Goal: Transaction & Acquisition: Purchase product/service

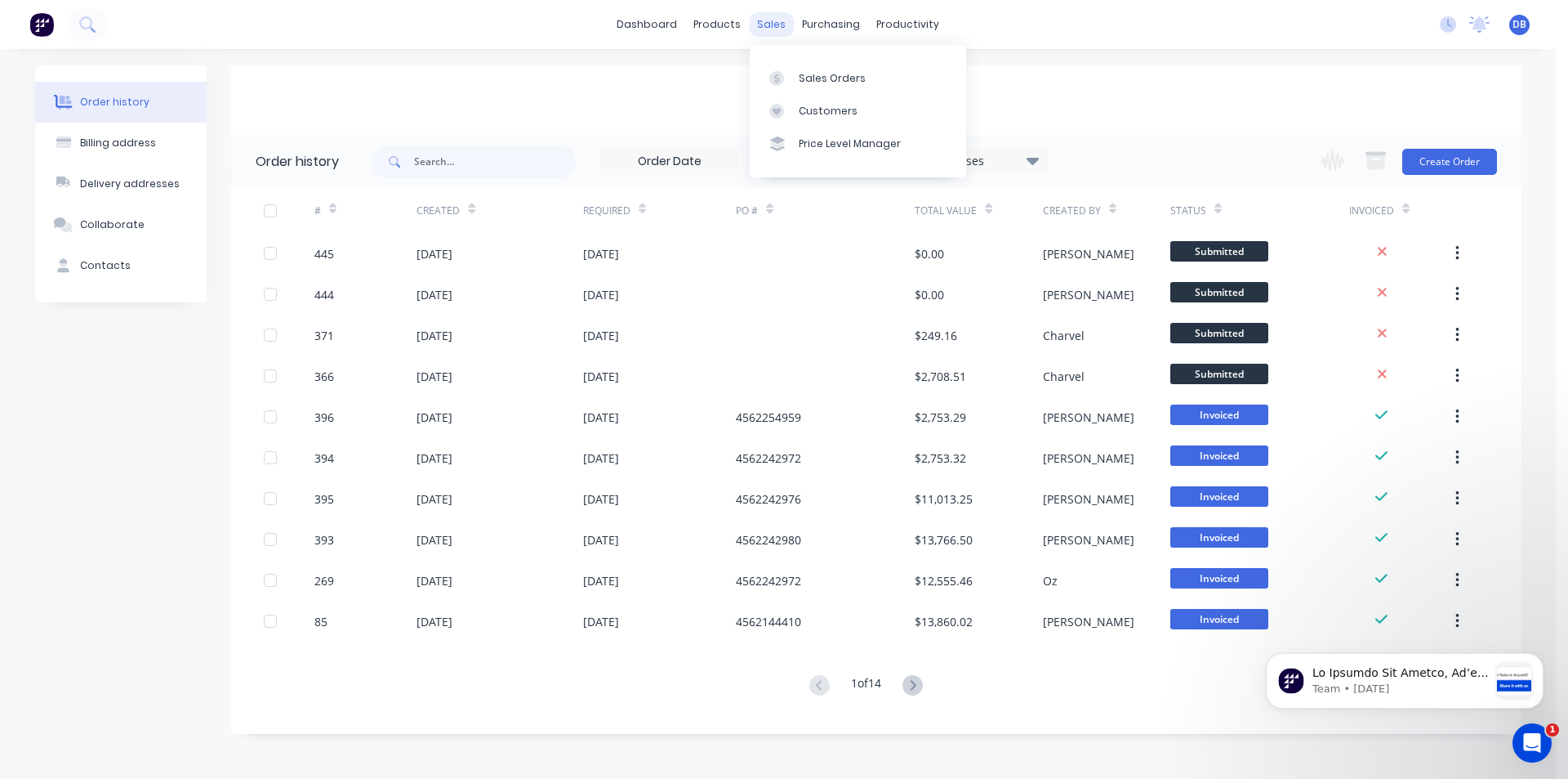
click at [773, 16] on div "sales" at bounding box center [771, 24] width 45 height 24
click at [802, 70] on link "Sales Orders" at bounding box center [857, 78] width 216 height 33
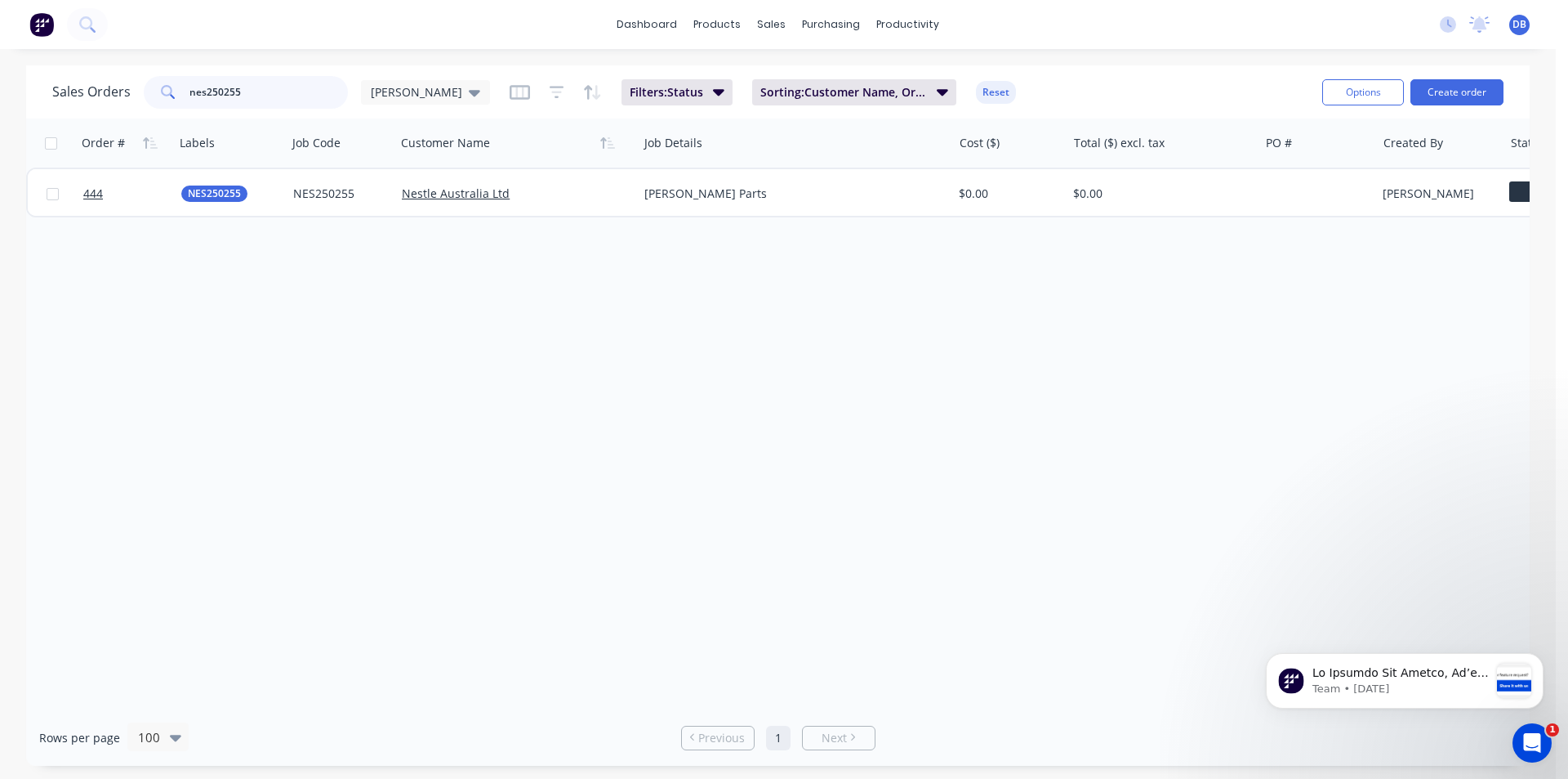
drag, startPoint x: 251, startPoint y: 92, endPoint x: 216, endPoint y: 91, distance: 35.0
click at [216, 91] on input "nes250255" at bounding box center [269, 92] width 159 height 33
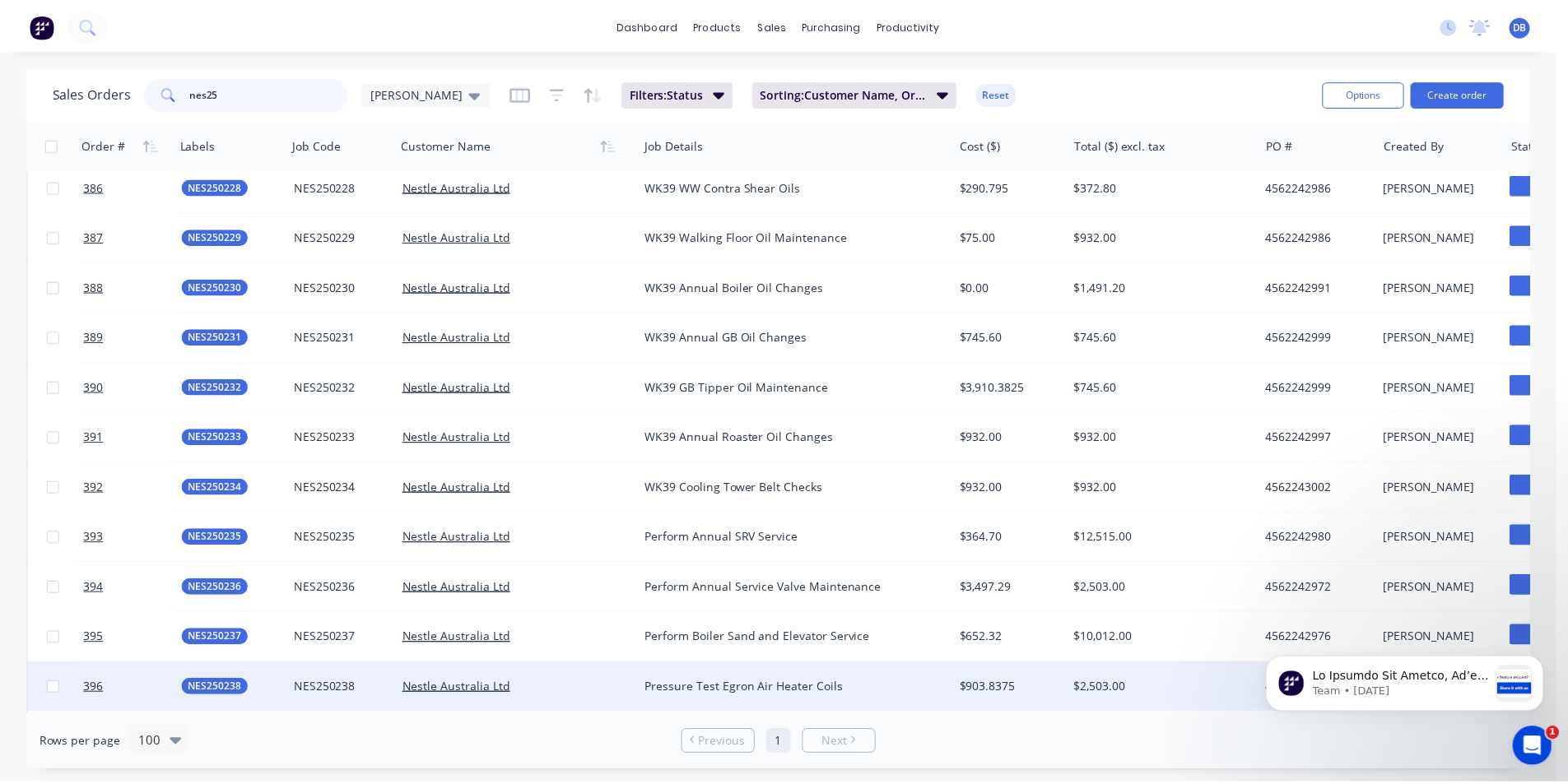
scroll to position [3607, 0]
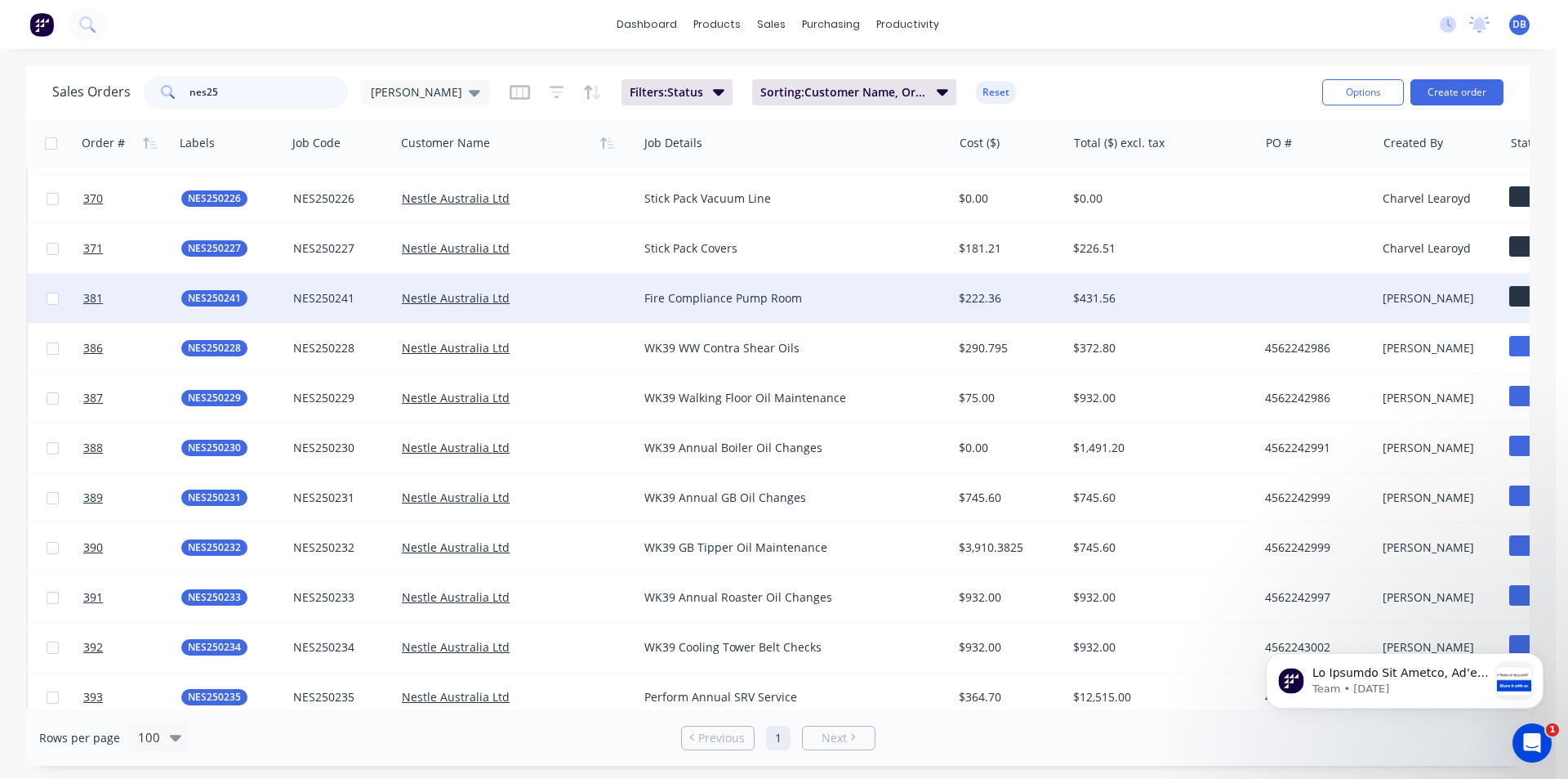
type input "nes25"
click at [589, 309] on div "Nestle Australia Ltd" at bounding box center [517, 298] width 243 height 49
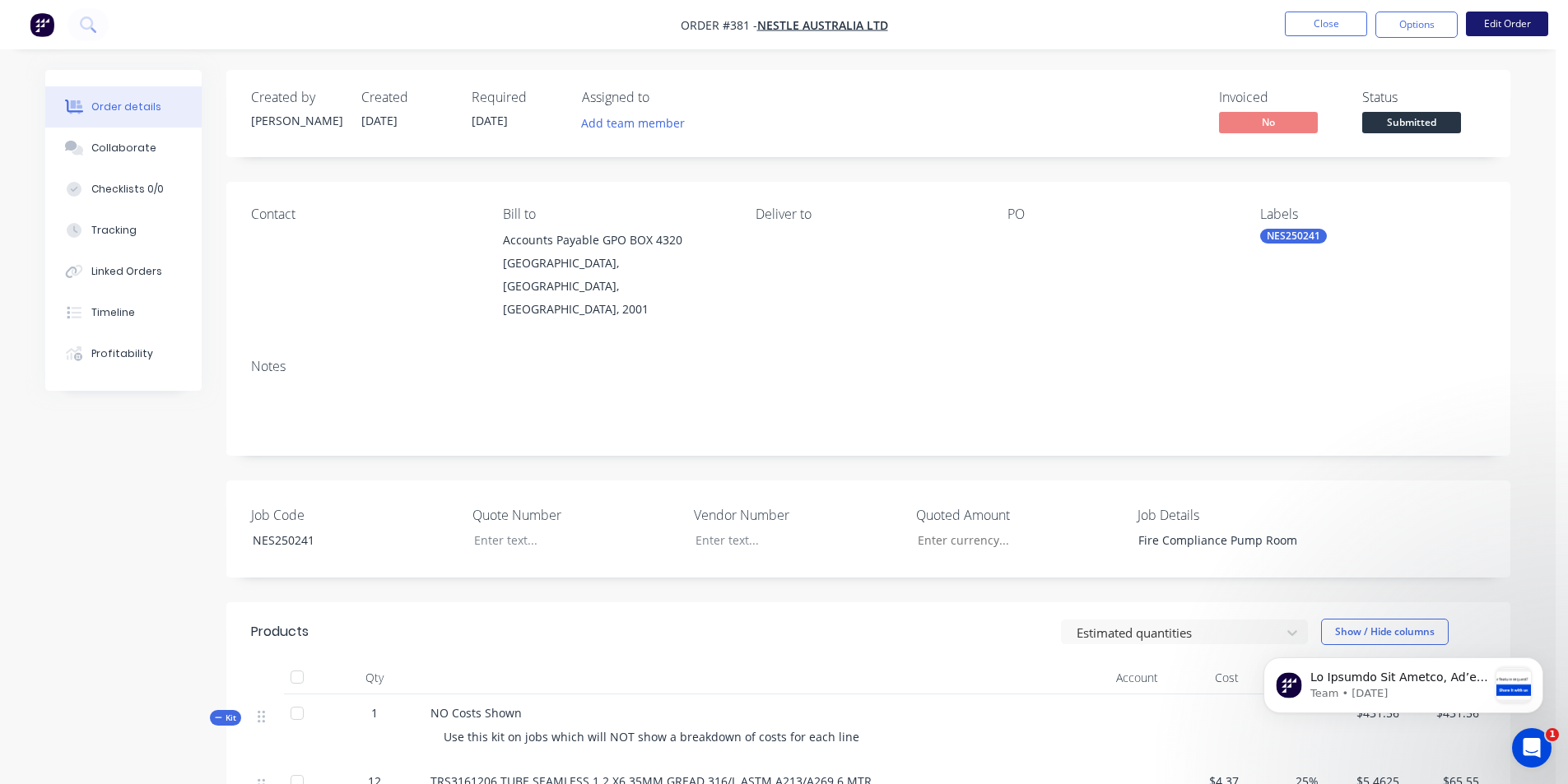
click at [1515, 21] on button "Edit Order" at bounding box center [1507, 24] width 82 height 25
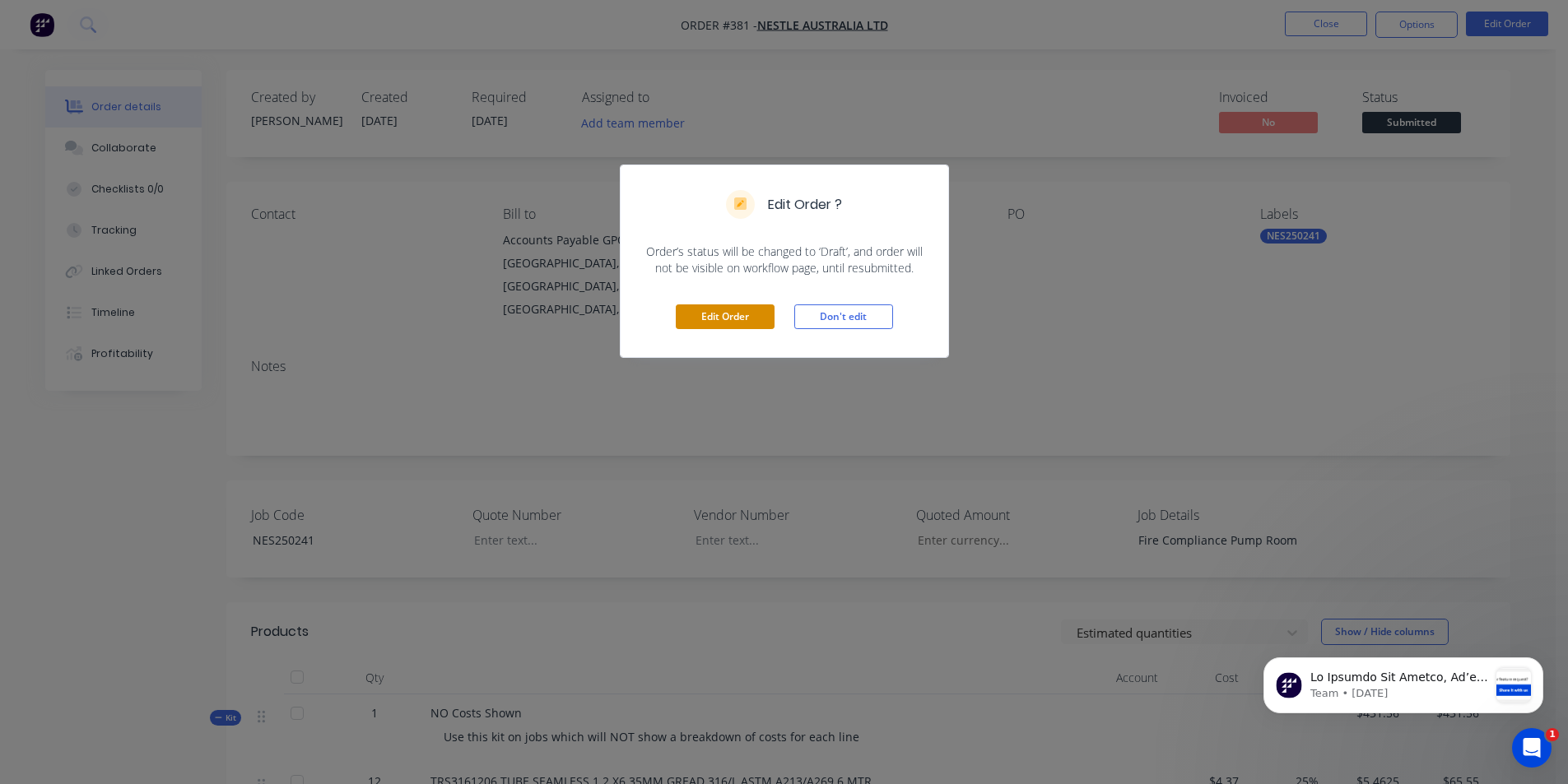
click at [707, 316] on button "Edit Order" at bounding box center [725, 316] width 99 height 25
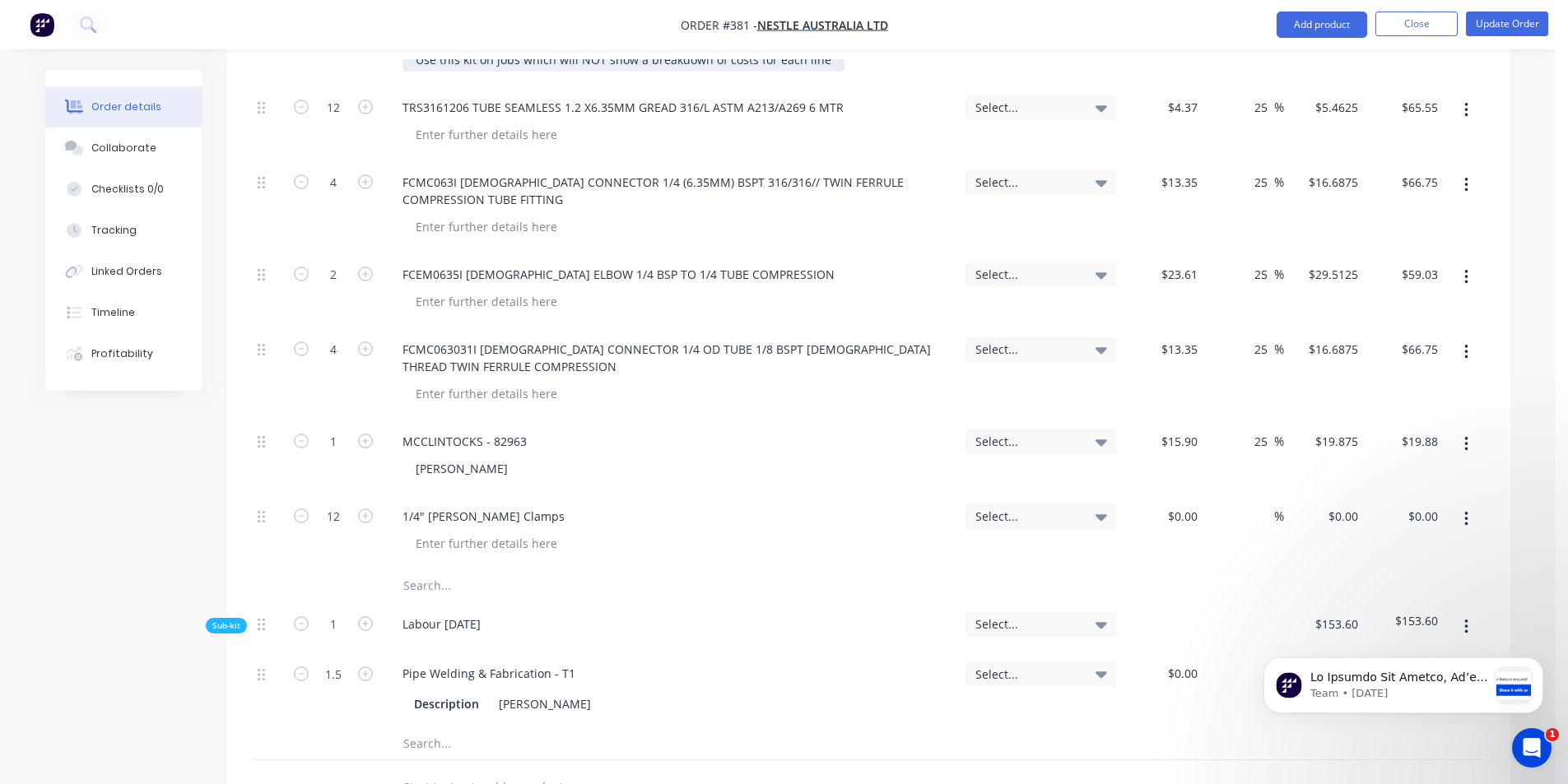
scroll to position [740, 0]
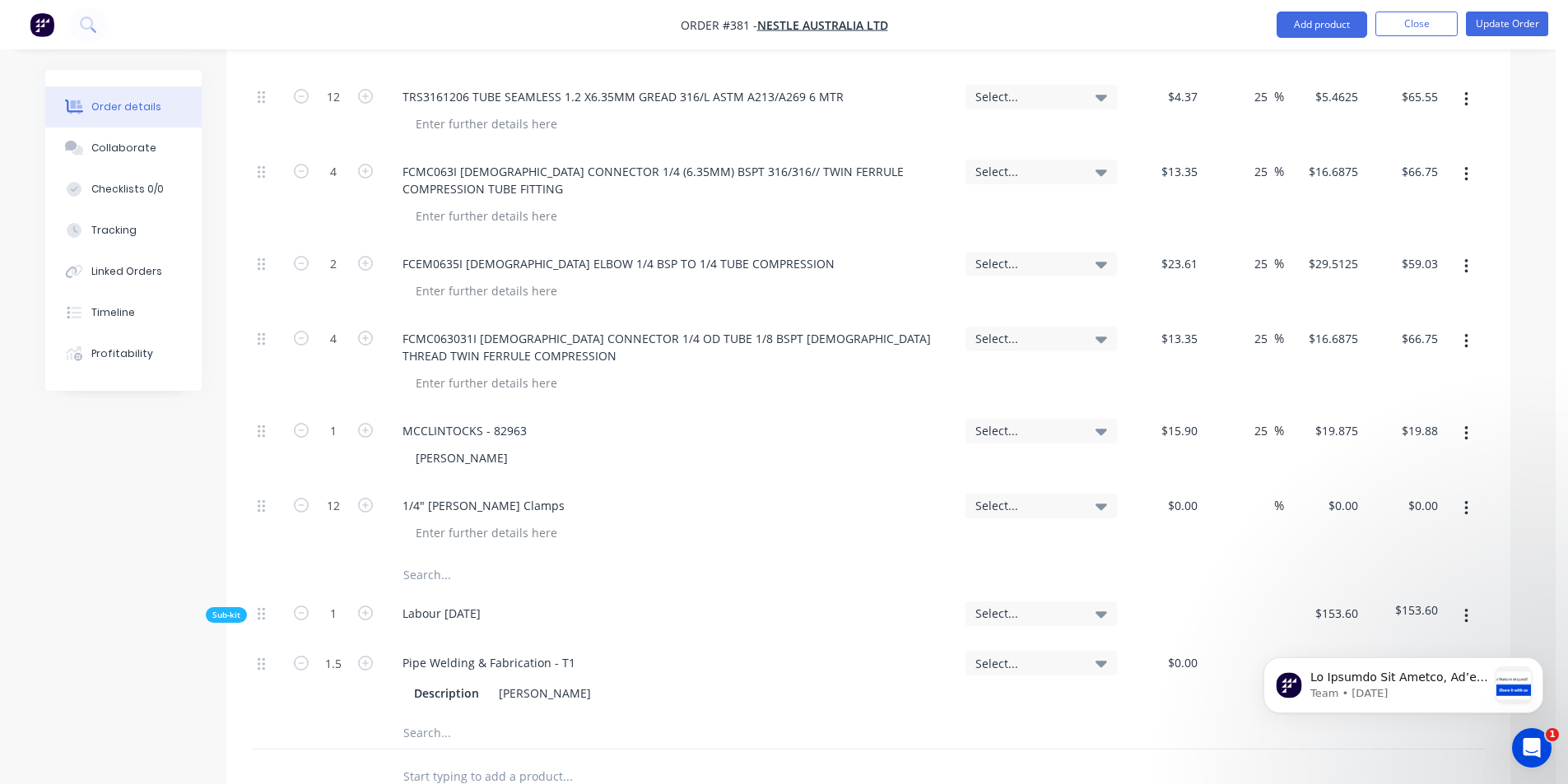
click at [410, 559] on input "text" at bounding box center [566, 575] width 329 height 33
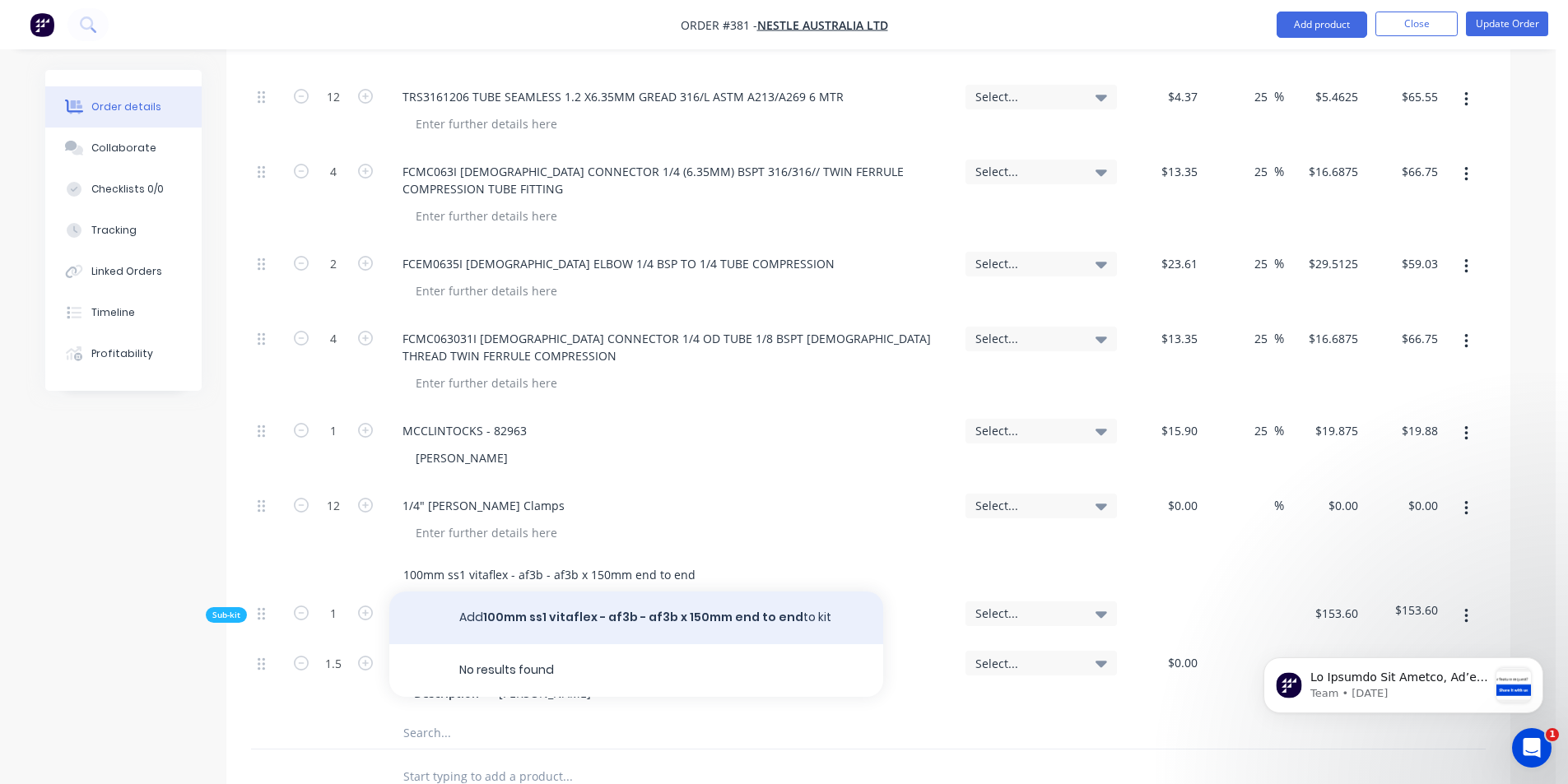
type input "100mm ss1 vitaflex - af3b - af3b x 150mm end to end"
click at [472, 592] on button "Add 100mm ss1 vitaflex - af3b - af3b x 150mm end to end to kit" at bounding box center [636, 618] width 493 height 53
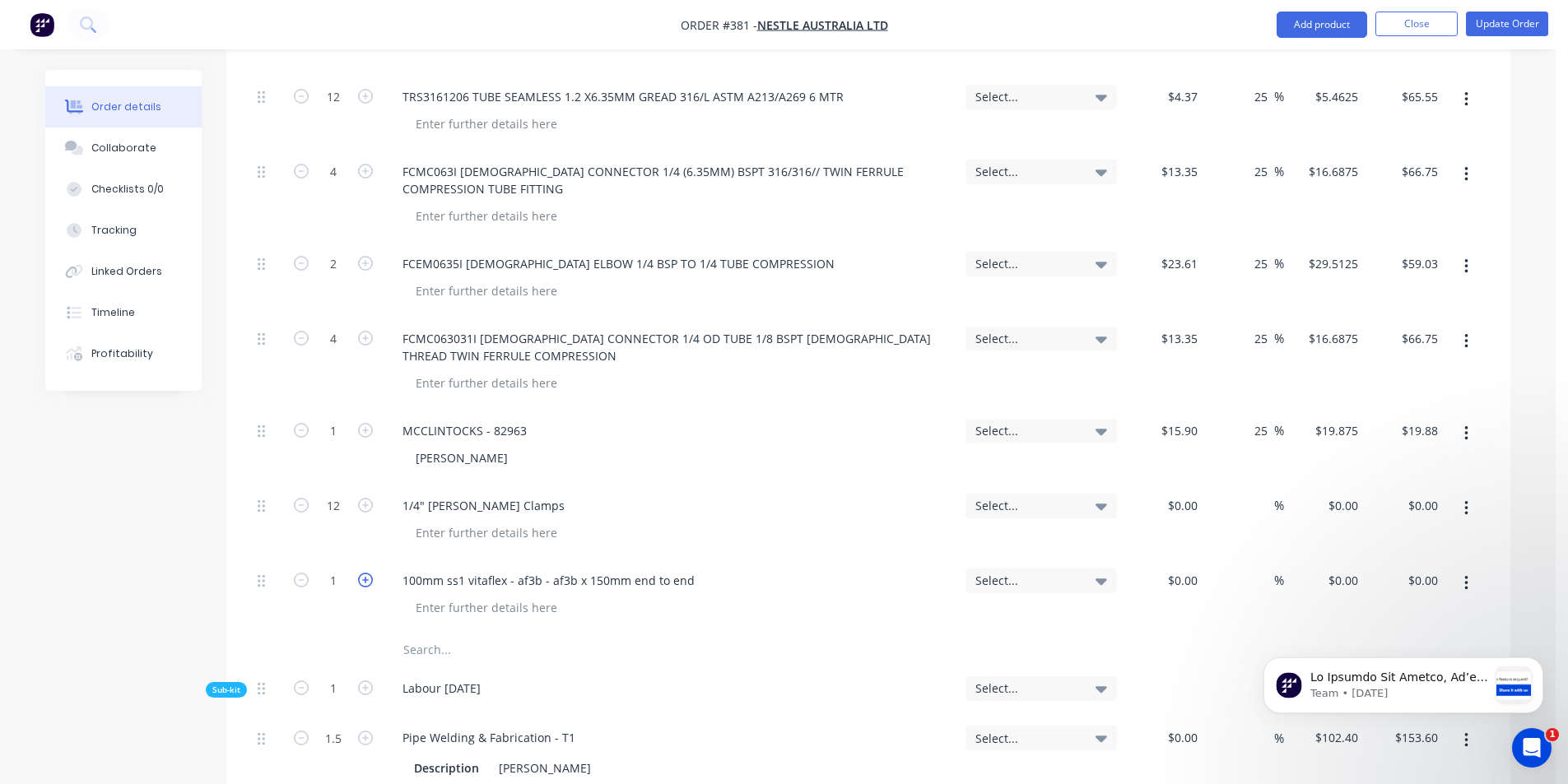
click at [361, 573] on icon "button" at bounding box center [365, 580] width 15 height 15
type input "4"
click at [1180, 568] on div "$0.00" at bounding box center [1181, 580] width 45 height 24
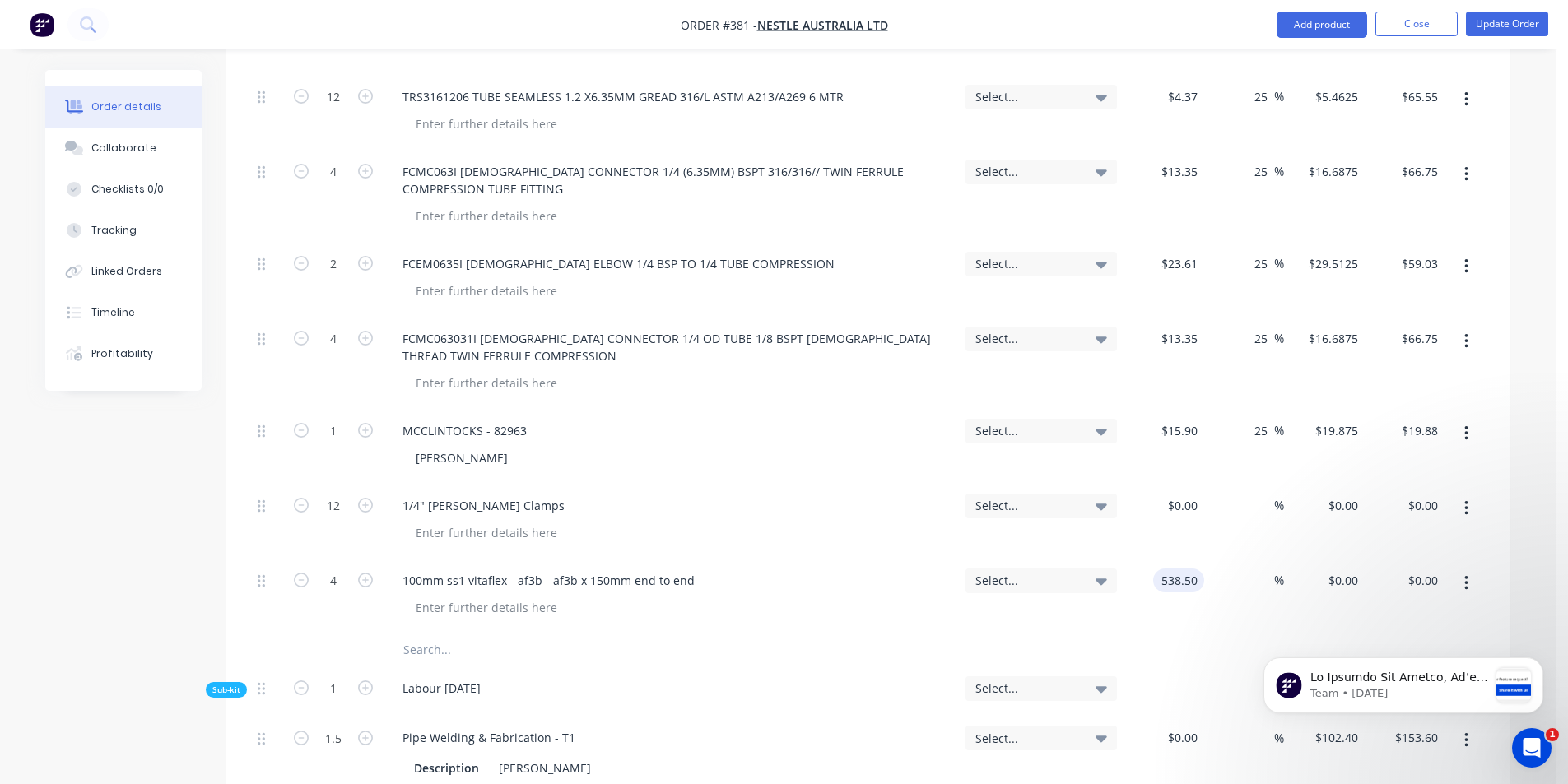
type input "$538.50"
type input "$2,154.00"
click at [888, 634] on div at bounding box center [680, 650] width 593 height 33
click at [428, 634] on input "text" at bounding box center [566, 650] width 329 height 33
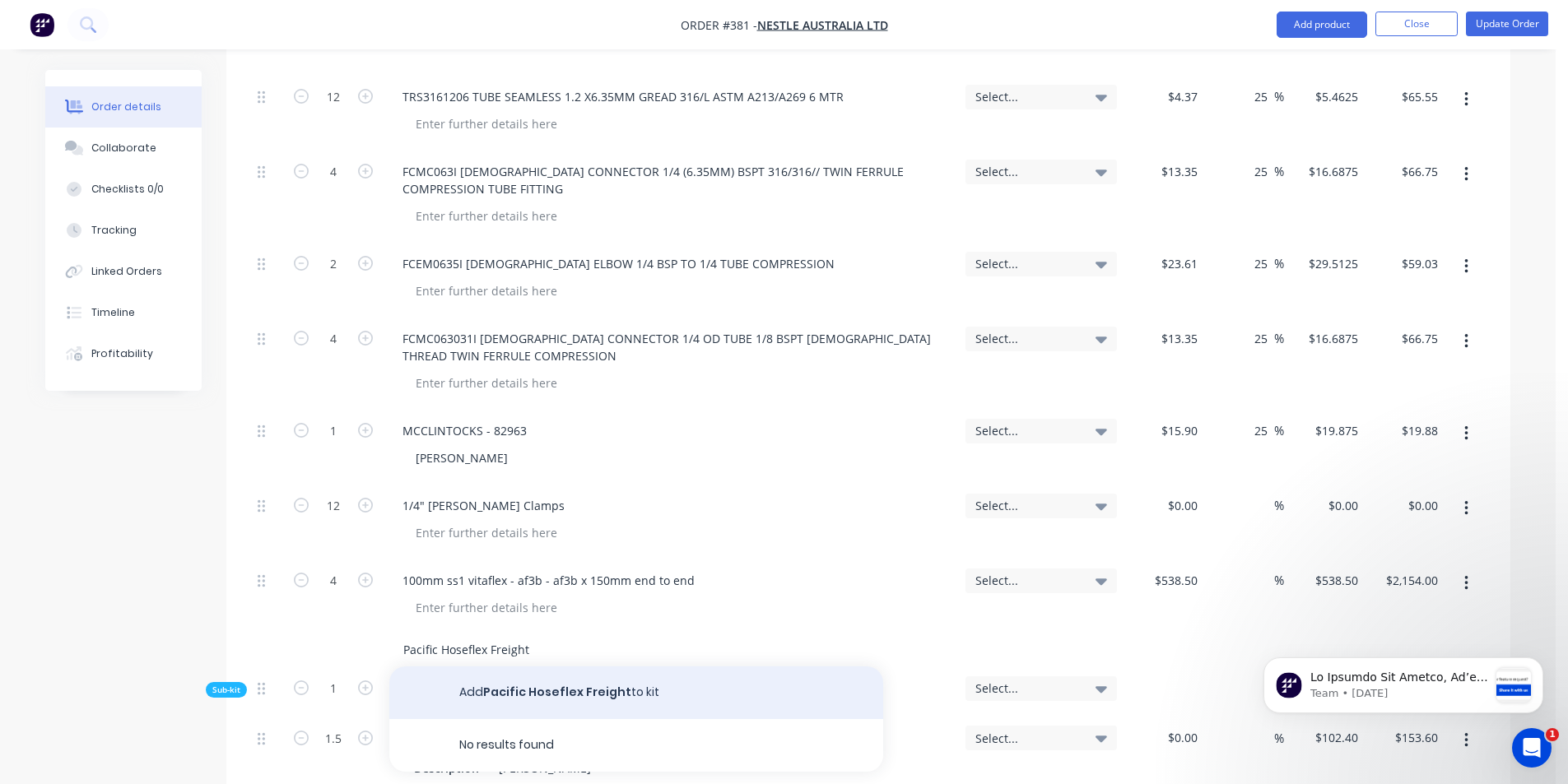
type input "Pacific Hoseflex Freight"
click at [475, 666] on button "Add Pacific Hoseflex Freight to kit" at bounding box center [636, 693] width 493 height 53
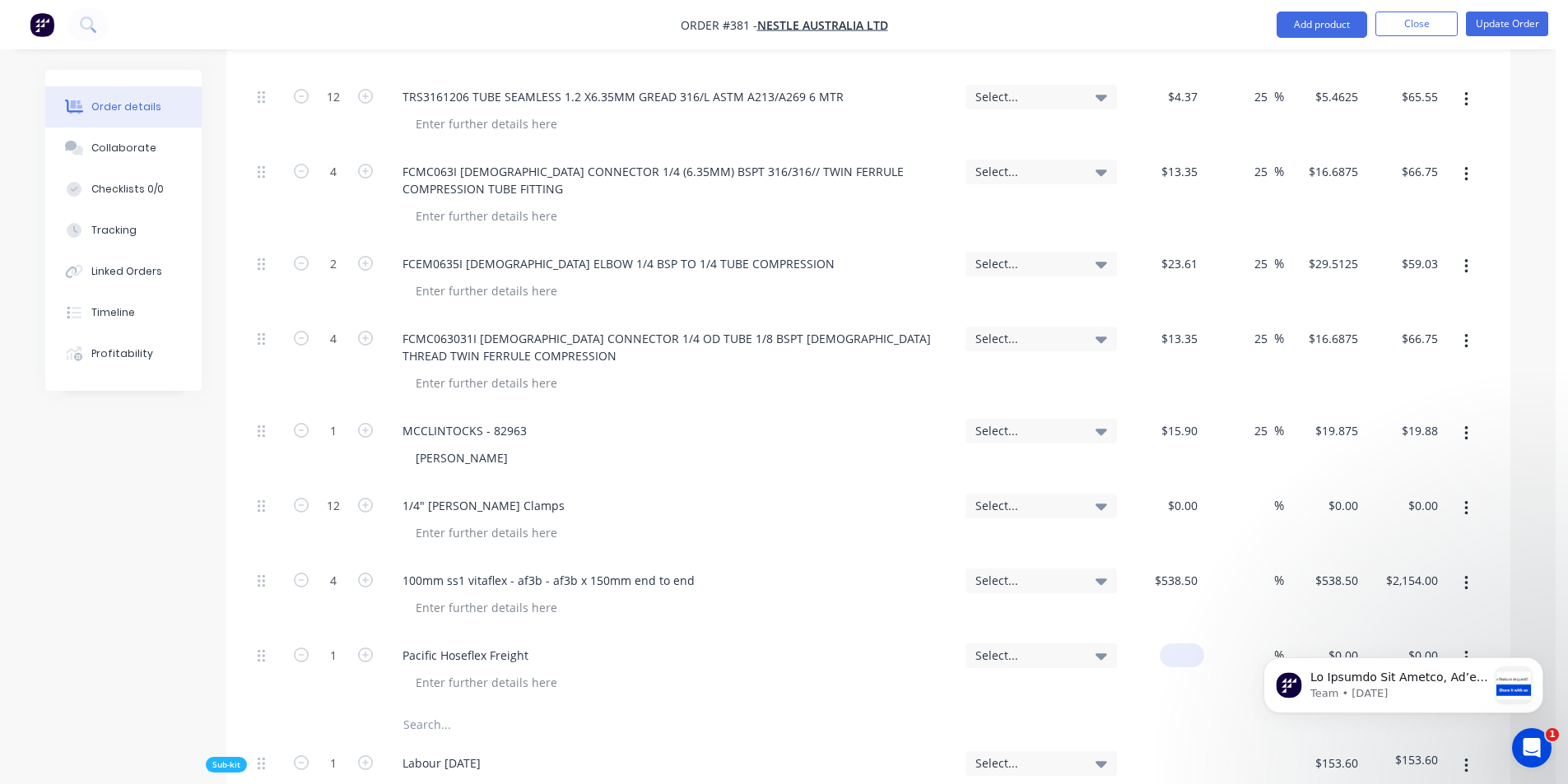
click at [1174, 634] on div "$0.00" at bounding box center [1164, 671] width 80 height 75
click at [753, 574] on div "100mm ss1 vitaflex - af3b - af3b x 150mm end to end" at bounding box center [671, 596] width 576 height 75
type input "$80.00"
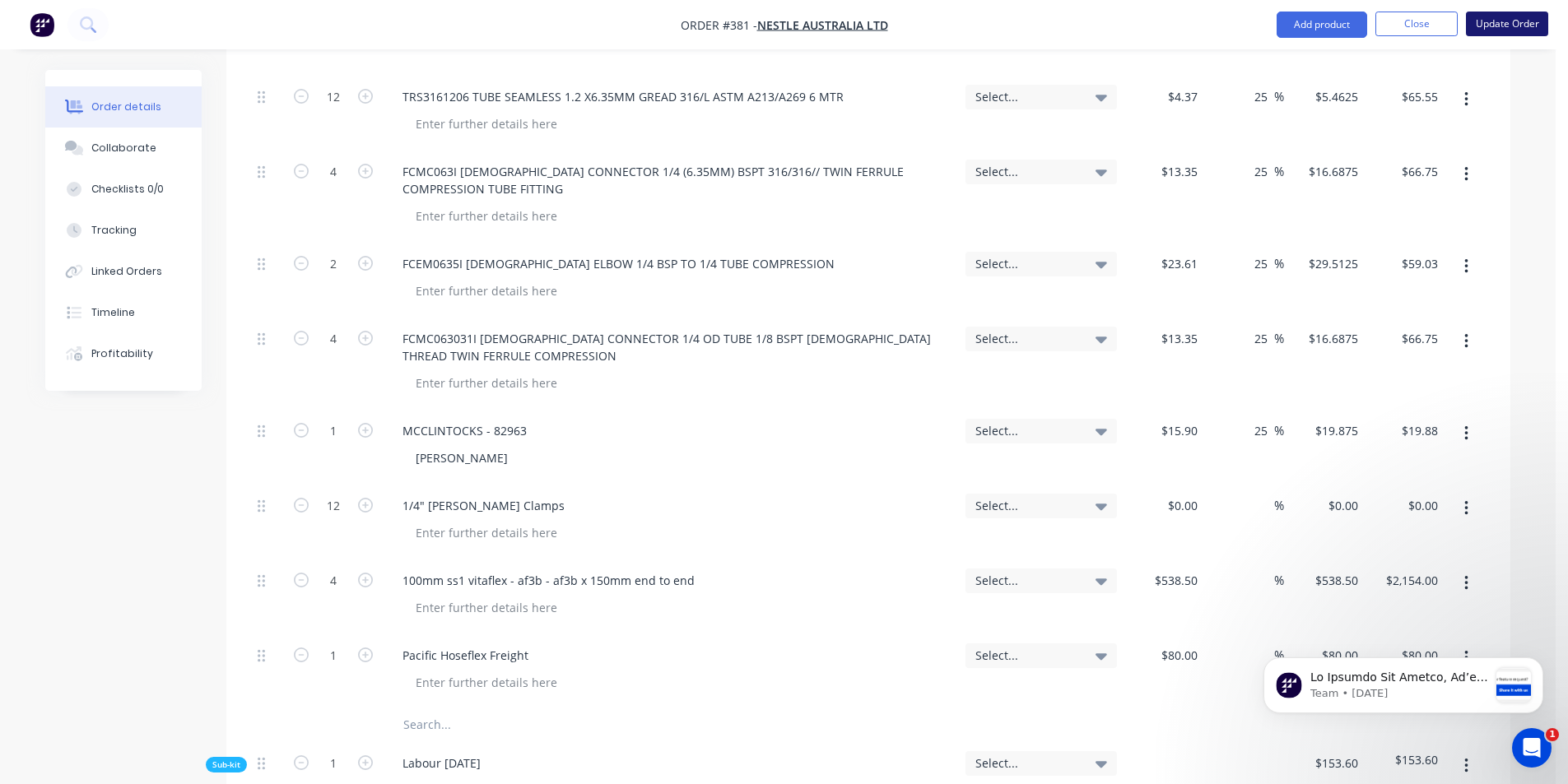
click at [1484, 22] on button "Update Order" at bounding box center [1507, 24] width 82 height 25
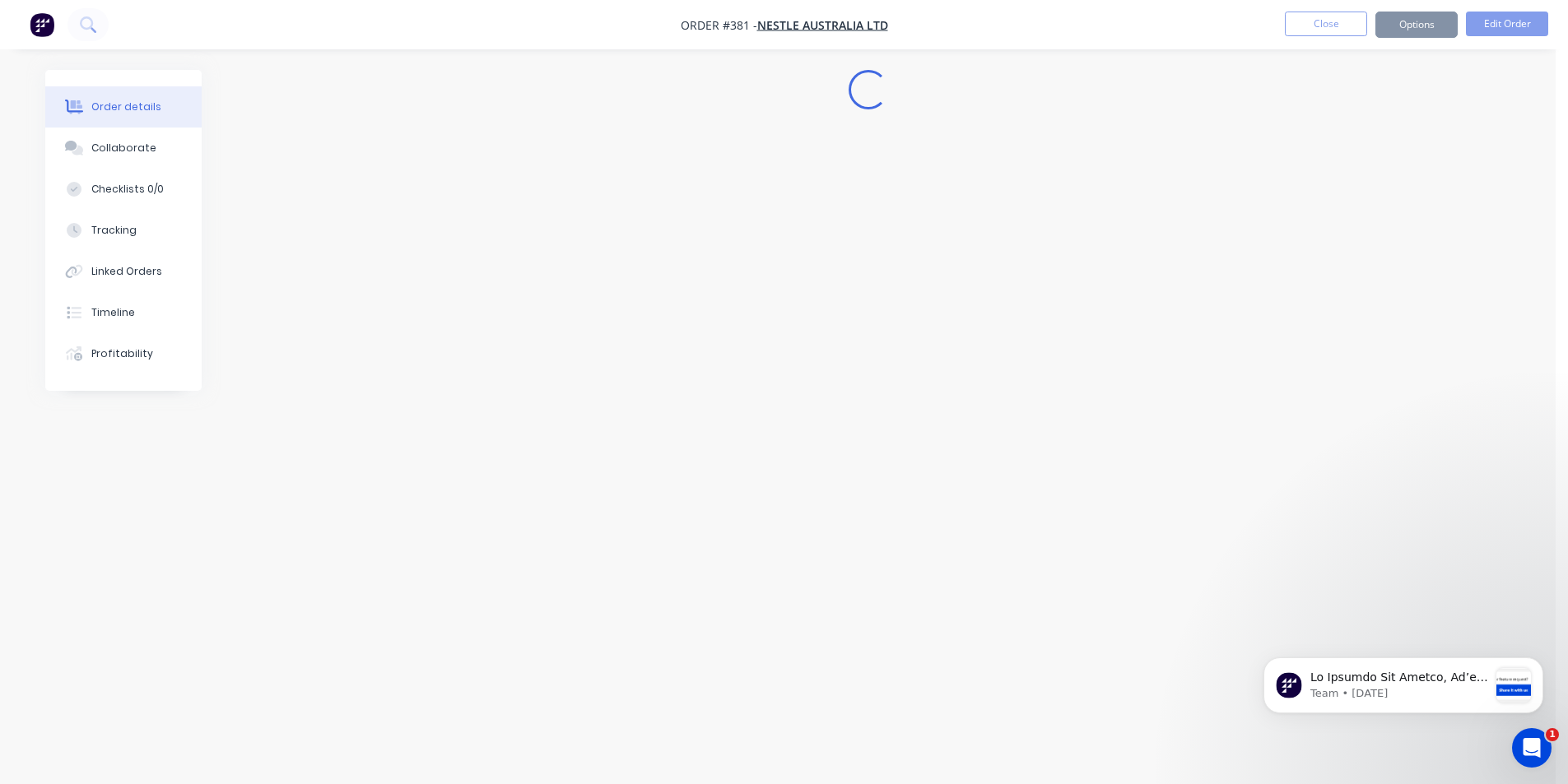
scroll to position [0, 0]
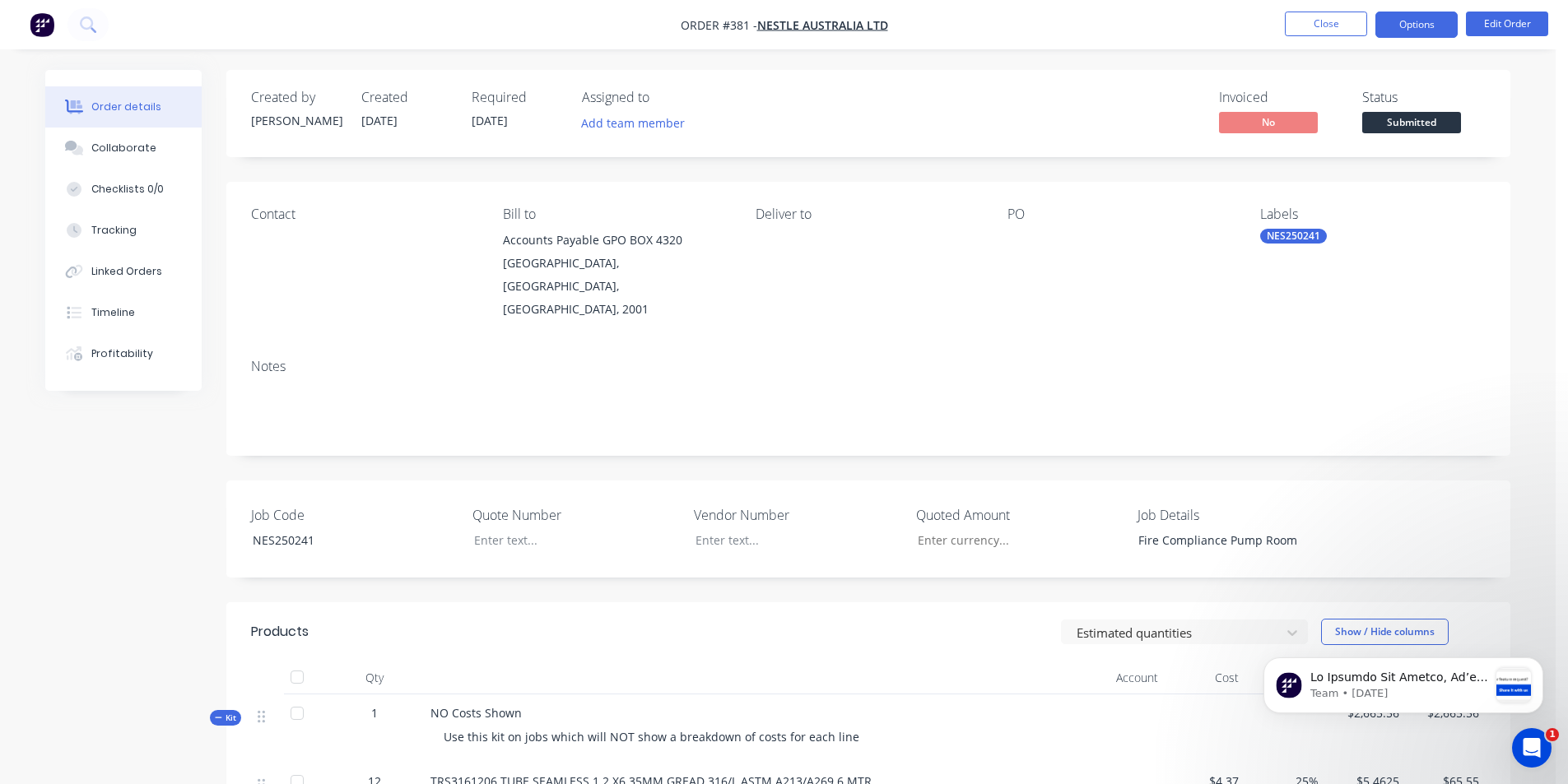
click at [1415, 26] on button "Options" at bounding box center [1417, 25] width 82 height 26
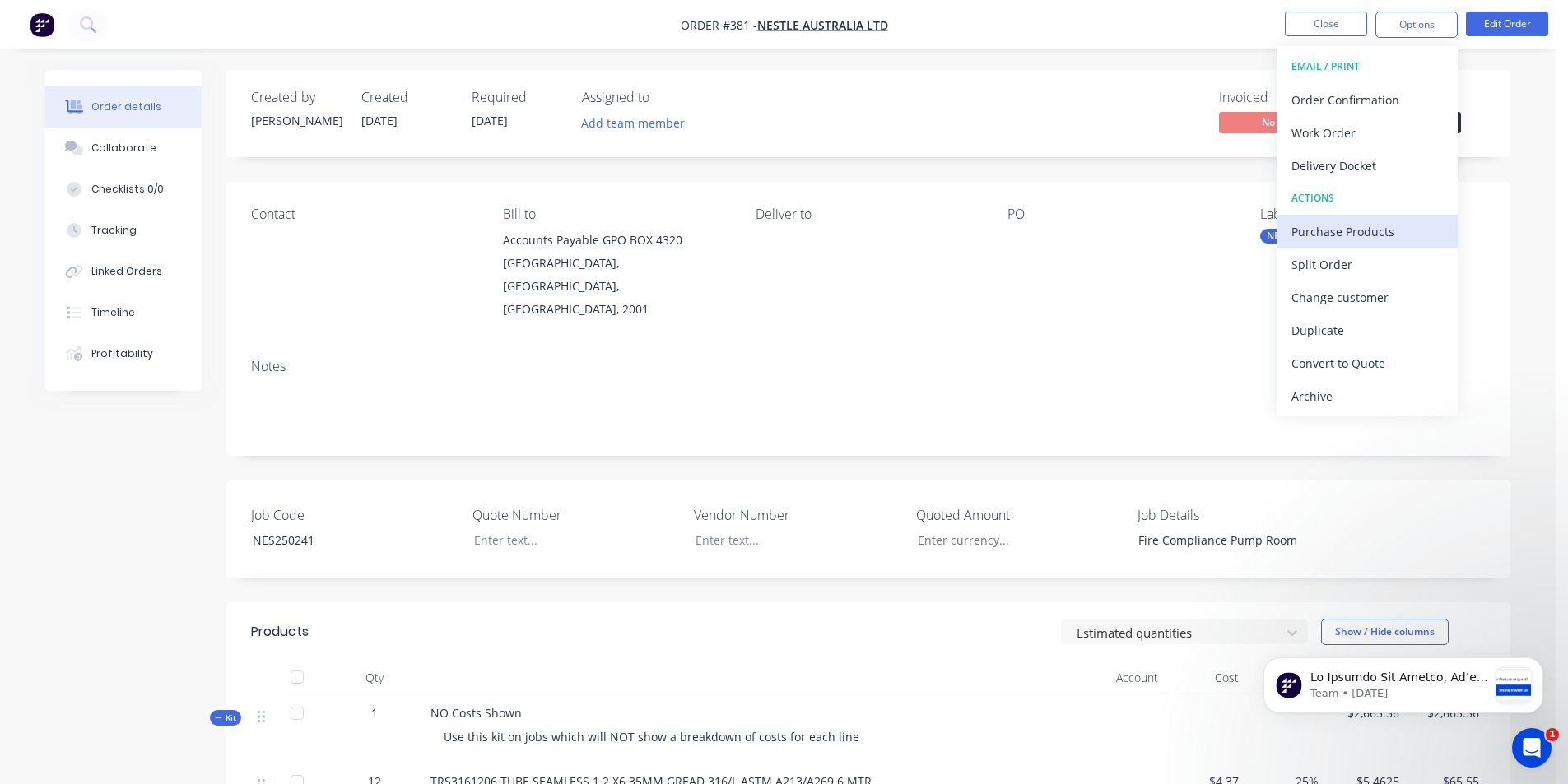
click at [1334, 223] on div "Purchase Products" at bounding box center [1367, 232] width 151 height 24
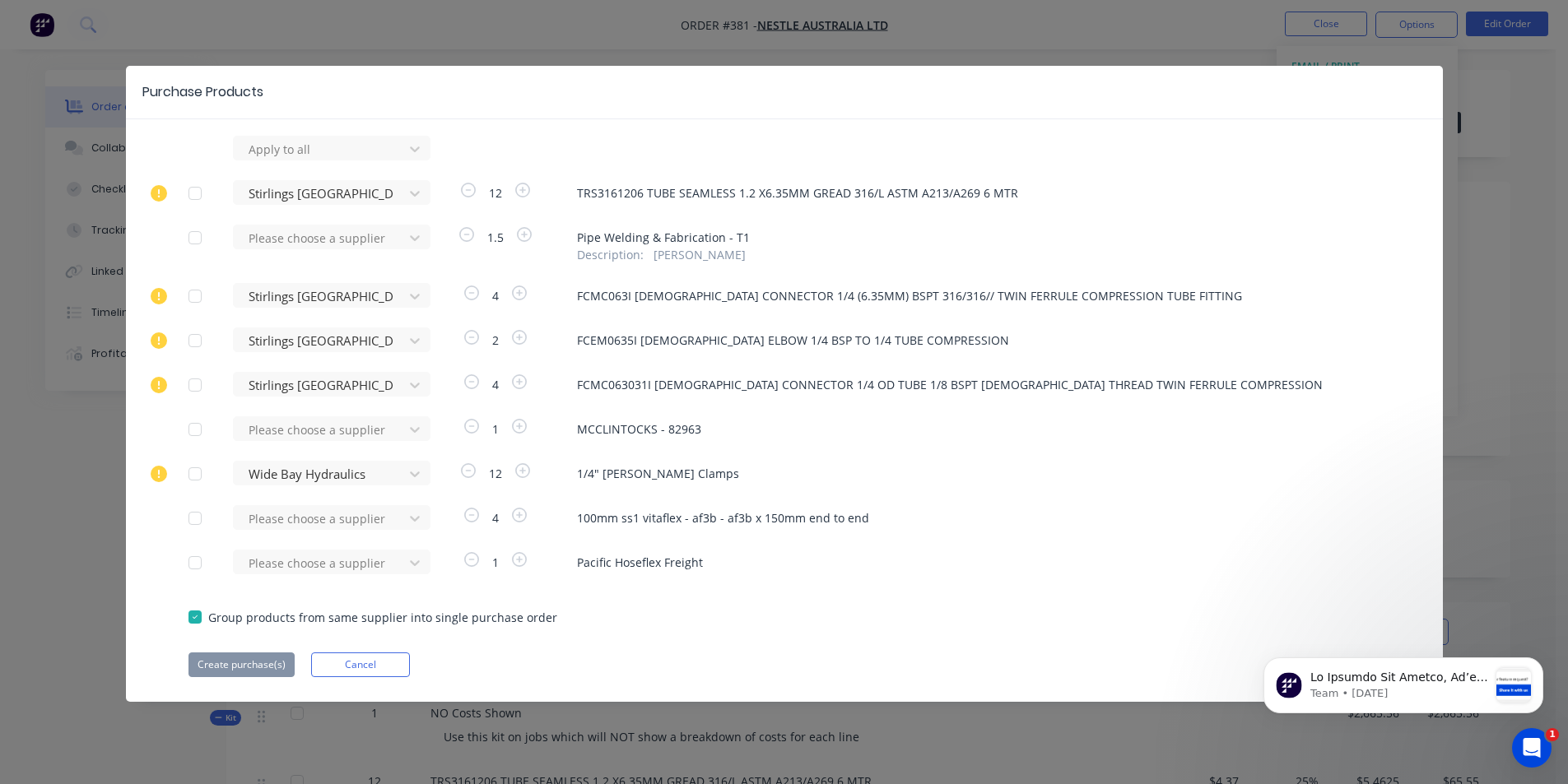
click at [197, 521] on div at bounding box center [195, 518] width 33 height 33
click at [195, 560] on div at bounding box center [195, 562] width 33 height 33
click at [410, 521] on icon at bounding box center [415, 518] width 16 height 16
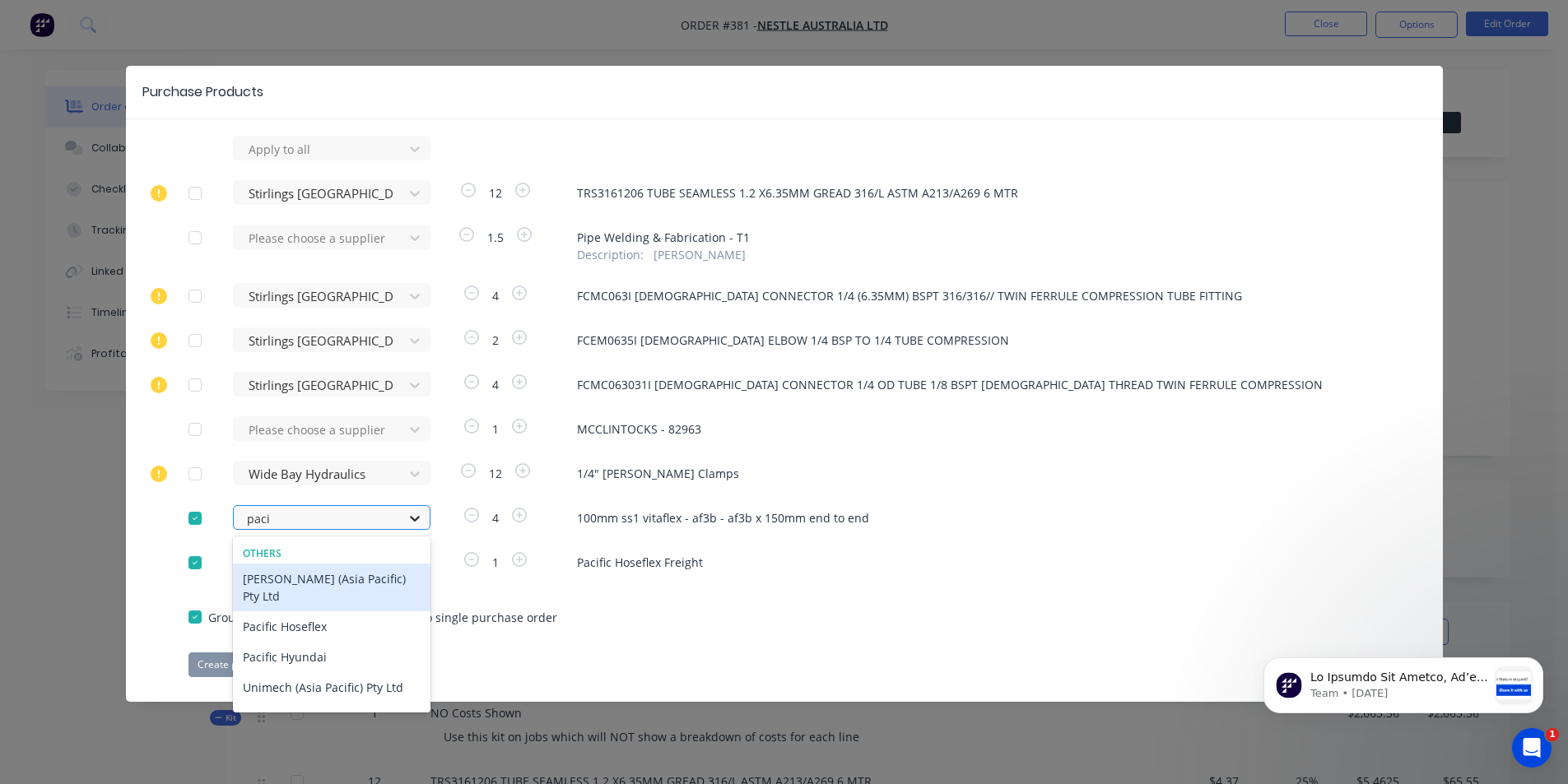
type input "pacif"
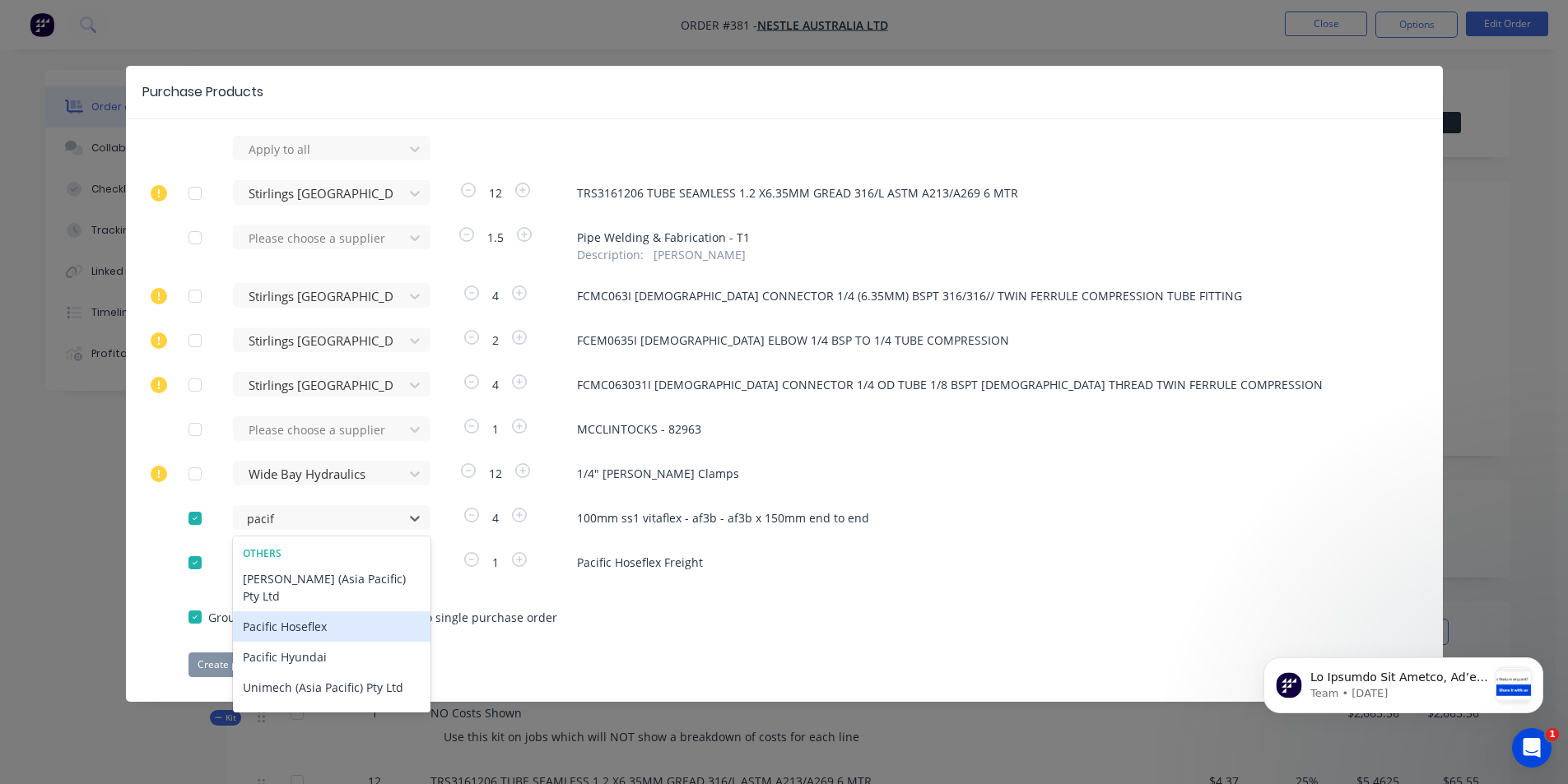
click at [327, 611] on div "Pacific Hoseflex" at bounding box center [331, 625] width 198 height 30
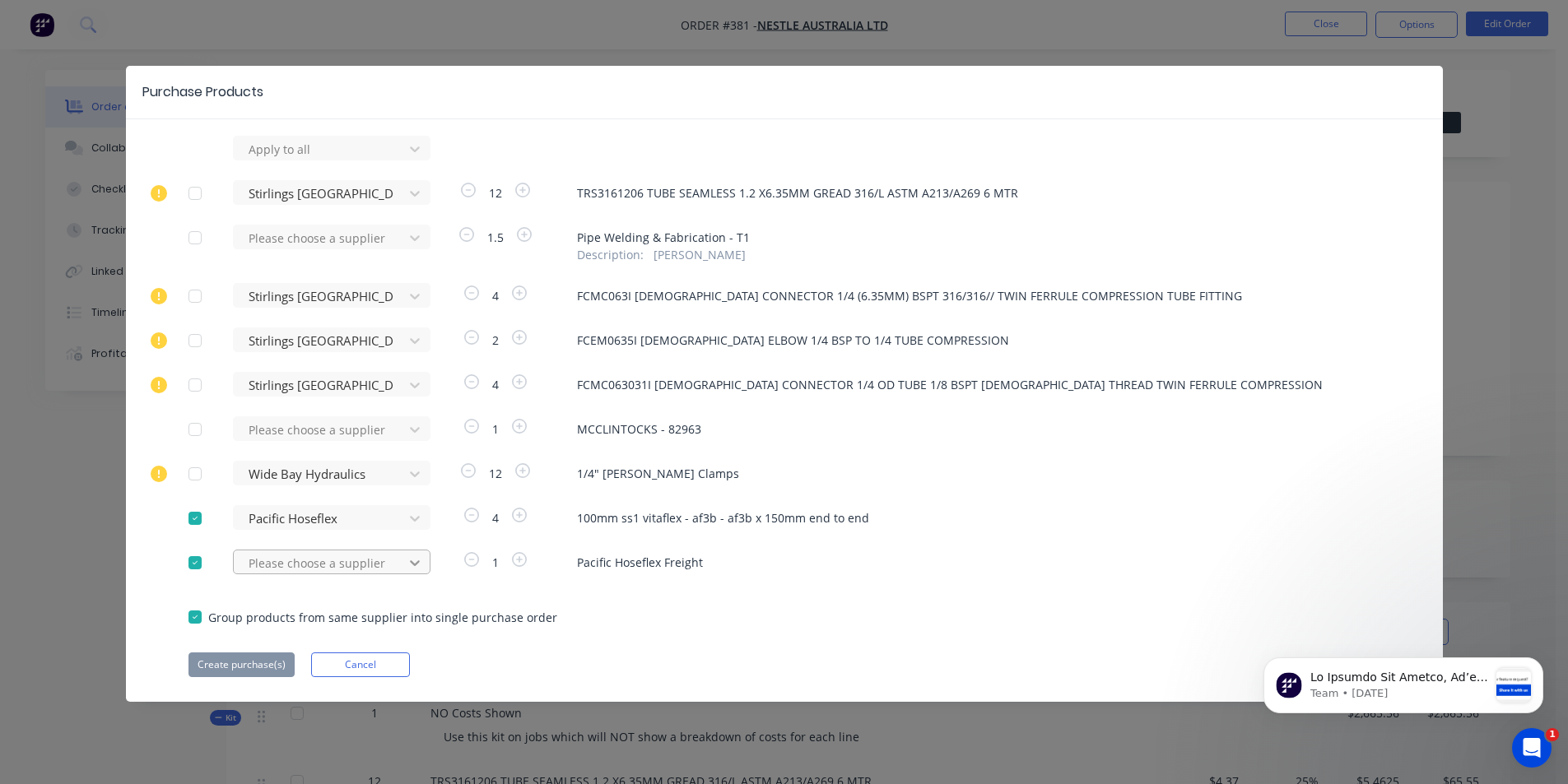
click at [411, 567] on icon at bounding box center [415, 562] width 16 height 16
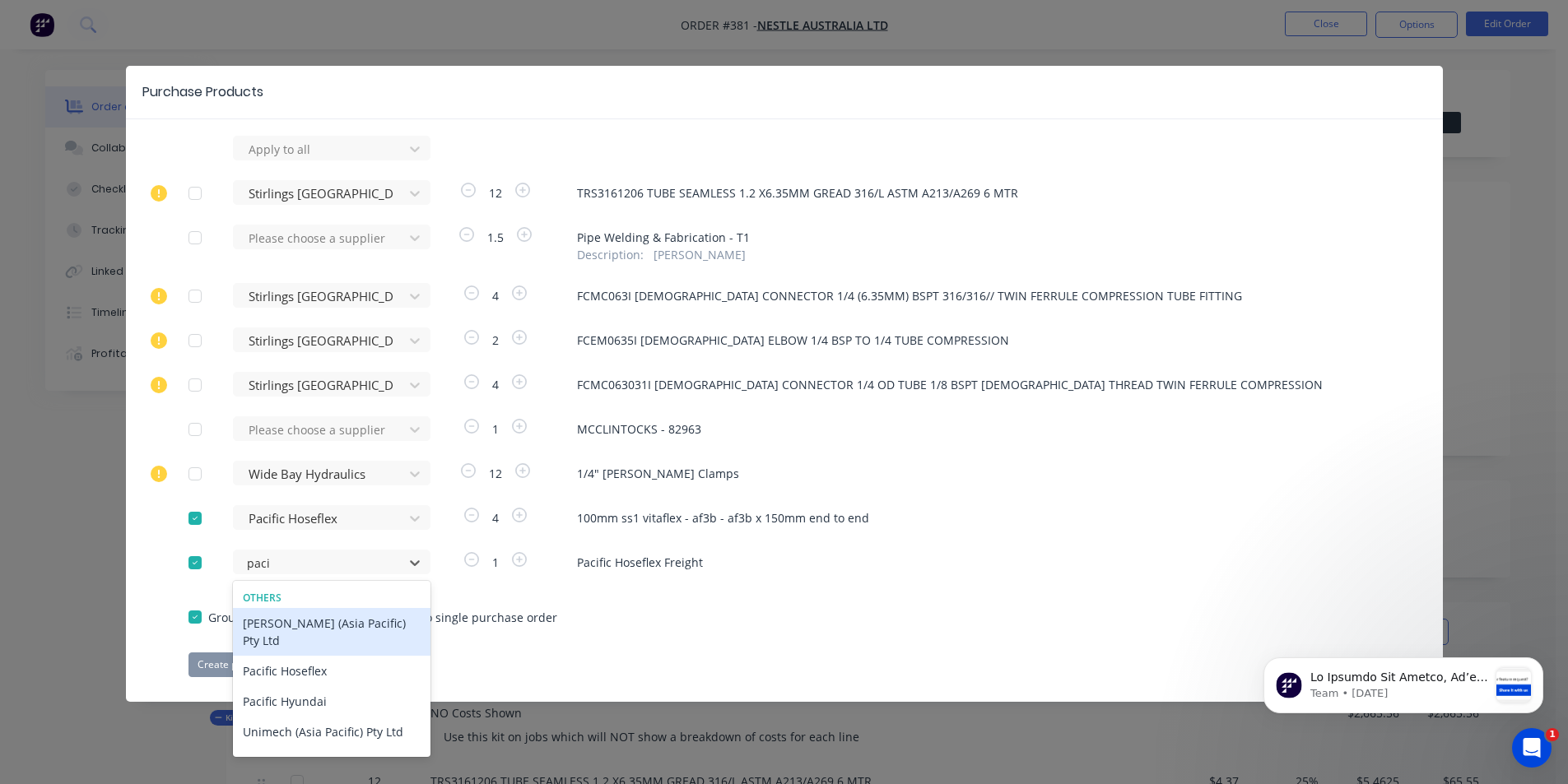
type input "pacif"
click at [305, 655] on div "Pacific Hoseflex" at bounding box center [331, 670] width 198 height 30
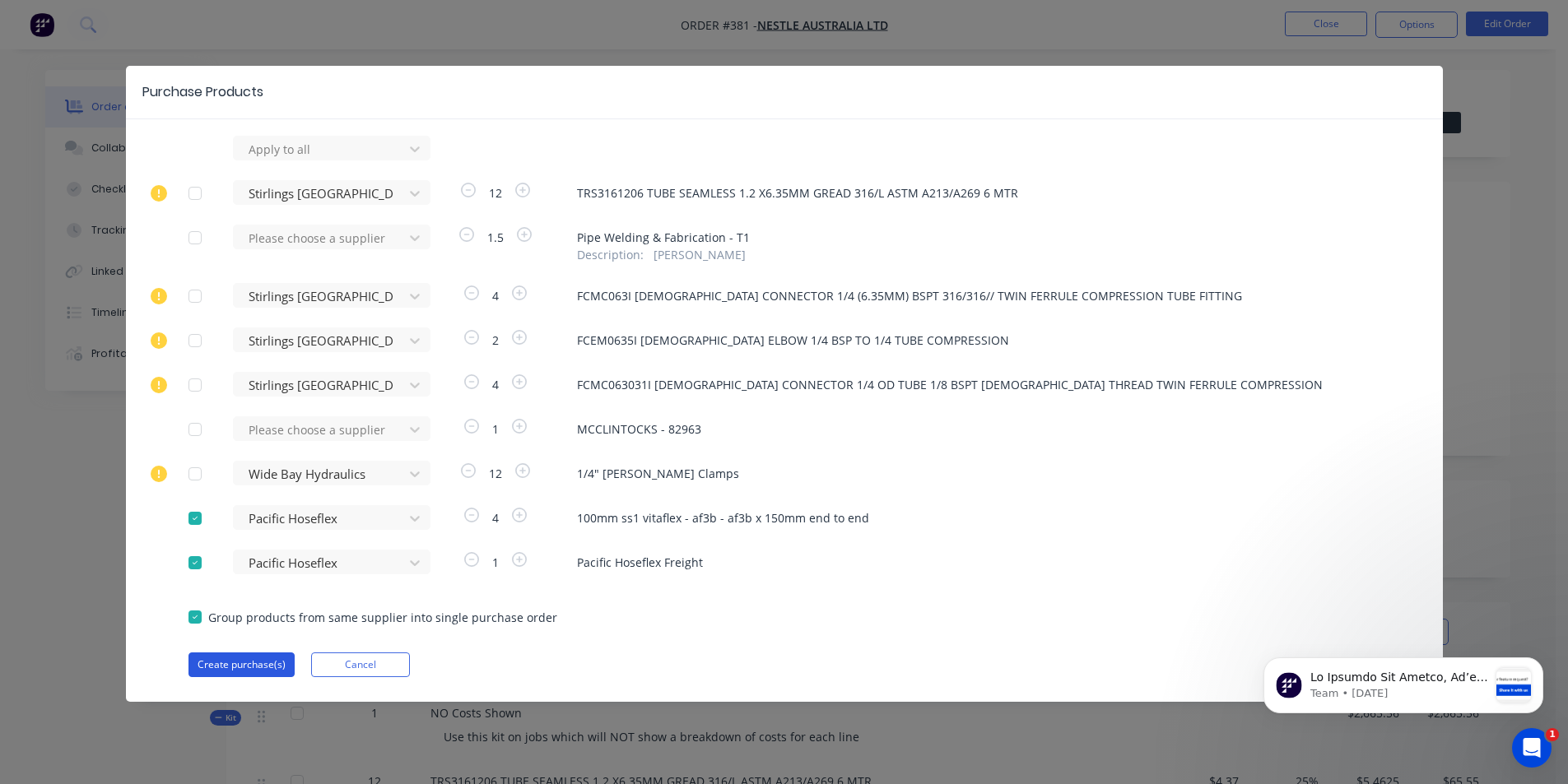
click at [250, 662] on button "Create purchase(s)" at bounding box center [242, 664] width 106 height 25
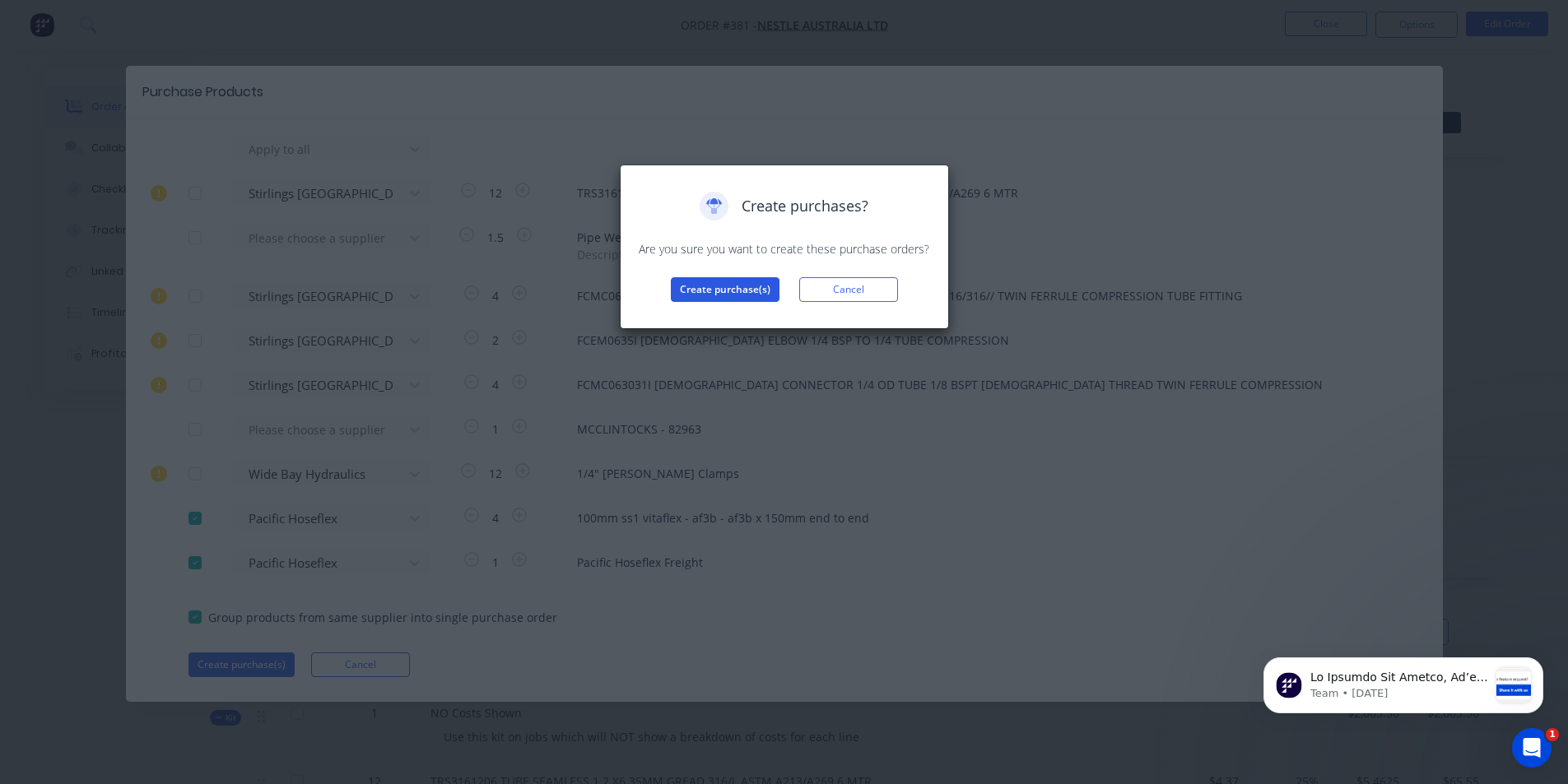
click at [711, 288] on button "Create purchase(s)" at bounding box center [724, 289] width 109 height 25
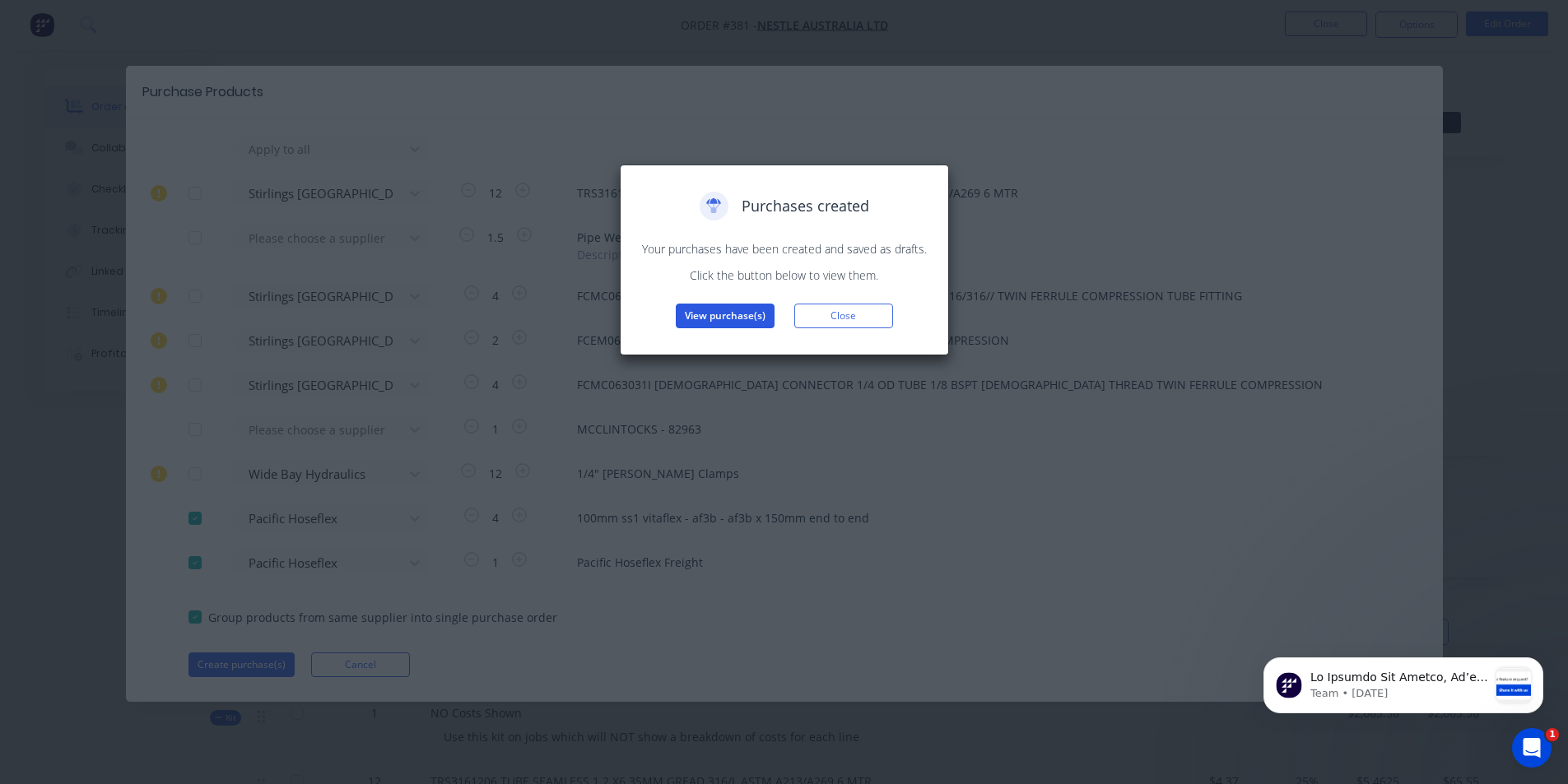
click at [715, 313] on button "View purchase(s)" at bounding box center [725, 315] width 99 height 25
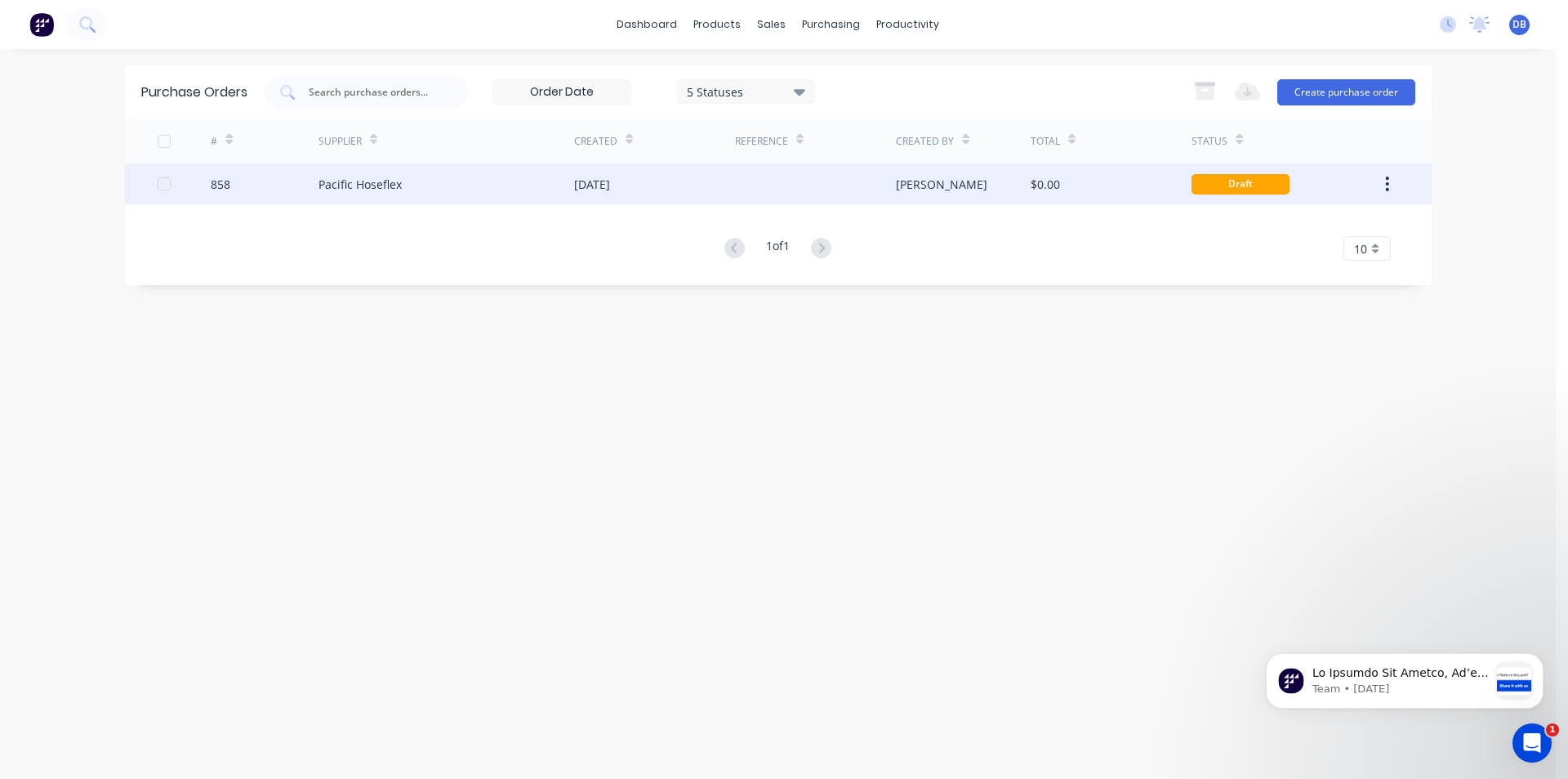
click at [496, 186] on div "Pacific Hoseflex" at bounding box center [446, 183] width 255 height 41
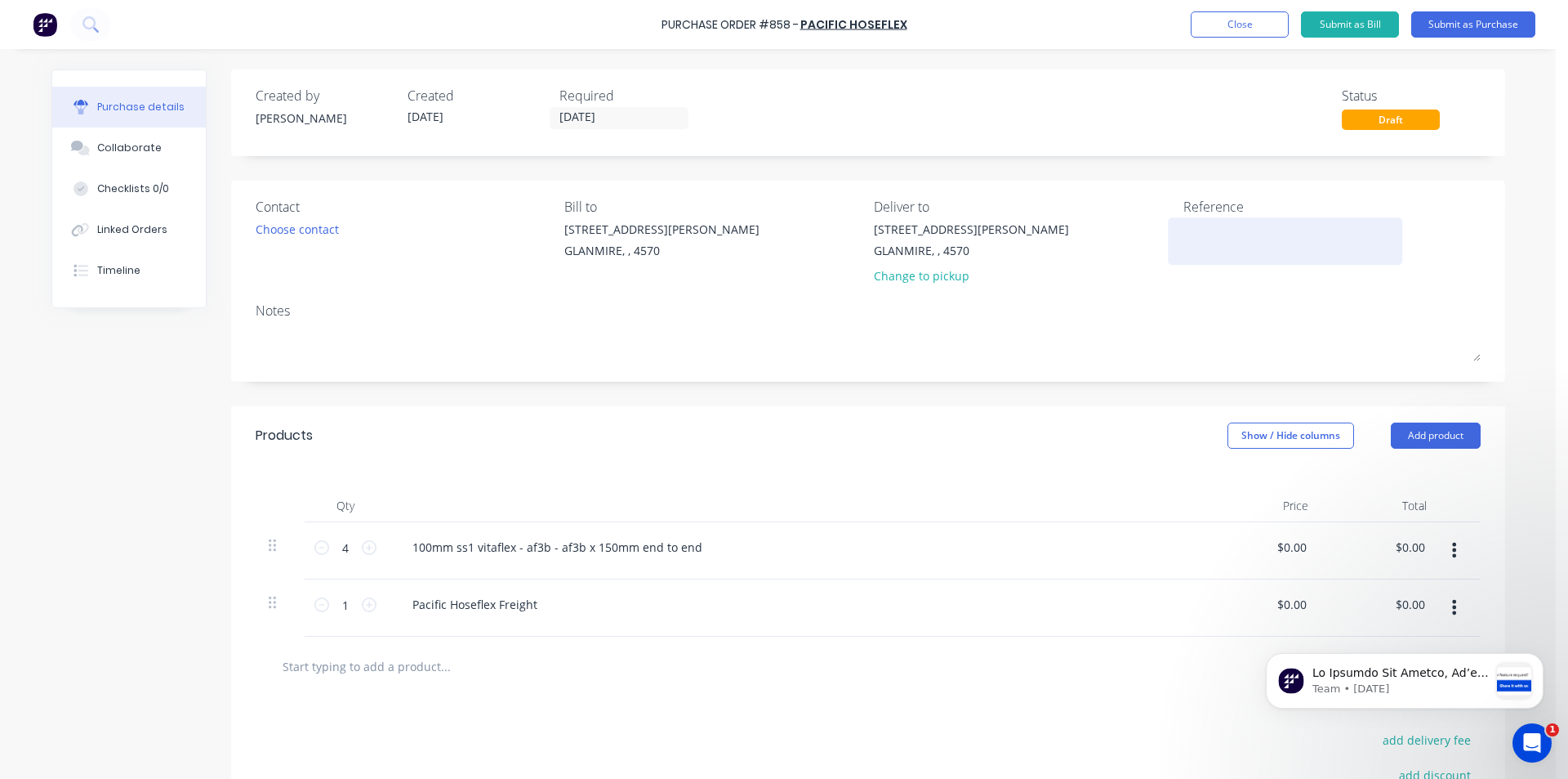
click at [1219, 243] on textarea at bounding box center [1286, 239] width 205 height 37
type textarea "NES25"
type textarea "x"
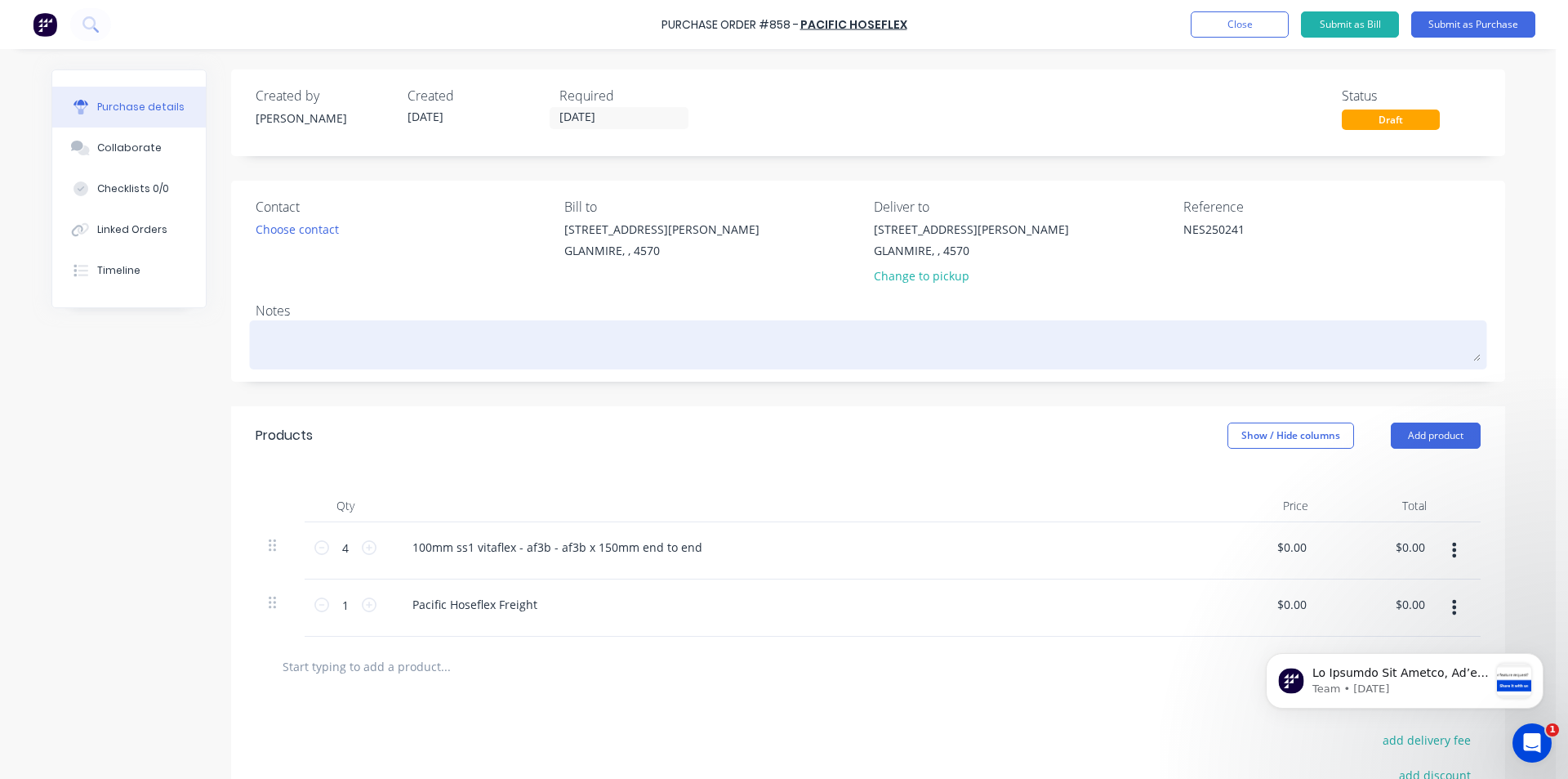
type textarea "NES250241"
type textarea "x"
type textarea "NES250241"
click at [290, 331] on textarea at bounding box center [867, 342] width 1225 height 37
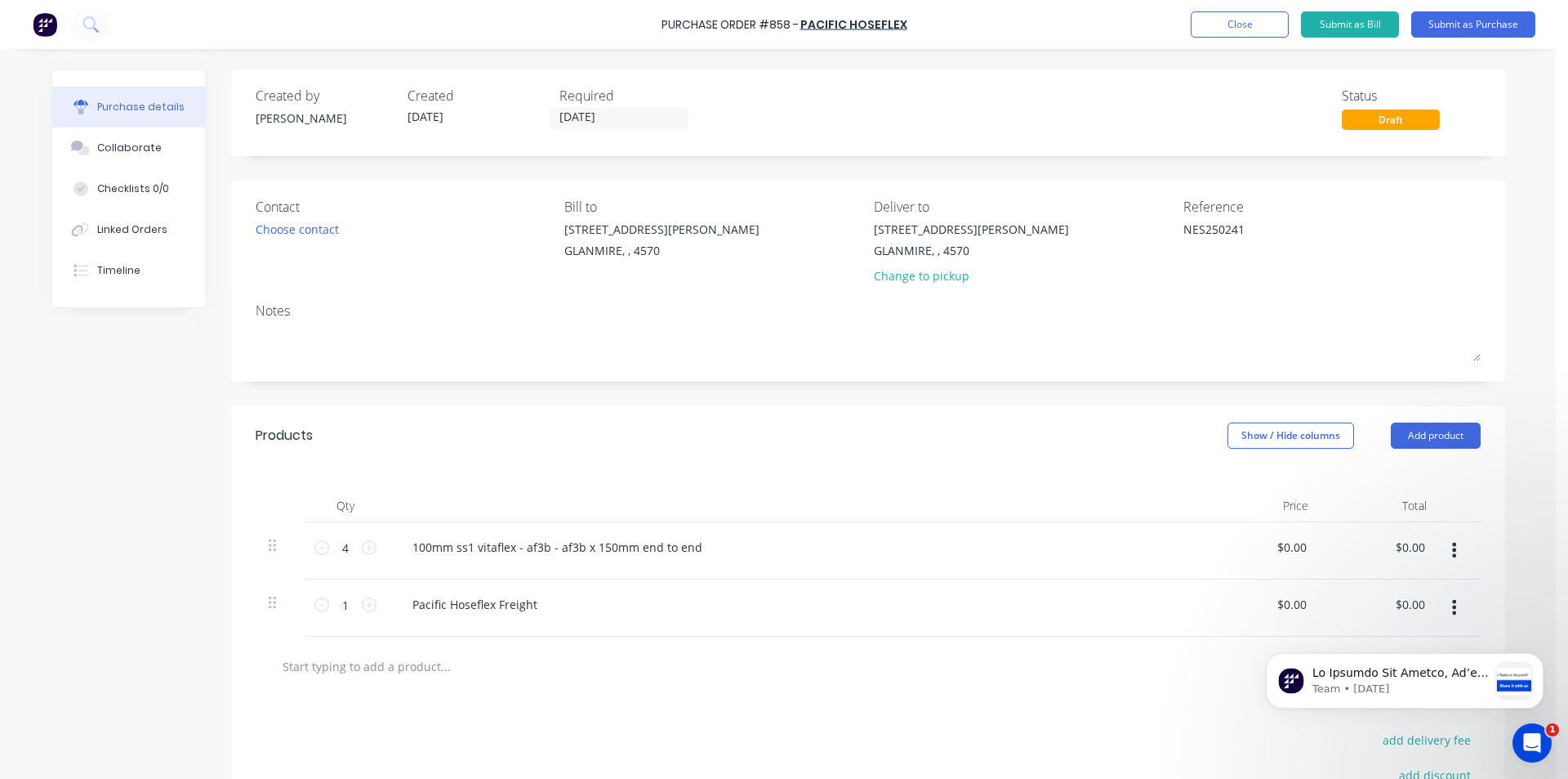
type textarea "x"
type textarea "N"
type textarea "x"
type textarea "NE"
type textarea "x"
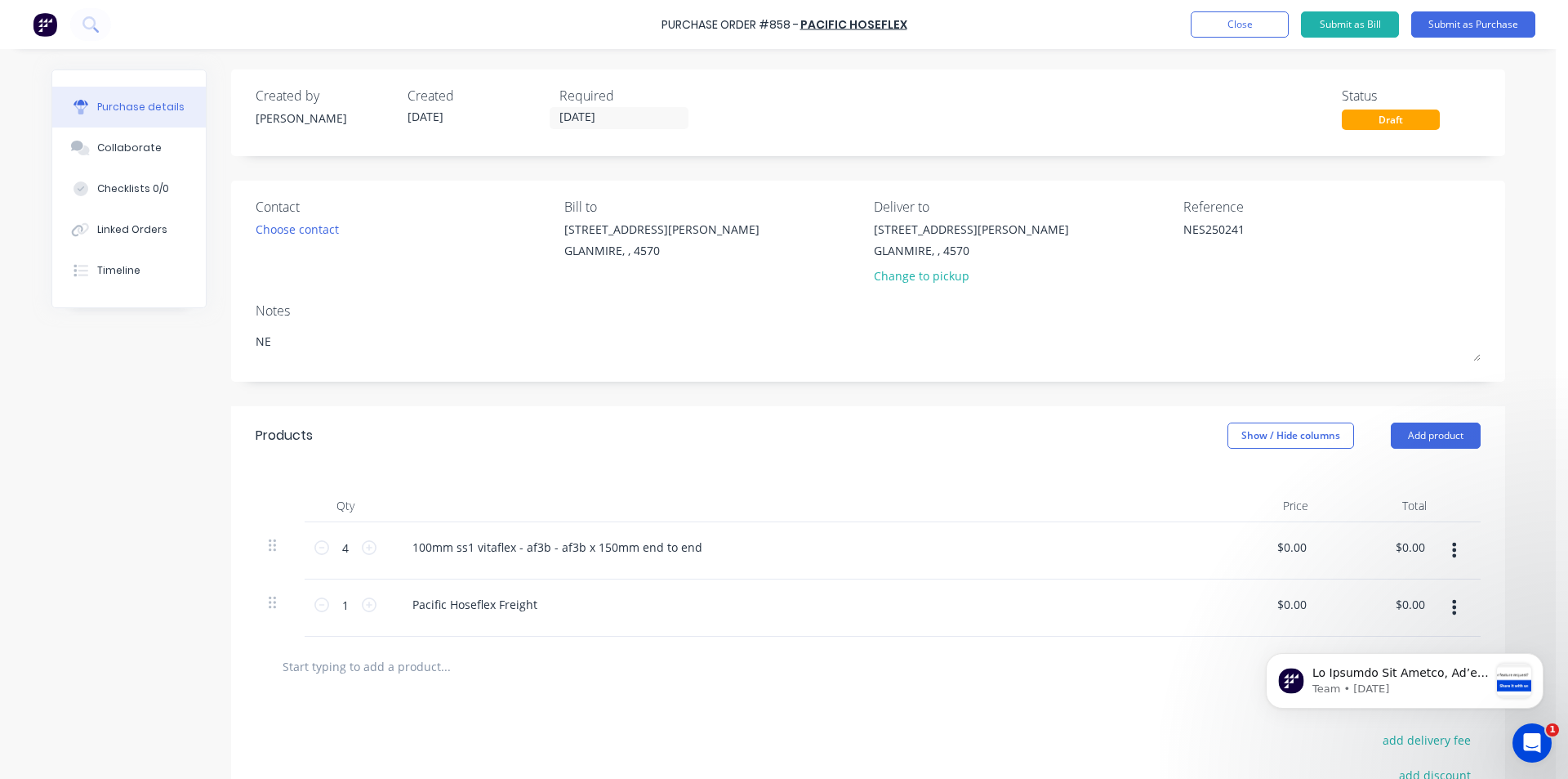
type textarea "NES"
type textarea "x"
type textarea "NES2"
type textarea "x"
type textarea "NES25"
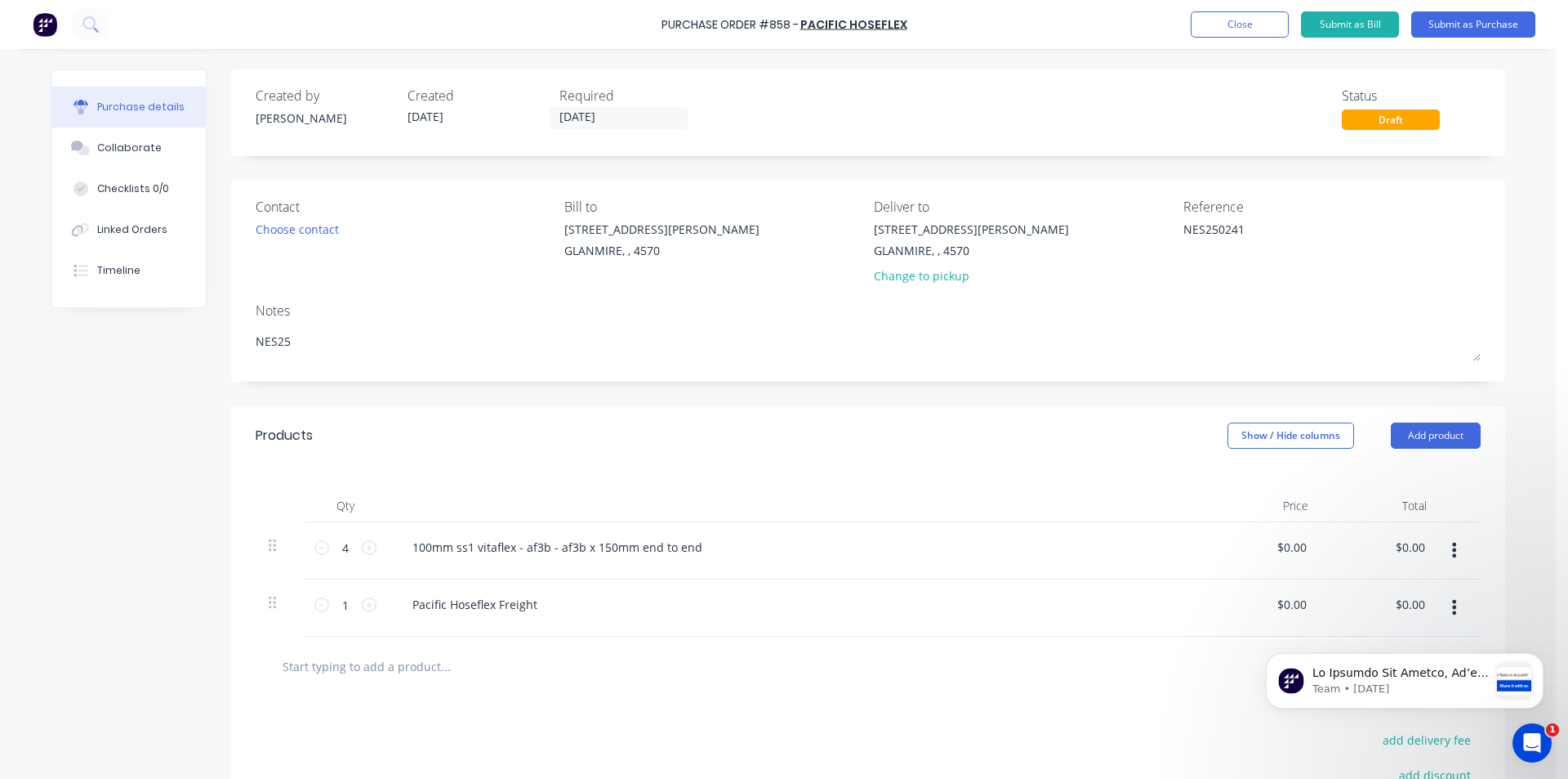
type textarea "x"
type textarea "NES250"
type textarea "x"
type textarea "NES2502"
type textarea "x"
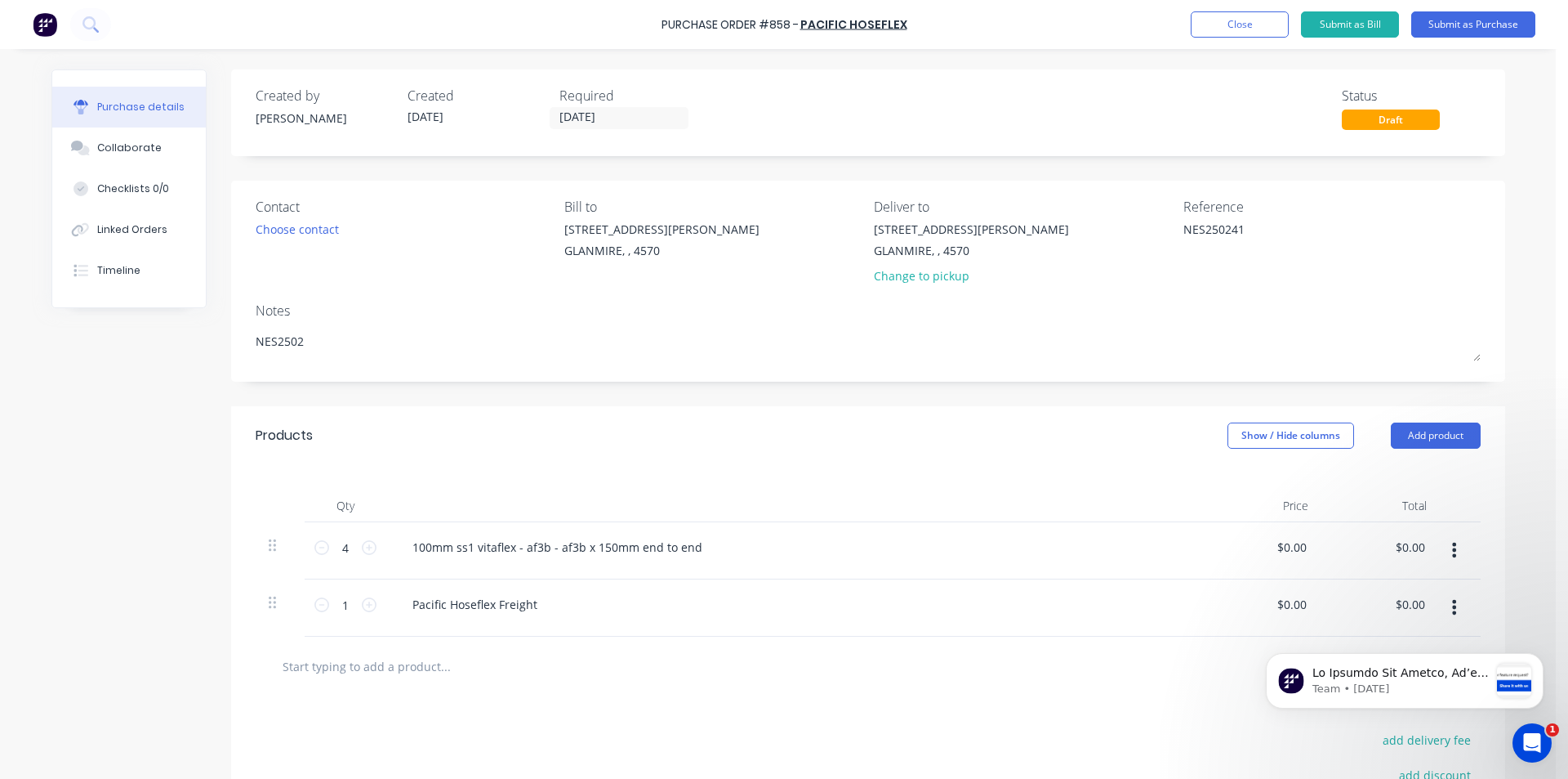
type textarea "NES25024"
type textarea "x"
type textarea "NES250241"
type textarea "x"
type textarea "NES250241"
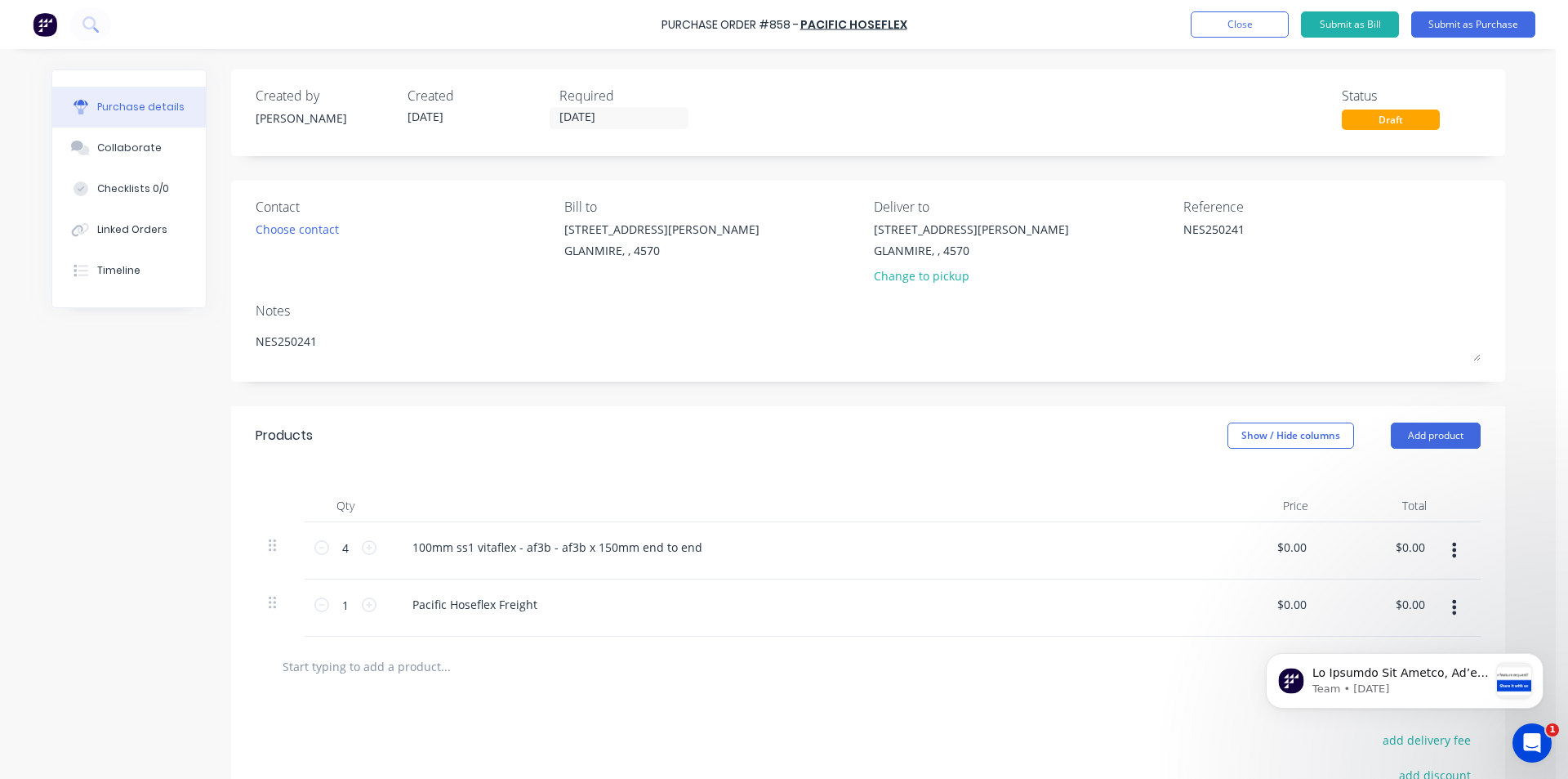
type textarea "x"
type textarea "NES250241 -"
type textarea "x"
type textarea "NES250241 -"
type textarea "x"
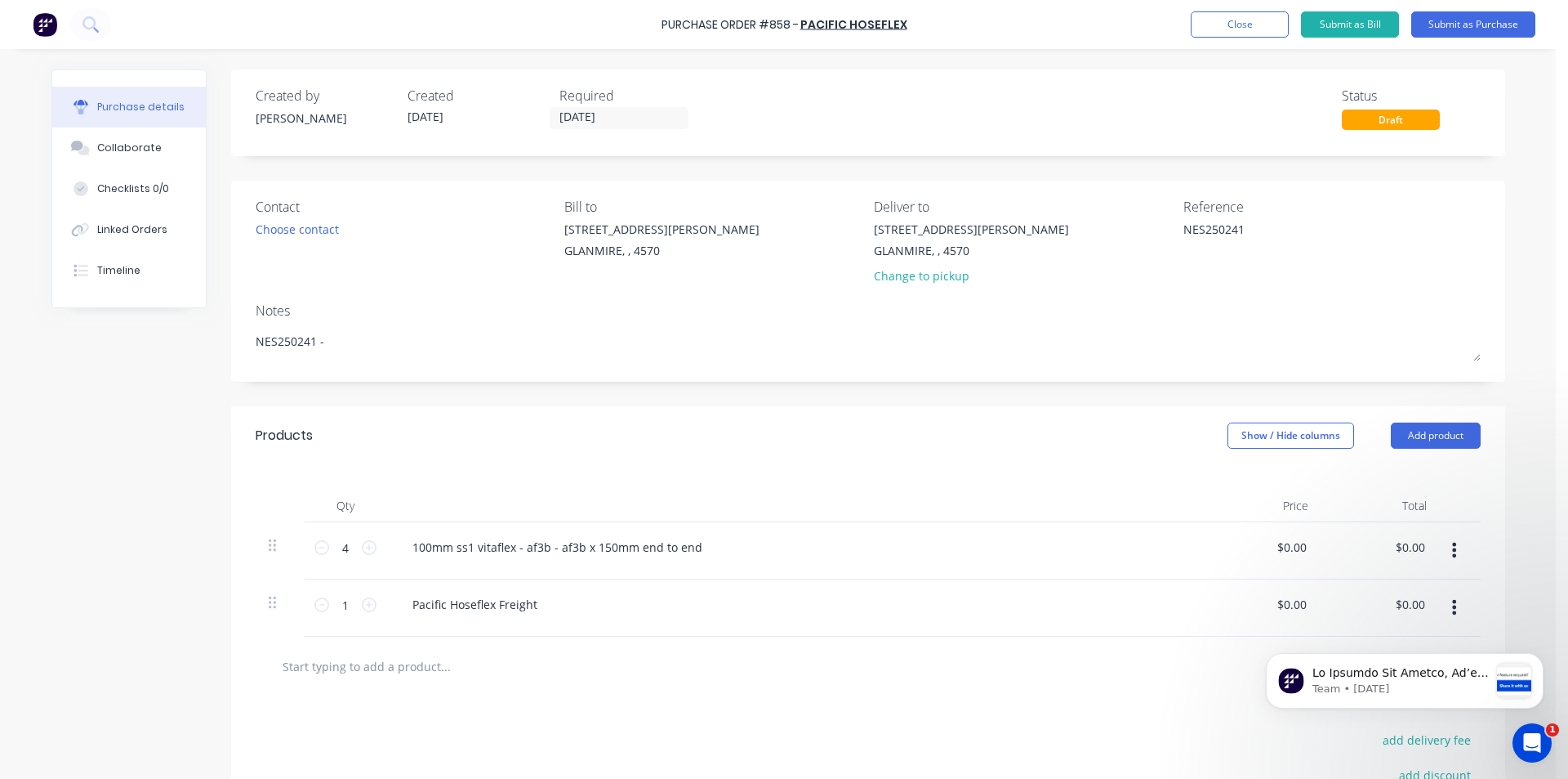
type textarea "NES250241 - D"
type textarea "x"
type textarea "NES250241 - DA"
type textarea "x"
type textarea "NES250241 - DAR"
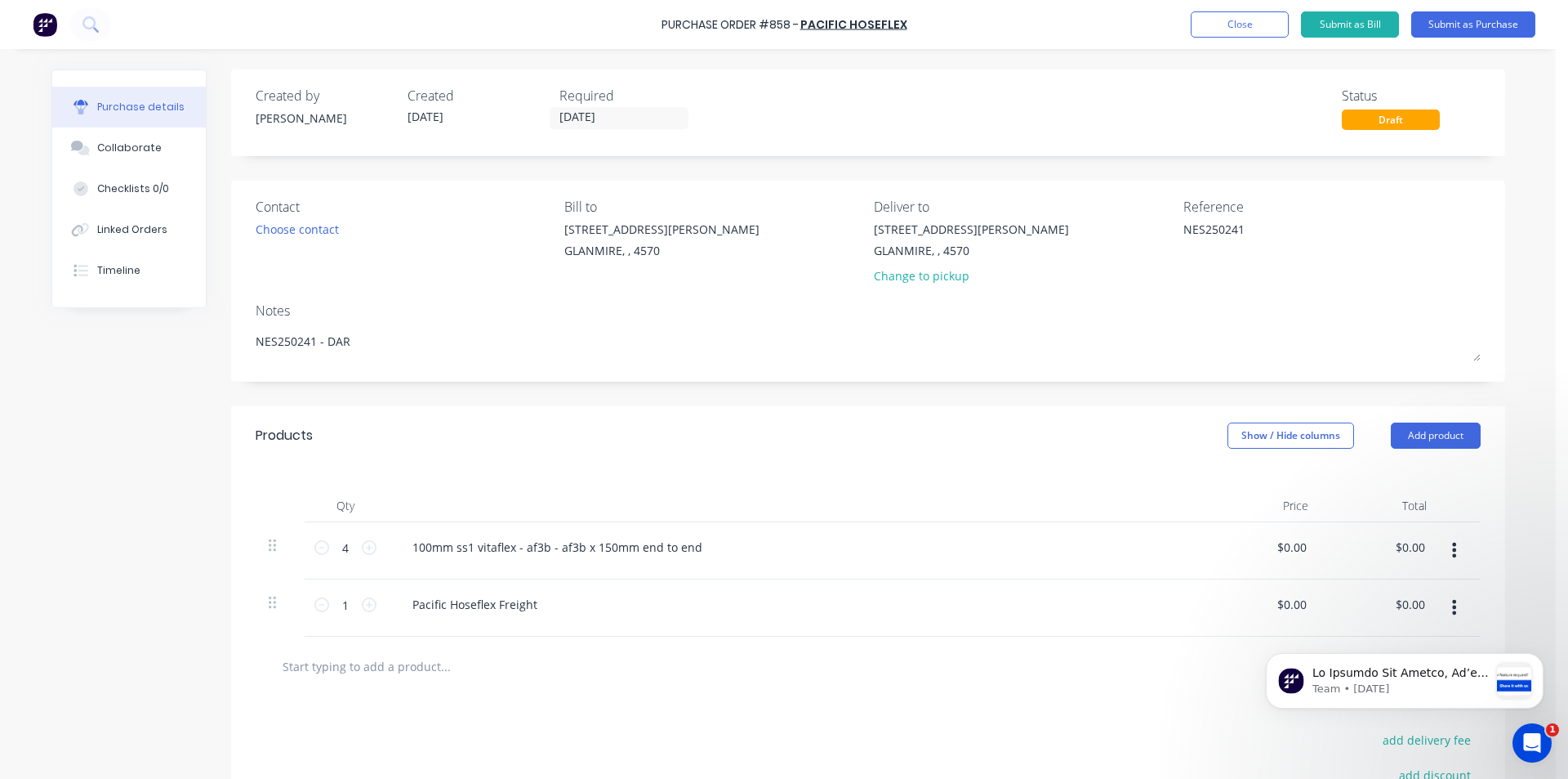
type textarea "x"
type textarea "NES250241 - [PERSON_NAME]"
type textarea "x"
type textarea "NES250241 - [PERSON_NAME]"
type textarea "x"
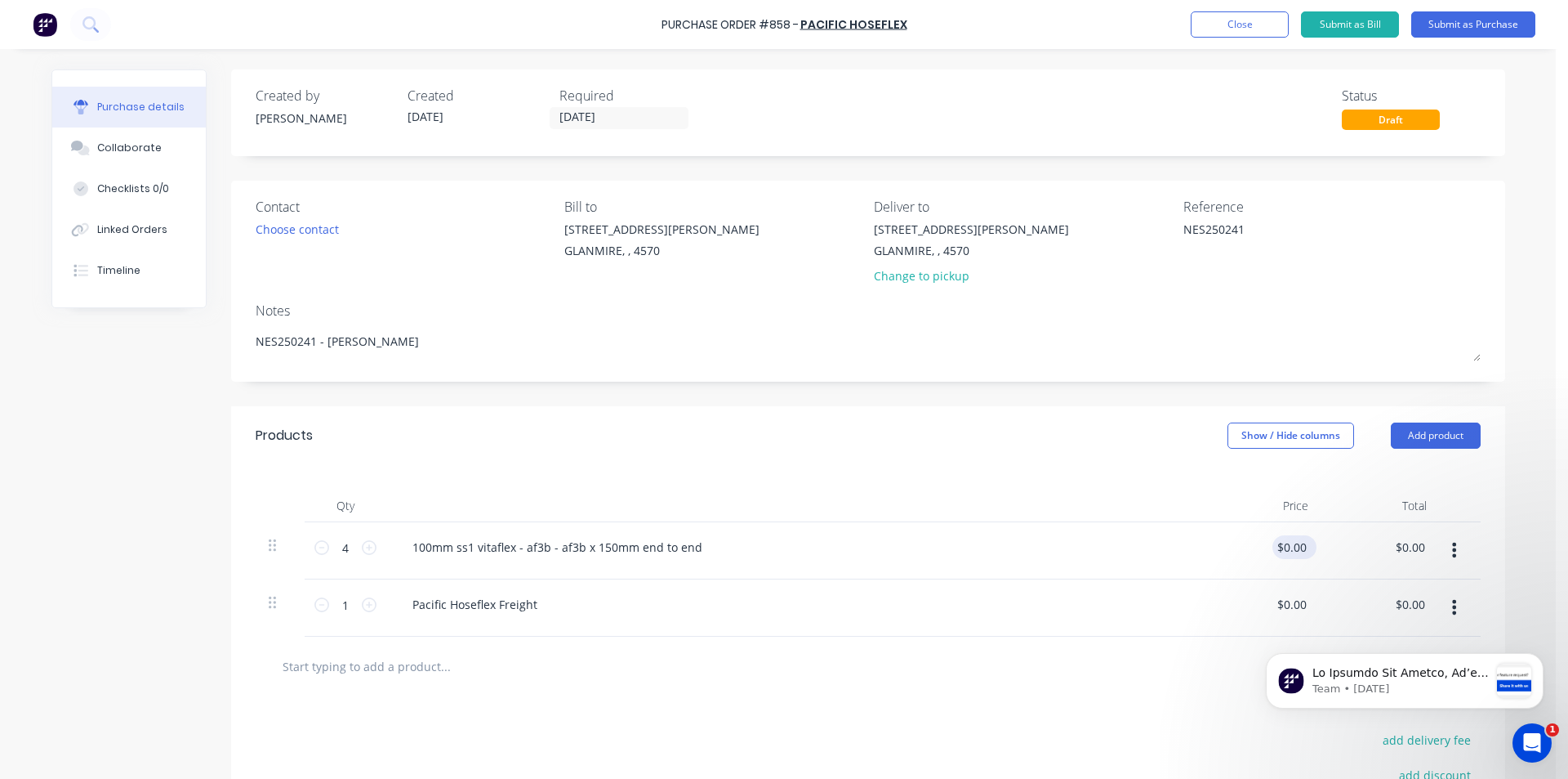
type textarea "NES250241 - [PERSON_NAME]"
type textarea "x"
type textarea "NES250241 - [PERSON_NAME]"
type input "0.00"
click at [1286, 553] on input "0.00" at bounding box center [1292, 547] width 38 height 24
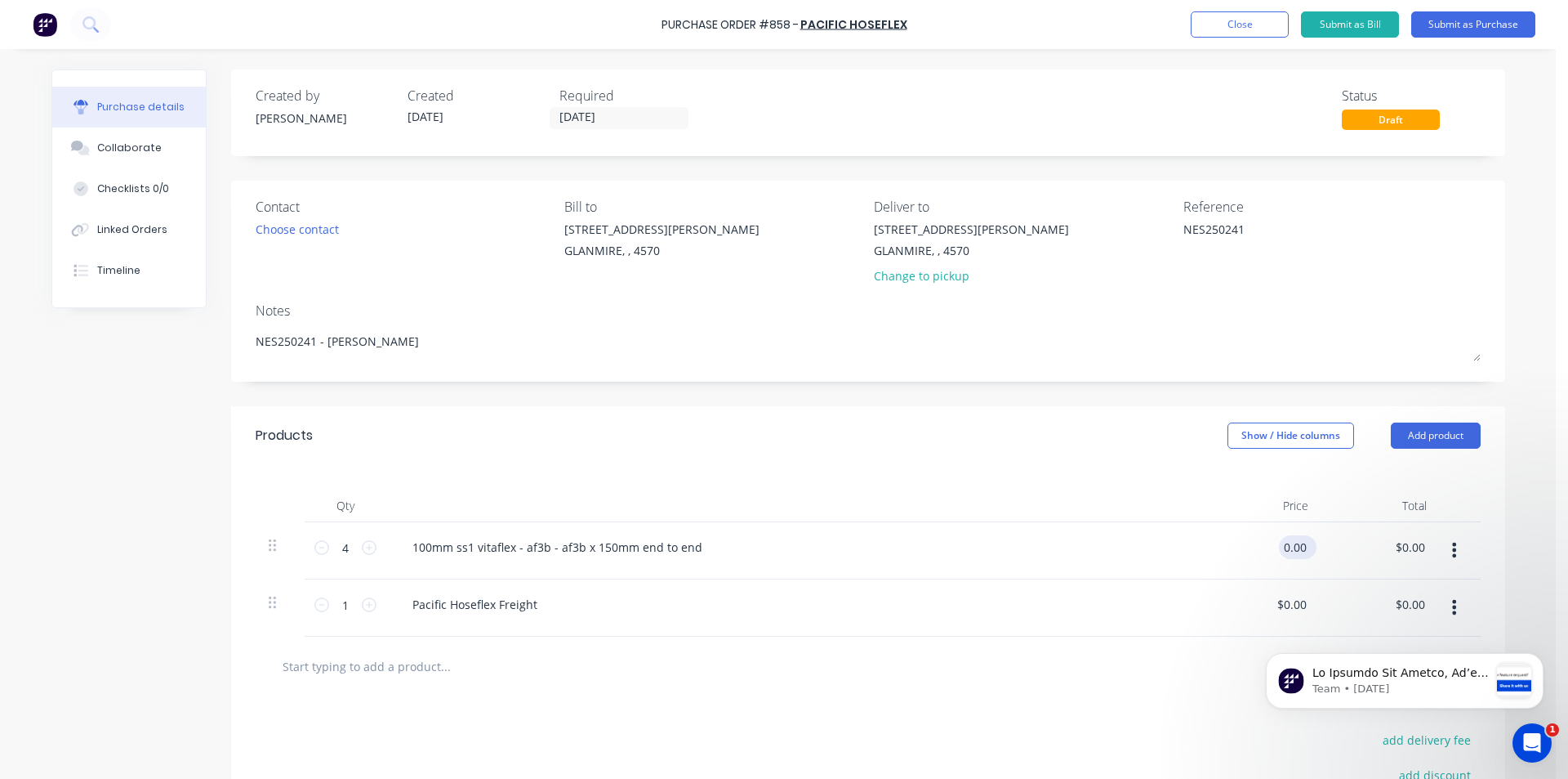
type textarea "x"
drag, startPoint x: 1300, startPoint y: 548, endPoint x: 1257, endPoint y: 548, distance: 43.0
click at [1257, 548] on div "0.00 0.00" at bounding box center [1262, 551] width 119 height 57
type input "538.50"
type textarea "x"
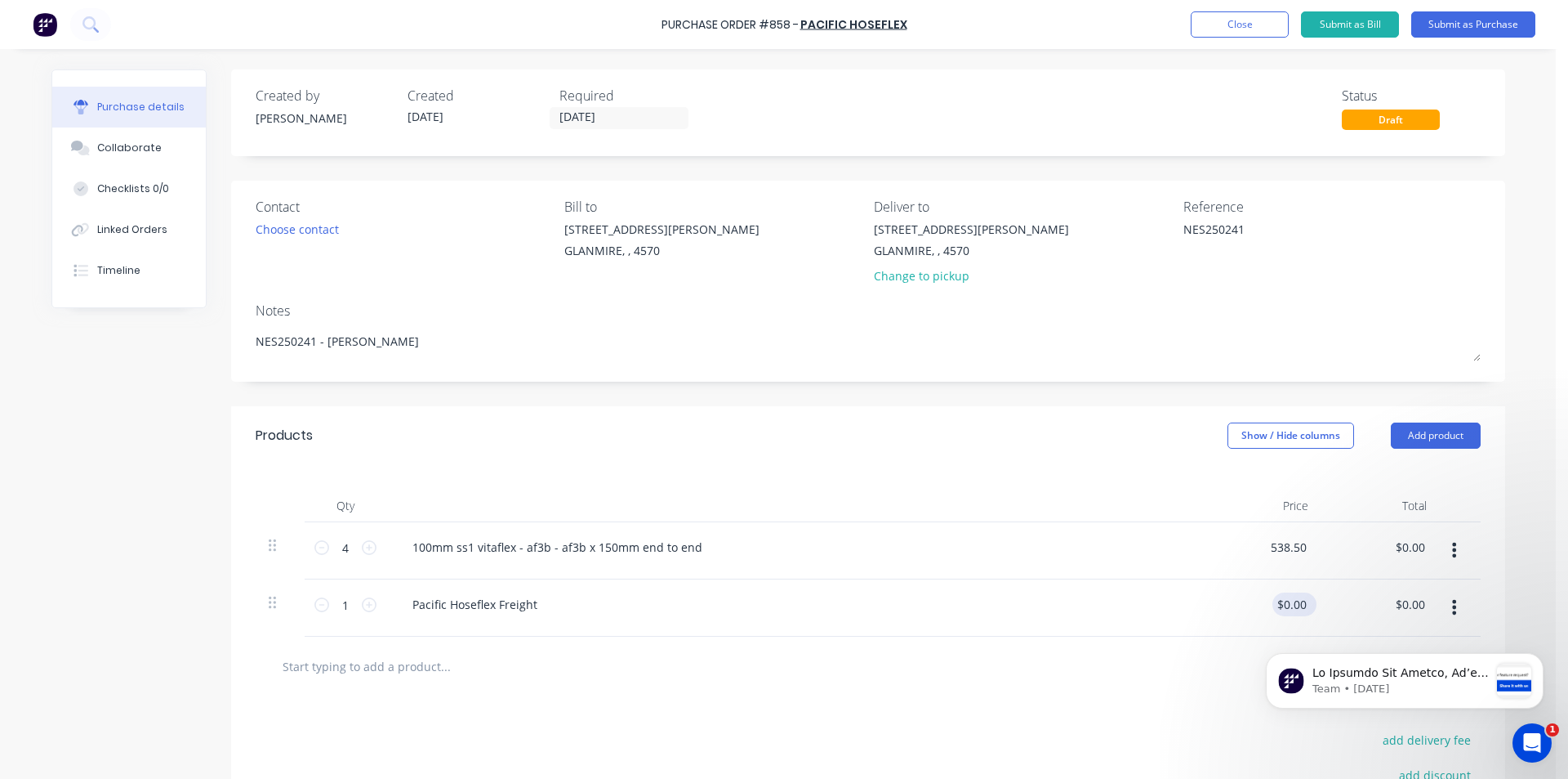
type input "$538.50"
type input "$2,154.00"
click at [1296, 606] on input "0.00" at bounding box center [1292, 604] width 38 height 24
type input "0"
type input "80"
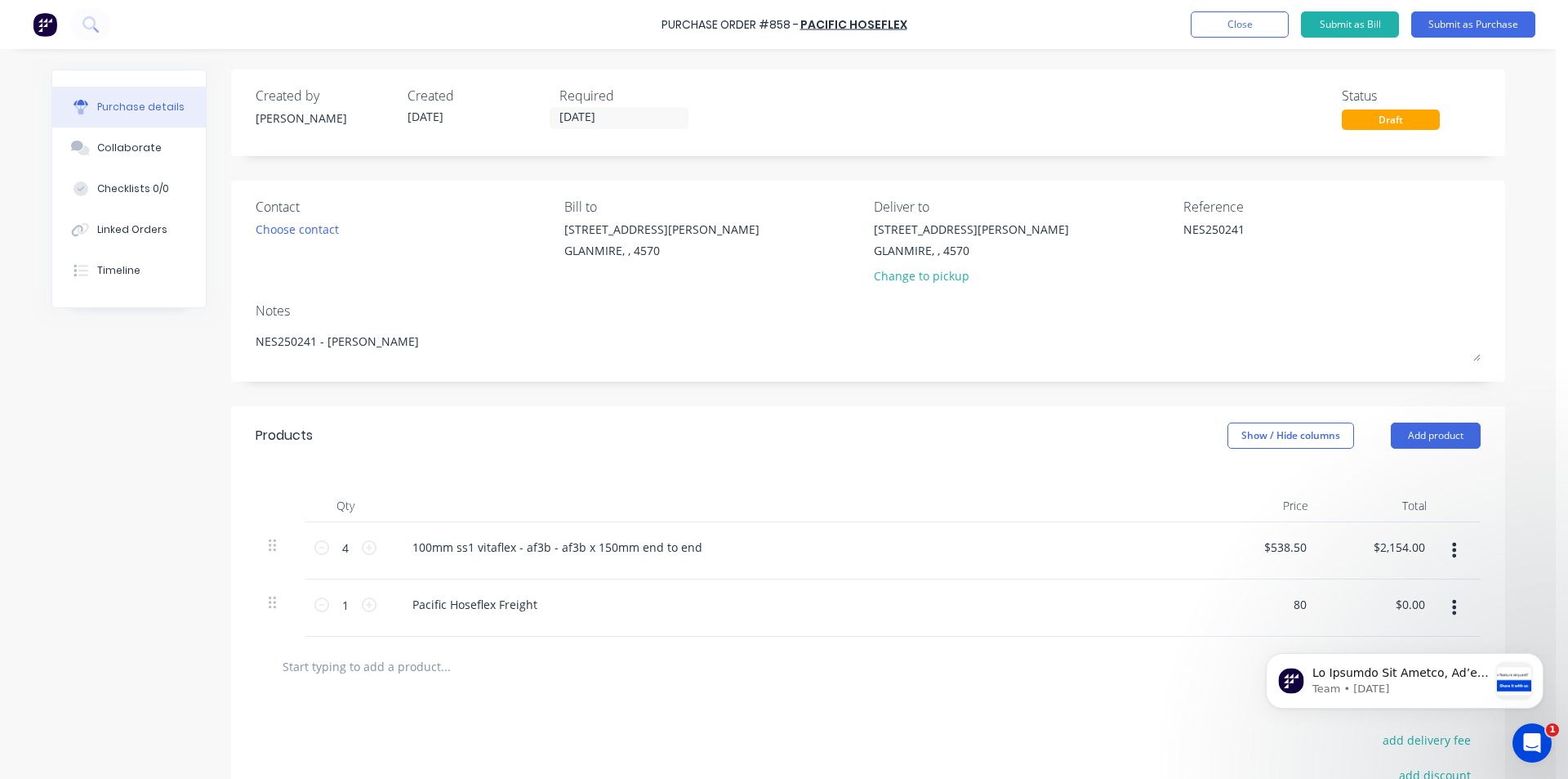
type textarea "x"
type input "$80.00"
click at [965, 566] on div "100mm ss1 vitaflex - af3b - af3b x 150mm end to end" at bounding box center [795, 551] width 817 height 57
click at [1460, 26] on button "Submit as Purchase" at bounding box center [1473, 24] width 124 height 26
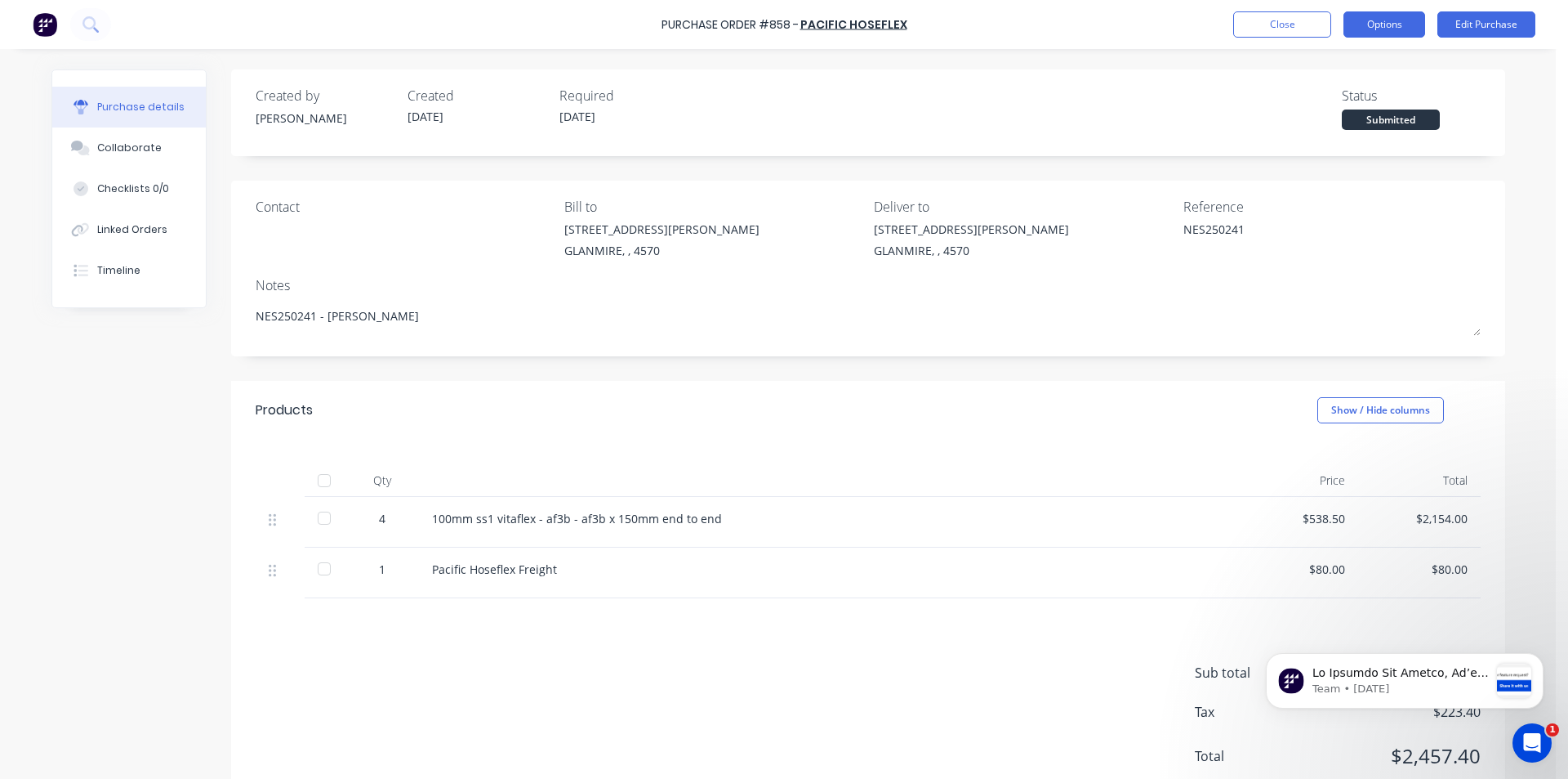
click at [1387, 35] on button "Options" at bounding box center [1384, 24] width 81 height 26
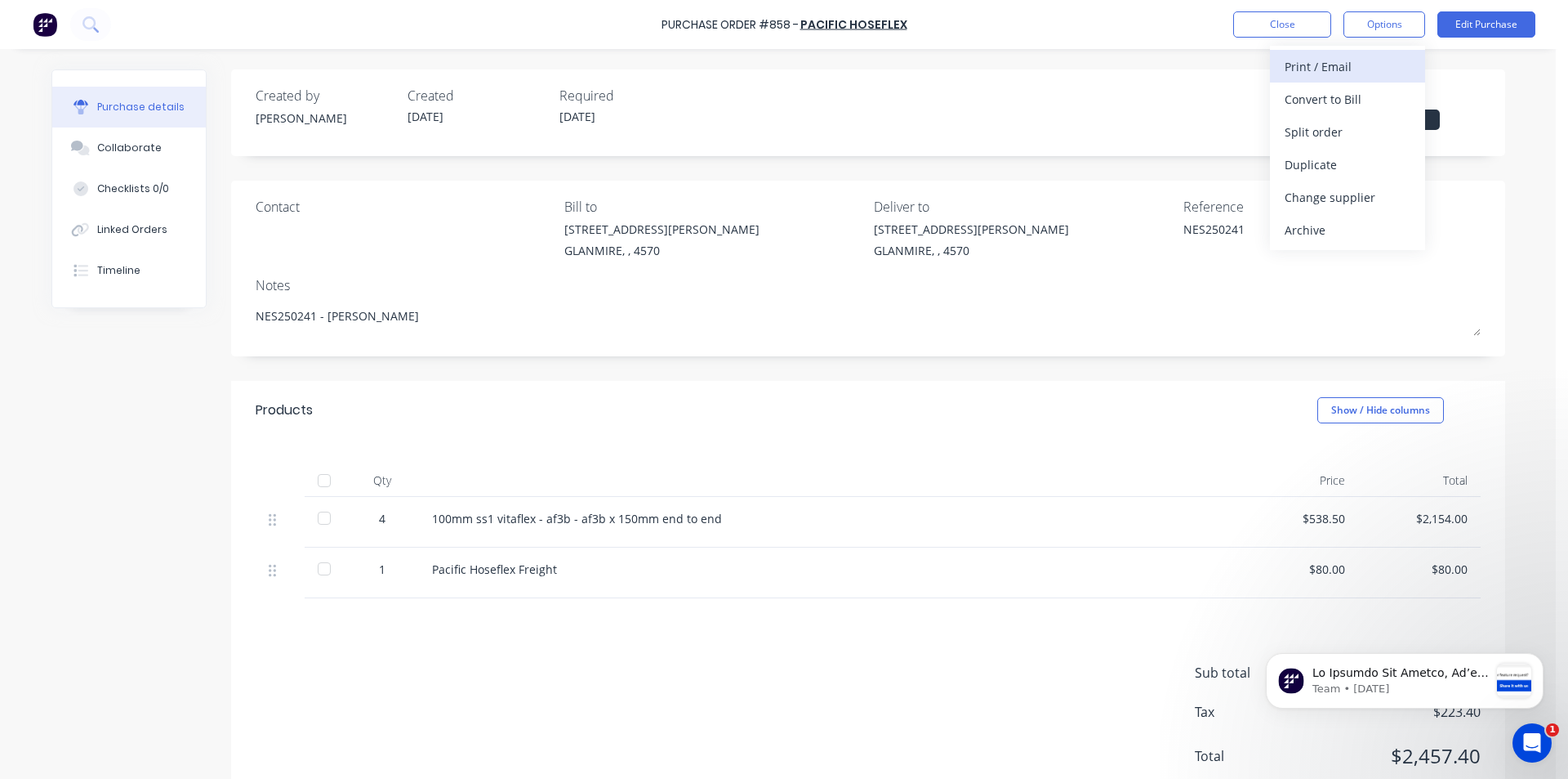
click at [1320, 69] on div "Print / Email" at bounding box center [1347, 66] width 126 height 24
click at [1318, 100] on div "With pricing" at bounding box center [1347, 100] width 126 height 24
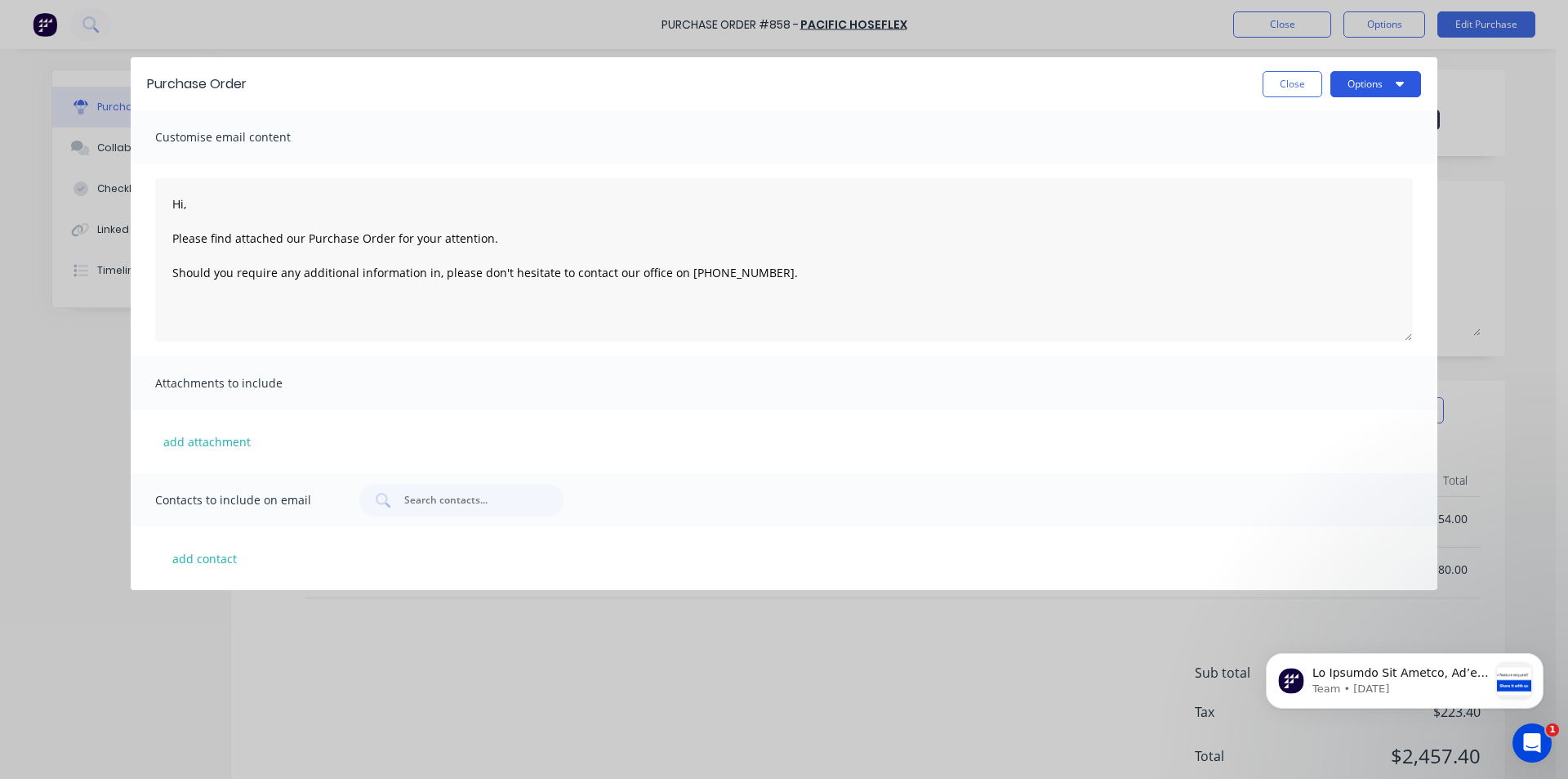
click at [1408, 82] on button "Options" at bounding box center [1376, 83] width 91 height 26
click at [1286, 80] on button "Close" at bounding box center [1293, 83] width 60 height 26
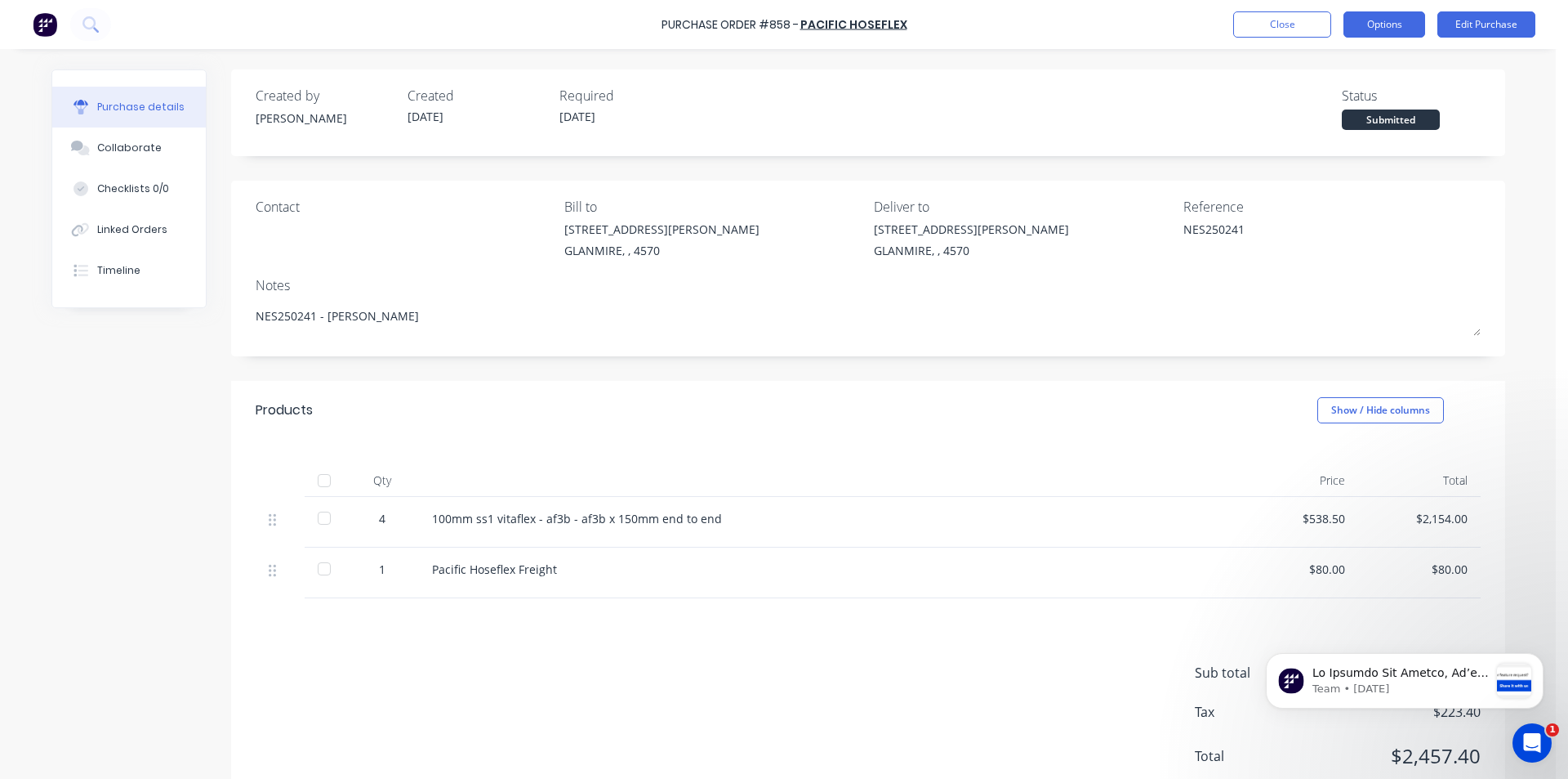
click at [1382, 22] on button "Options" at bounding box center [1384, 24] width 81 height 26
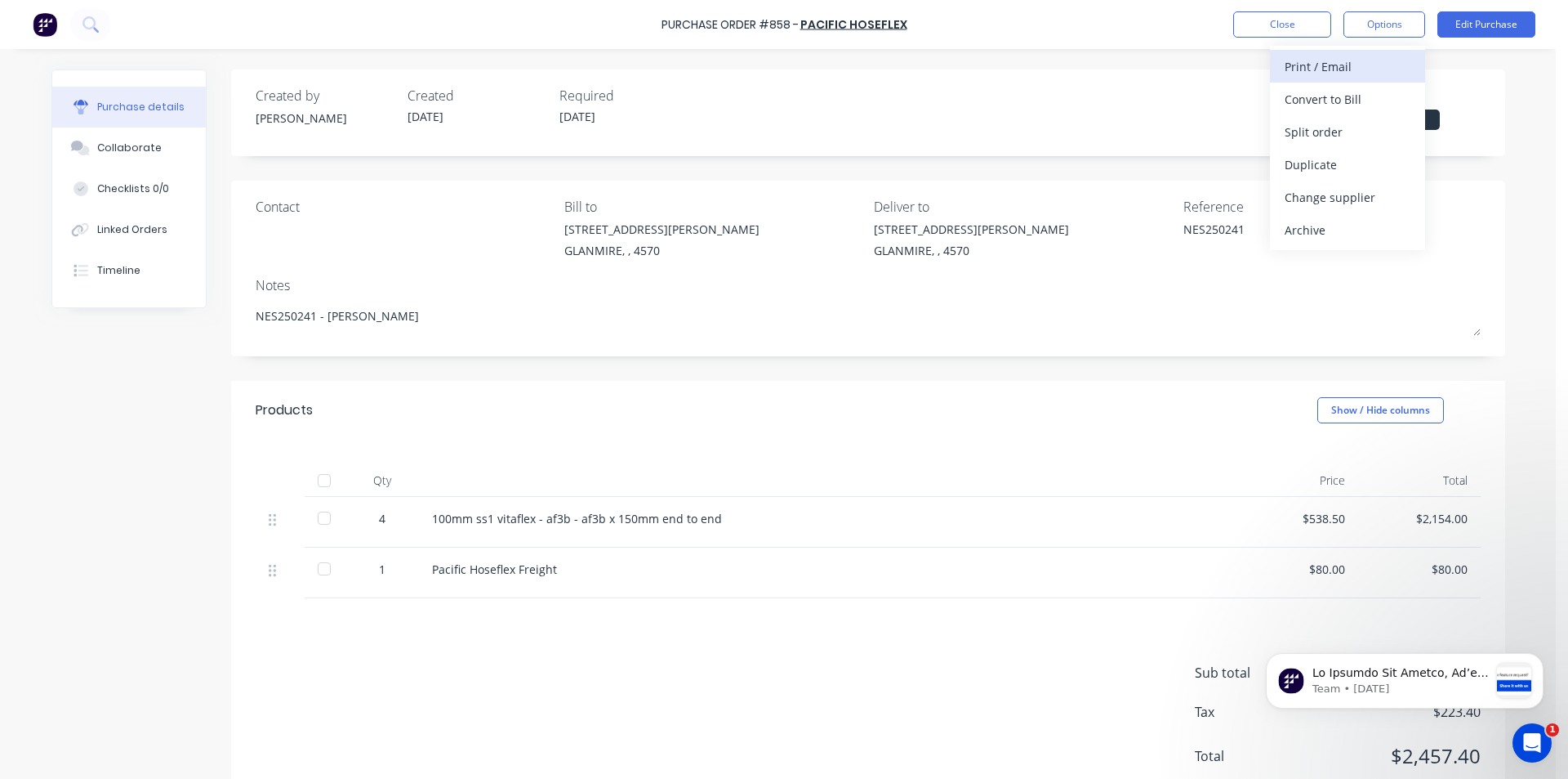
click at [1322, 64] on div "Print / Email" at bounding box center [1347, 66] width 126 height 24
click at [1315, 91] on div "With pricing" at bounding box center [1347, 100] width 126 height 24
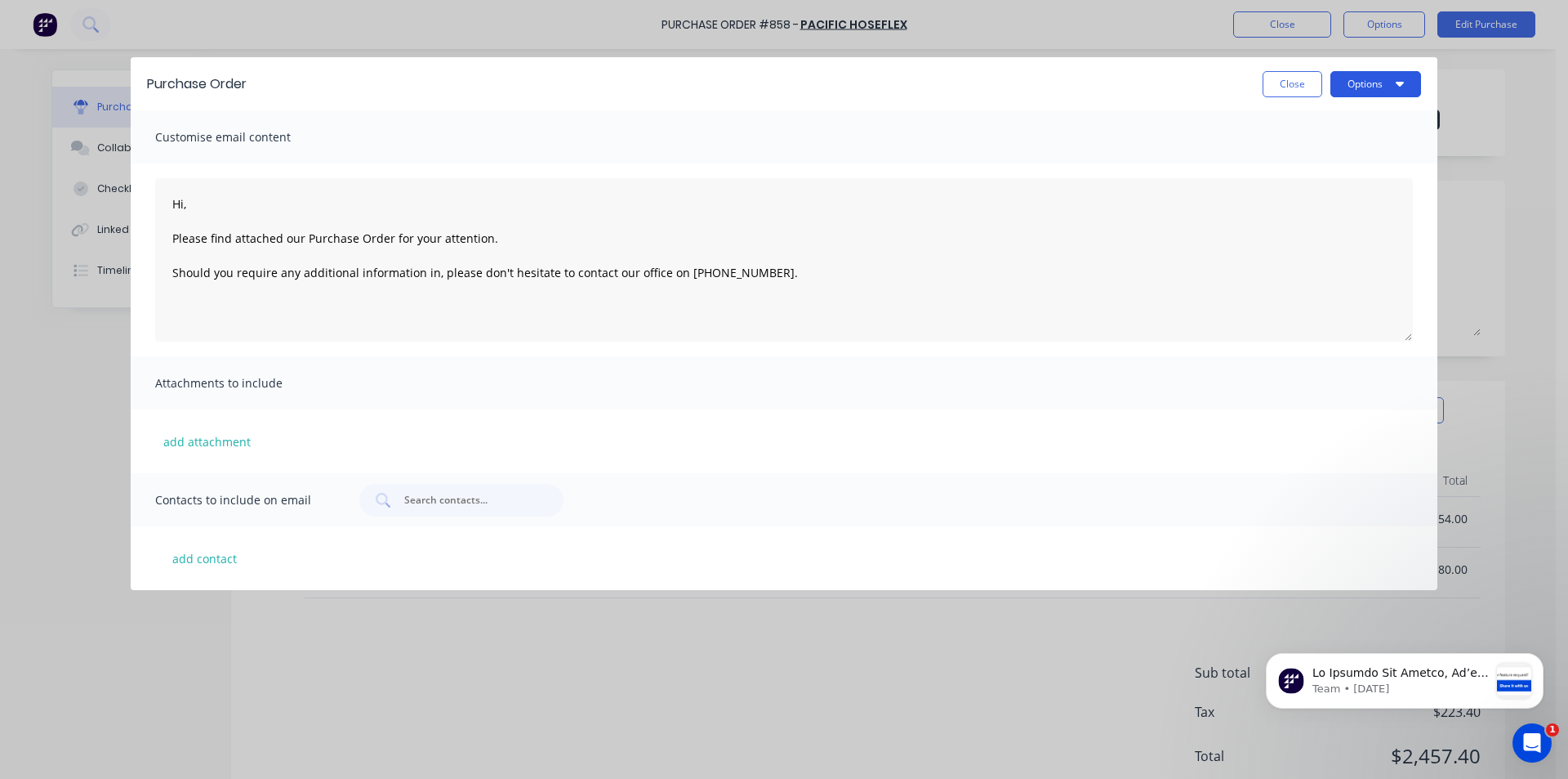
click at [1407, 83] on button "Options" at bounding box center [1376, 83] width 91 height 26
click at [1316, 161] on div "Print" at bounding box center [1343, 159] width 126 height 24
type textarea "x"
type textarea "Hi, Please find attached our Purchase Order for your attention. Should you requ…"
type textarea "x"
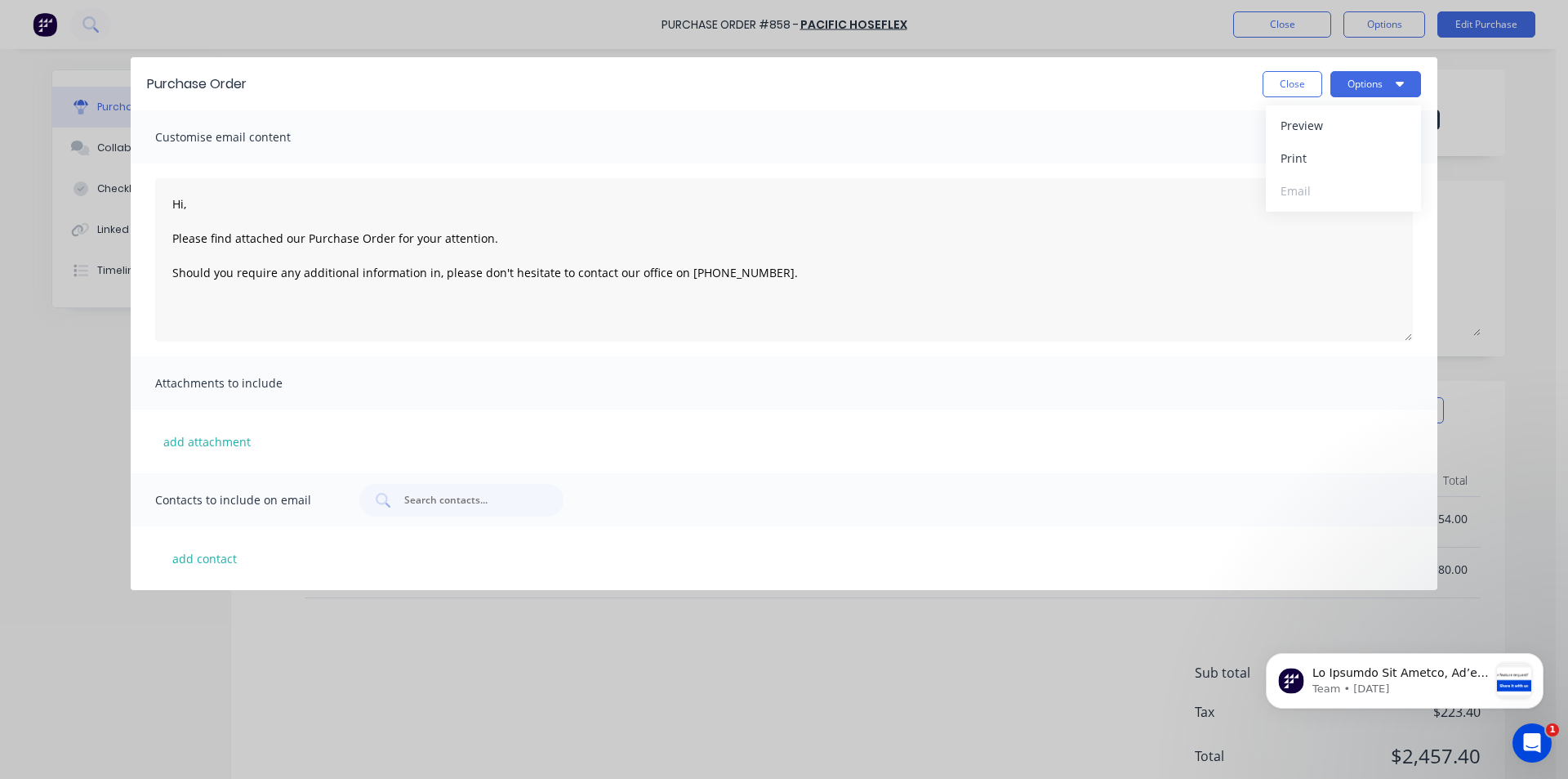
type textarea "Hi, Please find attached our Purchase Order for your attention. Should you requ…"
click at [1282, 94] on button "Close" at bounding box center [1293, 83] width 60 height 26
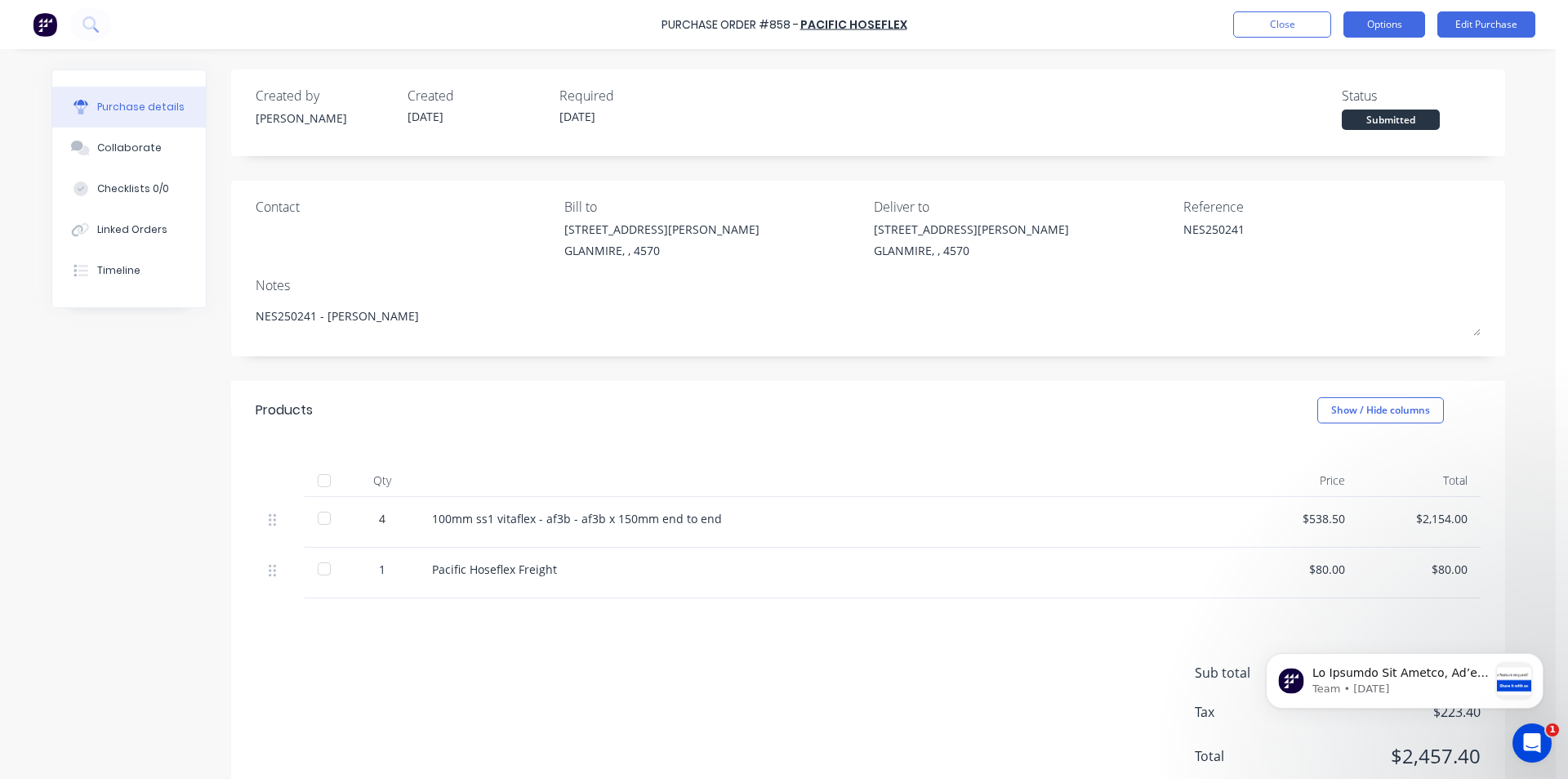
click at [1412, 21] on button "Options" at bounding box center [1384, 24] width 81 height 26
click at [1405, 25] on button "Options" at bounding box center [1384, 24] width 81 height 26
click at [1475, 21] on button "Edit Purchase" at bounding box center [1487, 24] width 98 height 26
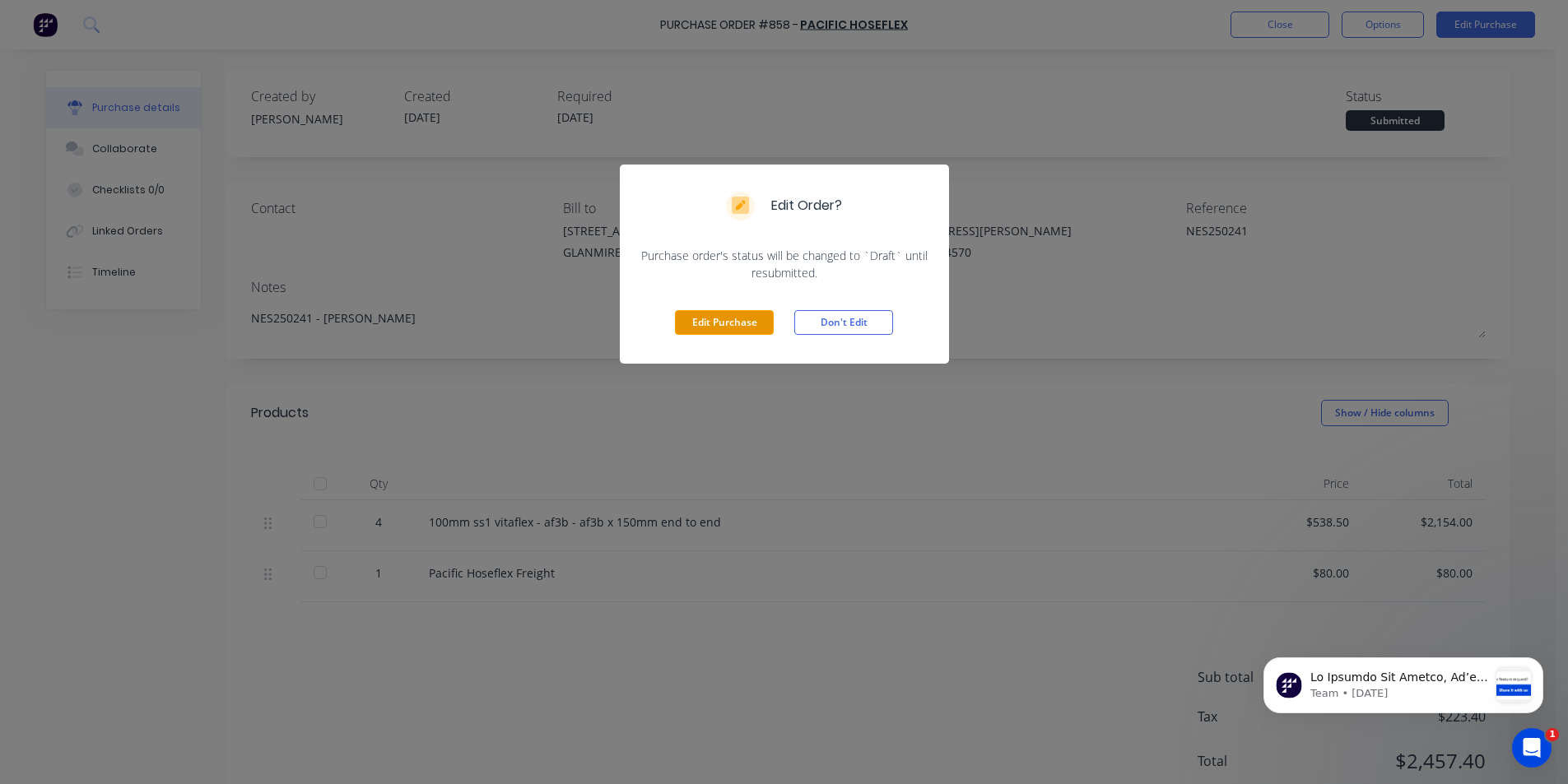
click at [736, 321] on button "Edit Purchase" at bounding box center [724, 322] width 99 height 25
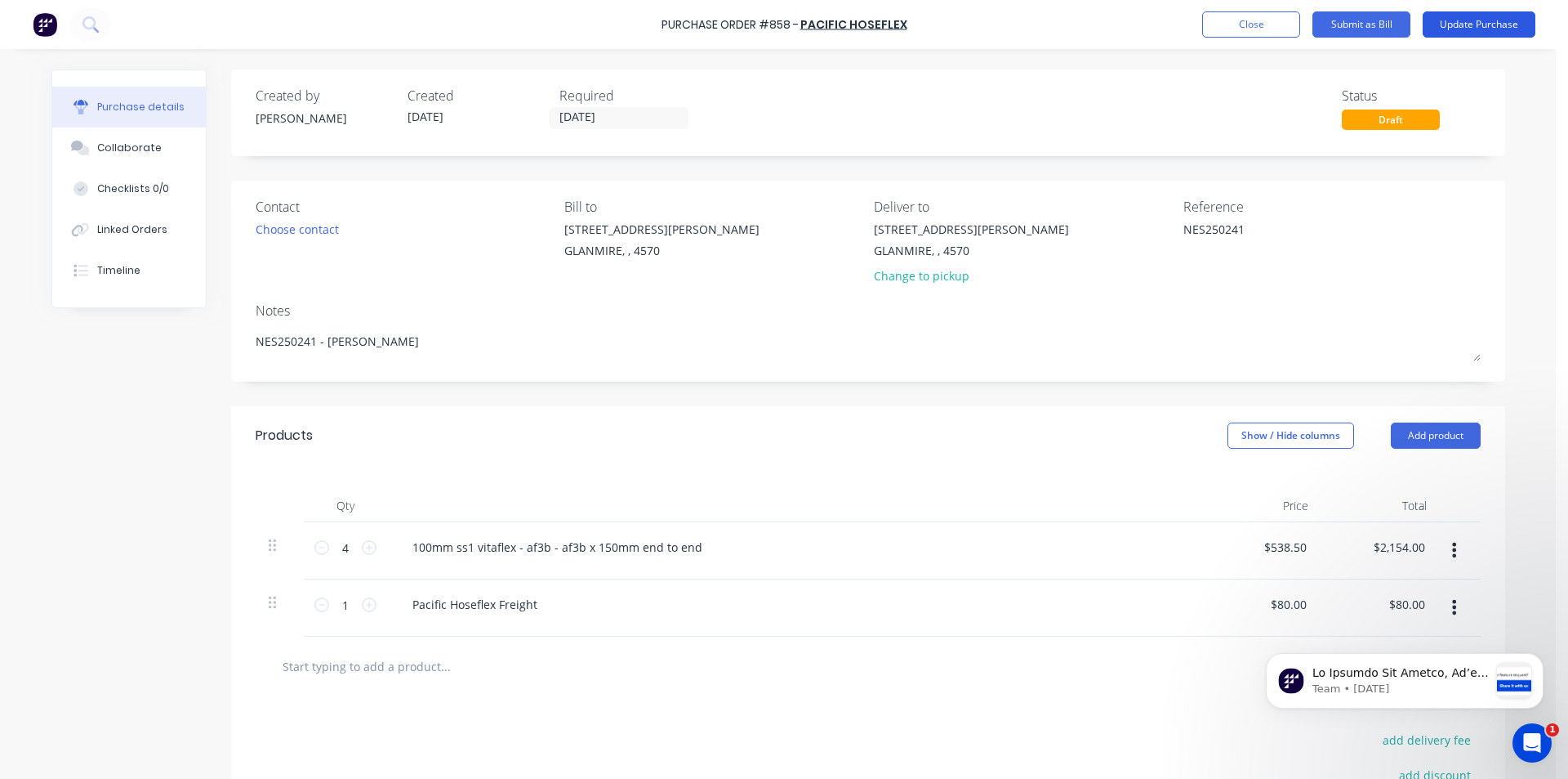
click at [1478, 27] on button "Update Purchase" at bounding box center [1479, 24] width 113 height 26
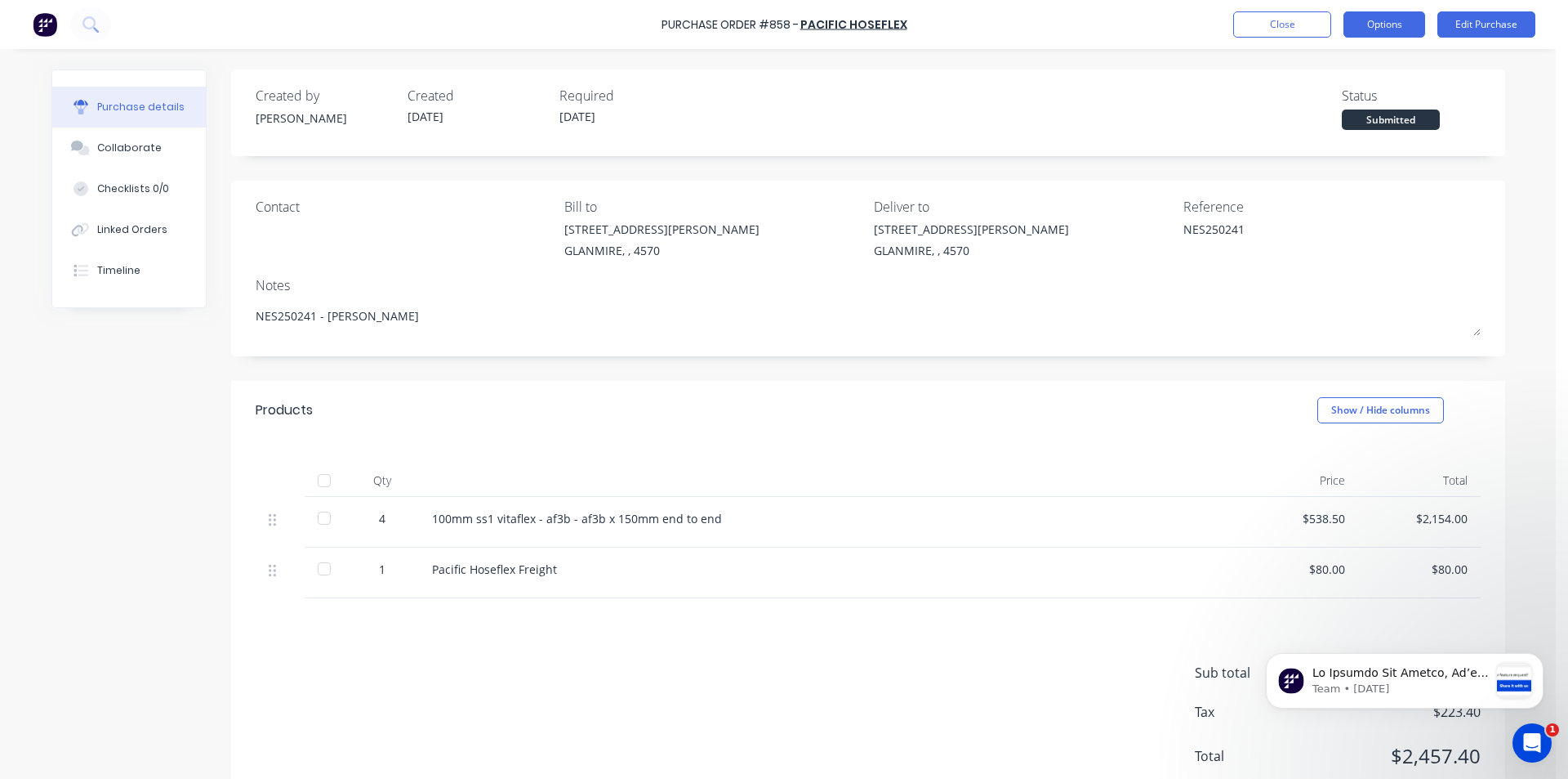
click at [1393, 21] on button "Options" at bounding box center [1384, 24] width 81 height 26
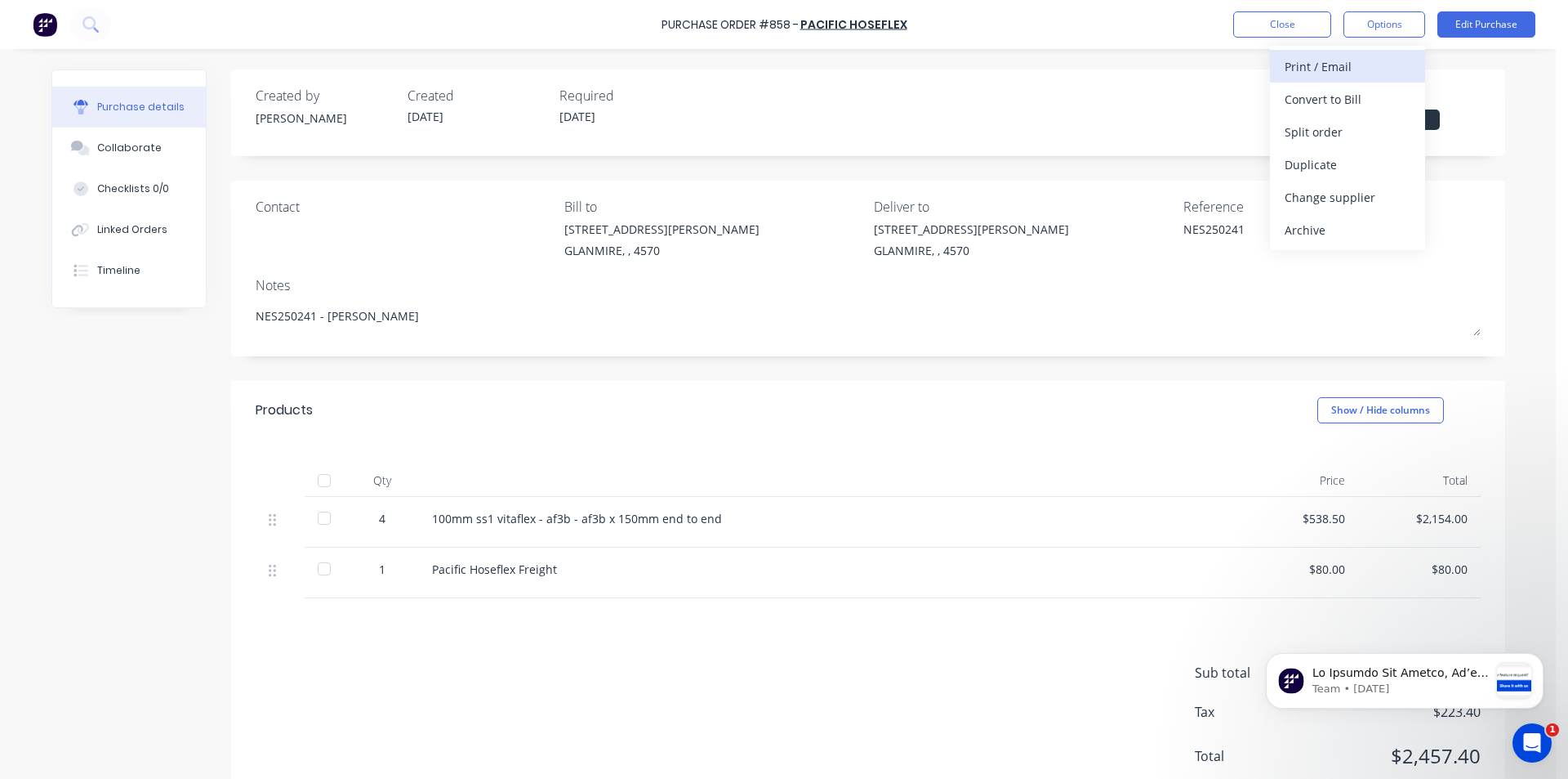
click at [1358, 63] on div "Print / Email" at bounding box center [1347, 66] width 126 height 24
click at [1305, 97] on div "With pricing" at bounding box center [1347, 100] width 126 height 24
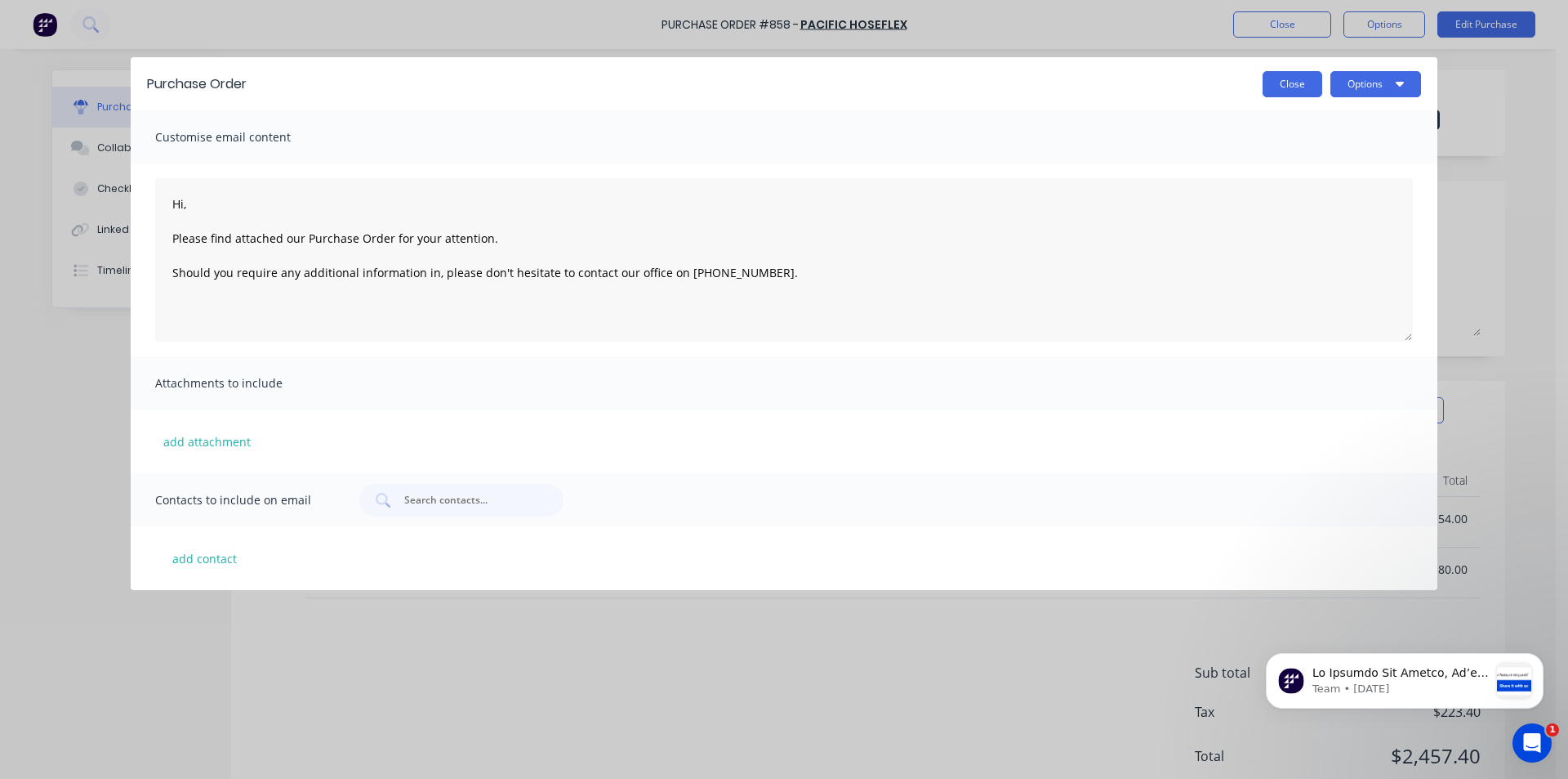
click at [1281, 75] on button "Close" at bounding box center [1293, 83] width 60 height 26
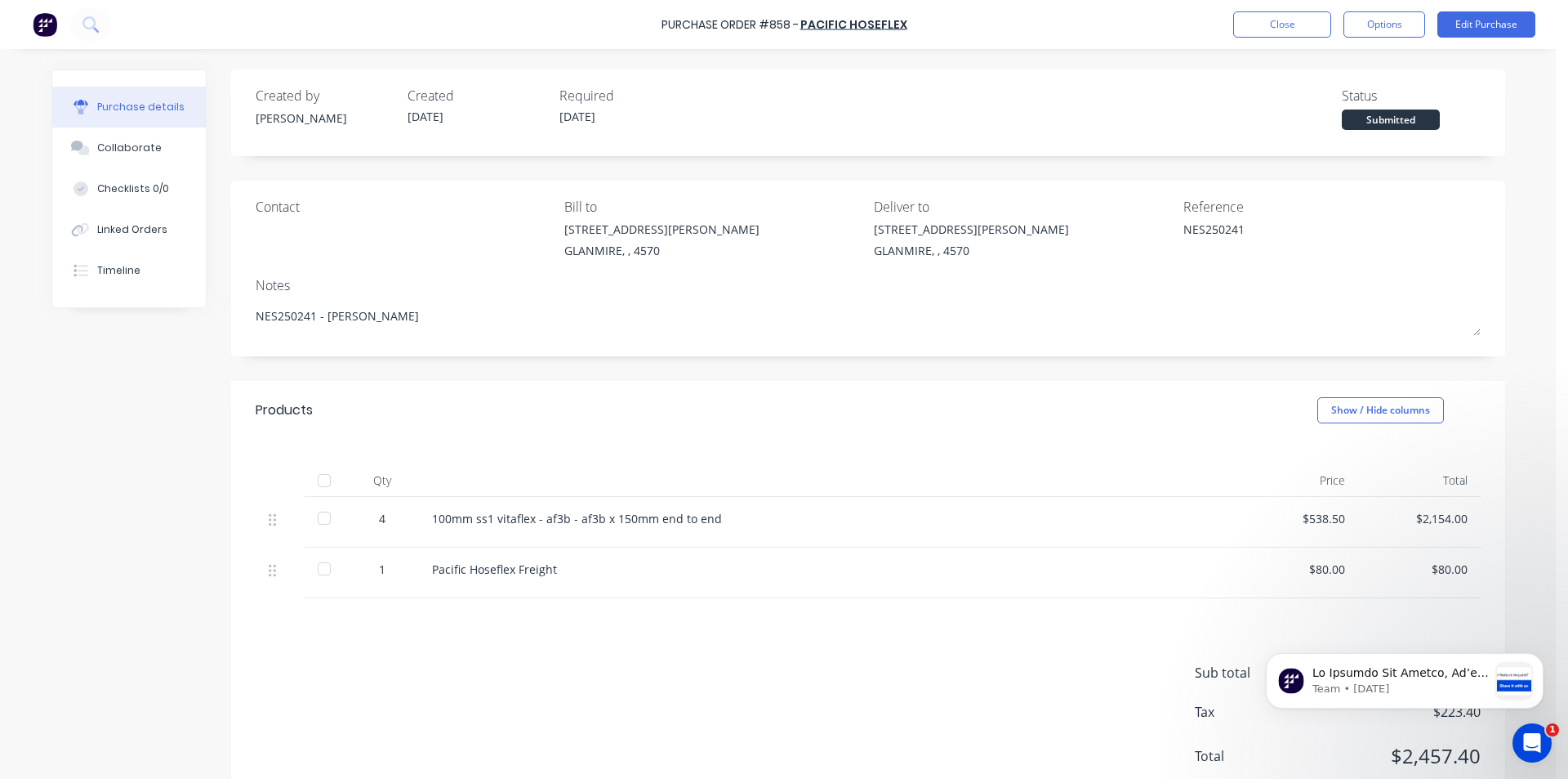
click at [313, 519] on div at bounding box center [324, 518] width 33 height 33
click at [319, 572] on div at bounding box center [324, 569] width 33 height 33
click at [1415, 21] on button "Options" at bounding box center [1384, 24] width 81 height 26
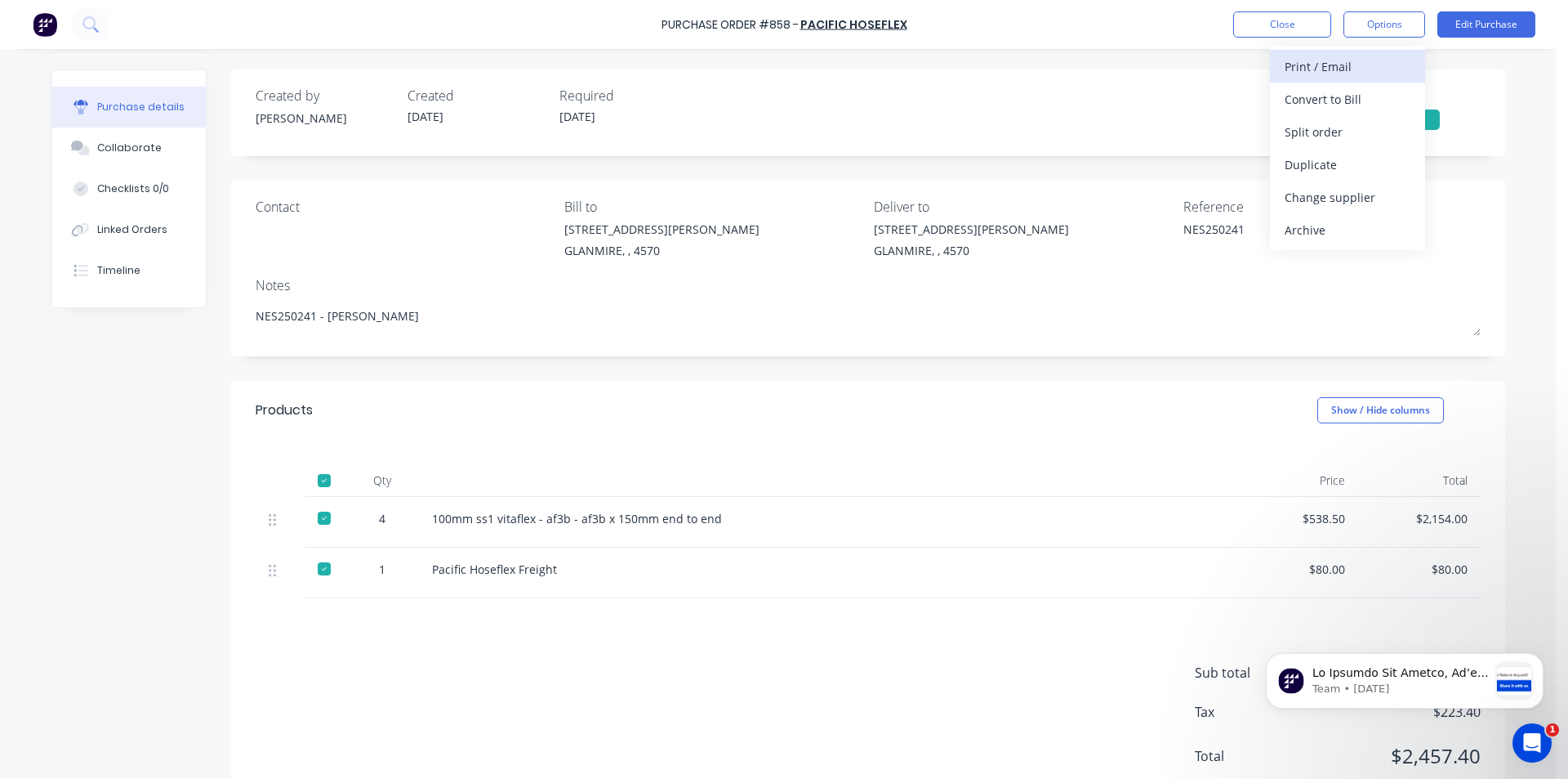
click at [1336, 72] on div "Print / Email" at bounding box center [1347, 66] width 126 height 24
click at [1307, 102] on div "With pricing" at bounding box center [1347, 100] width 126 height 24
type textarea "x"
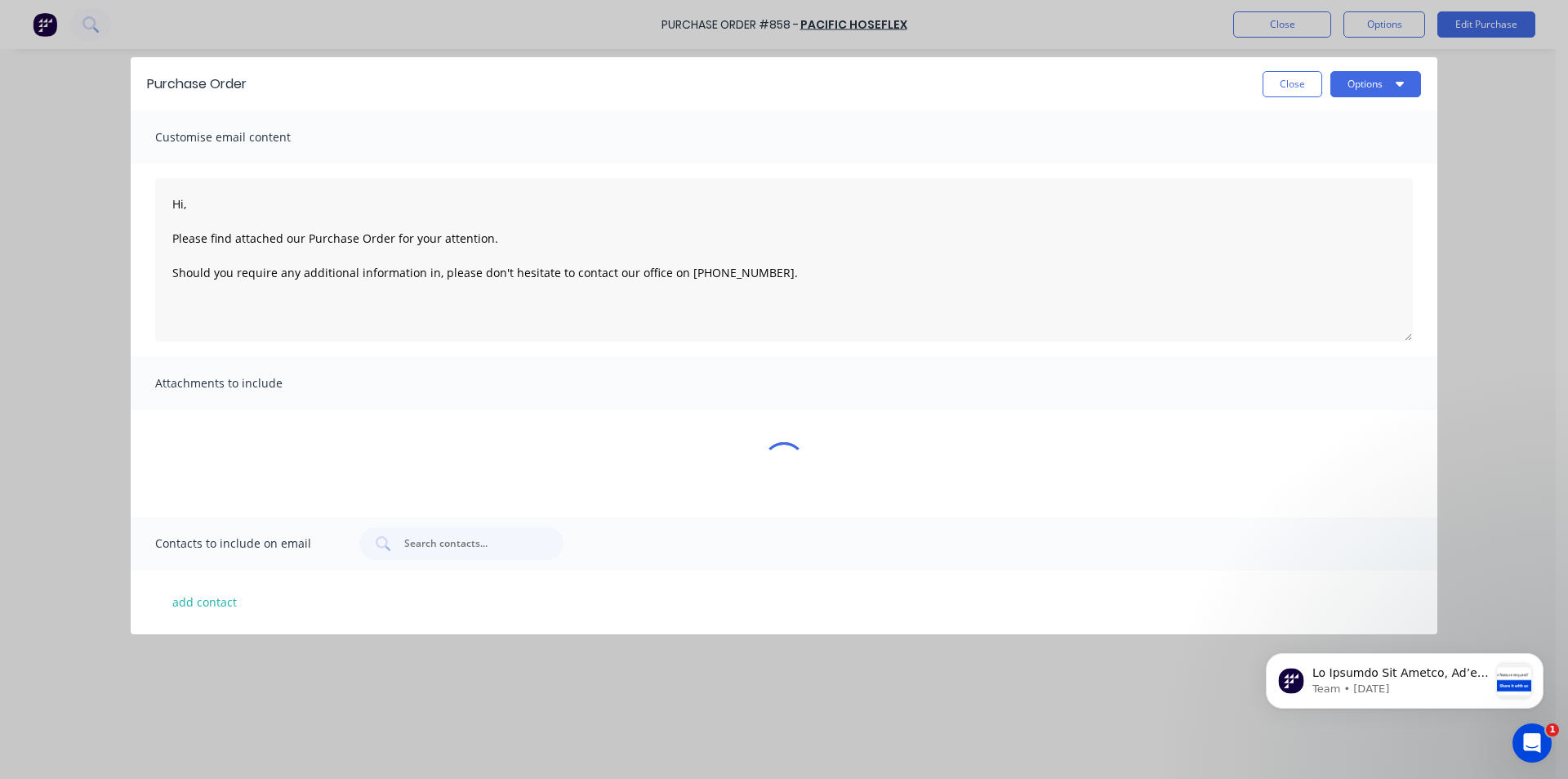
type textarea "Hi, Please find attached our Purchase Order for your attention. Should you requ…"
type textarea "x"
type textarea "Hi, Please find attached our Purchase Order for your attention. Should you requ…"
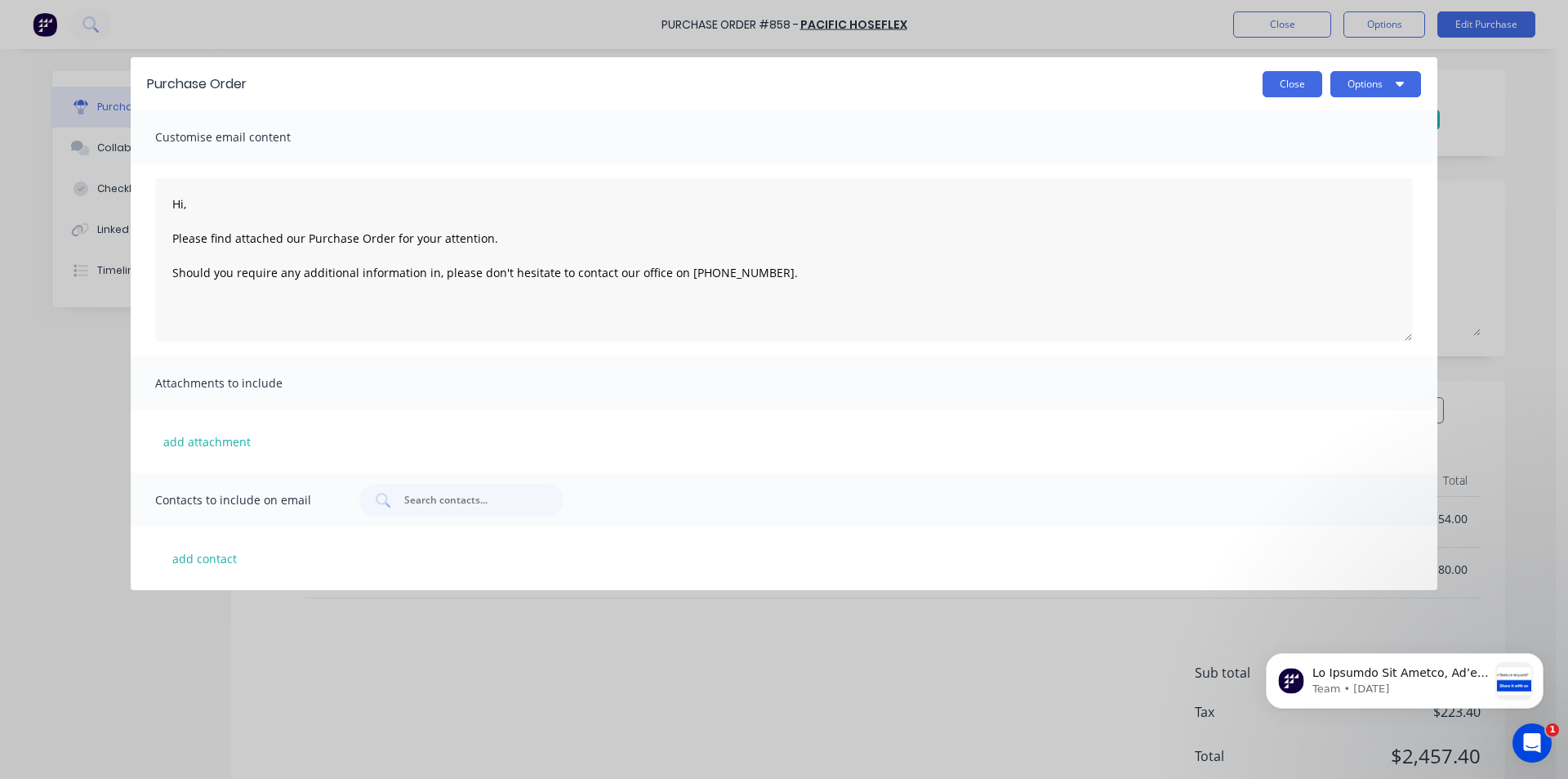
click at [1305, 91] on button "Close" at bounding box center [1293, 83] width 60 height 26
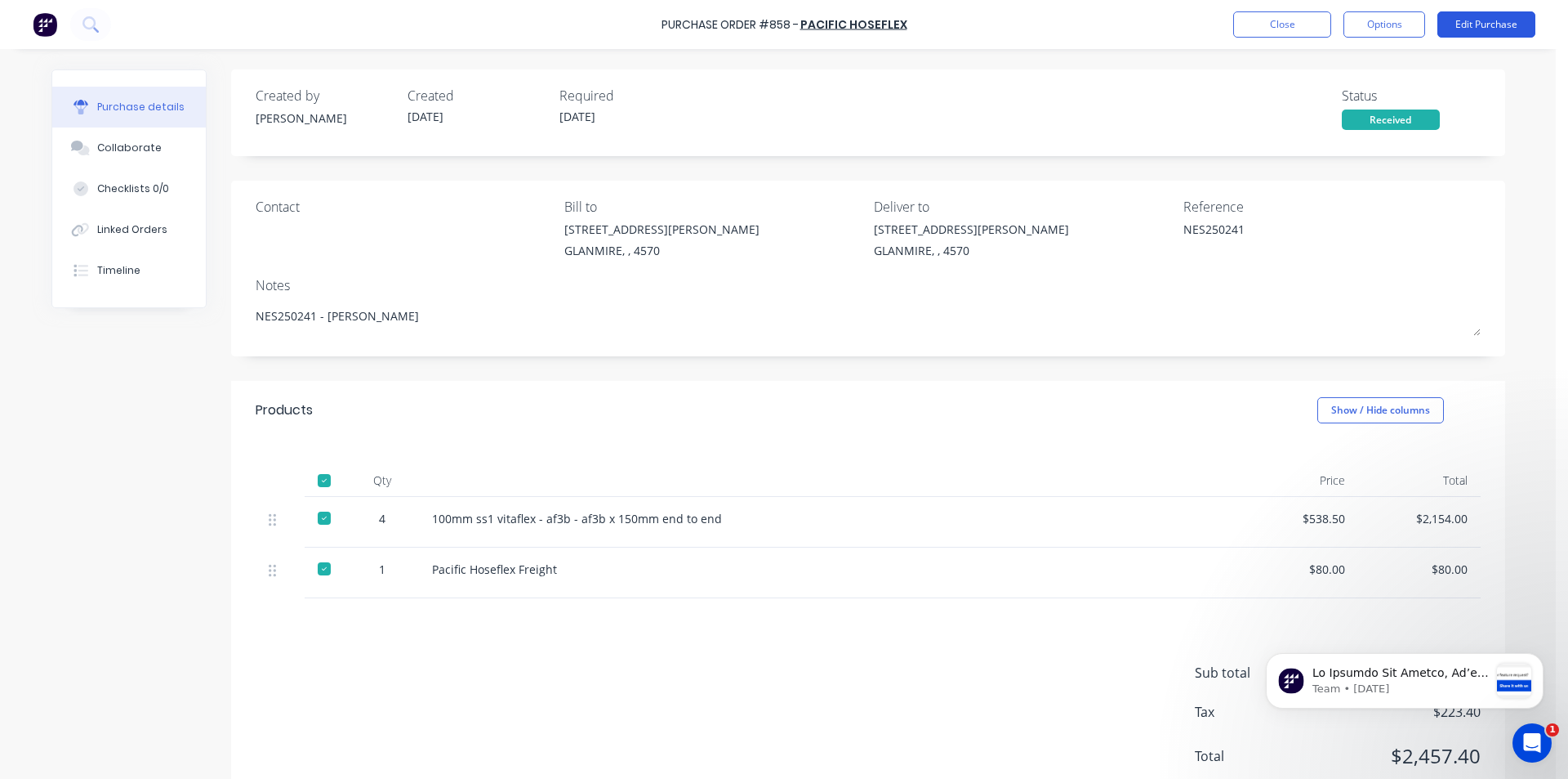
click at [1477, 29] on button "Edit Purchase" at bounding box center [1487, 24] width 98 height 26
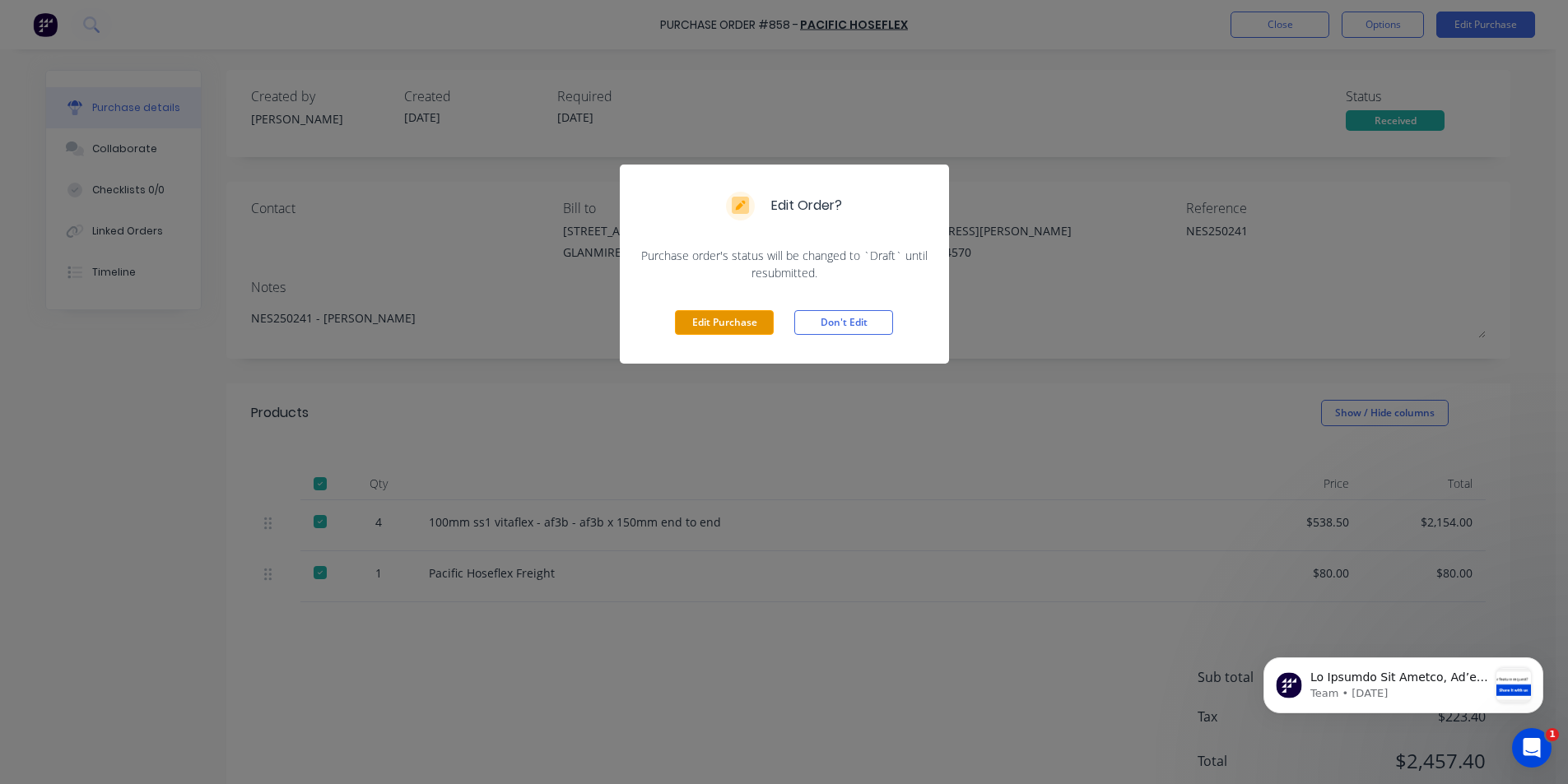
click at [729, 320] on button "Edit Purchase" at bounding box center [724, 322] width 99 height 25
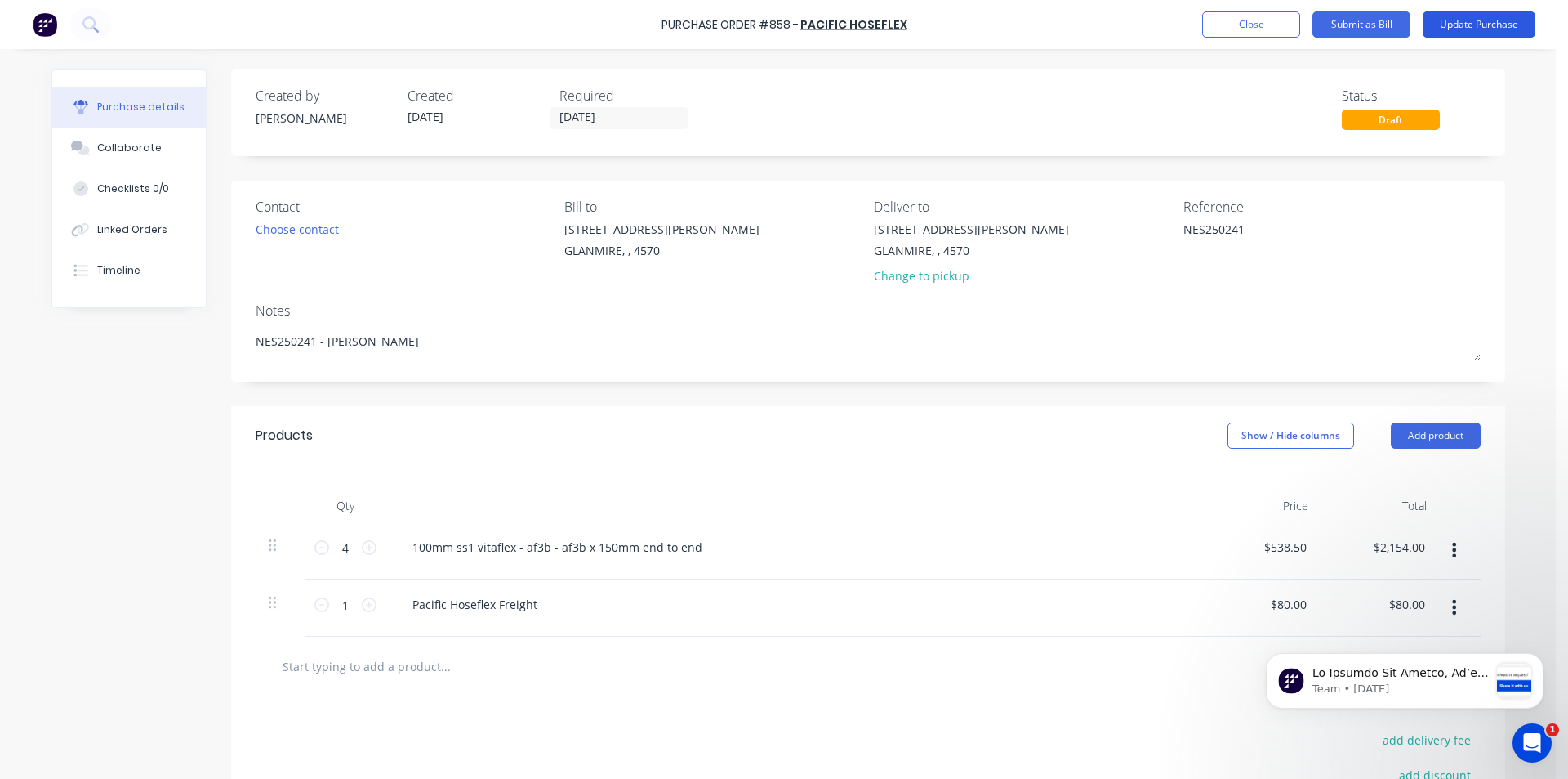
click at [1487, 19] on button "Update Purchase" at bounding box center [1479, 24] width 113 height 26
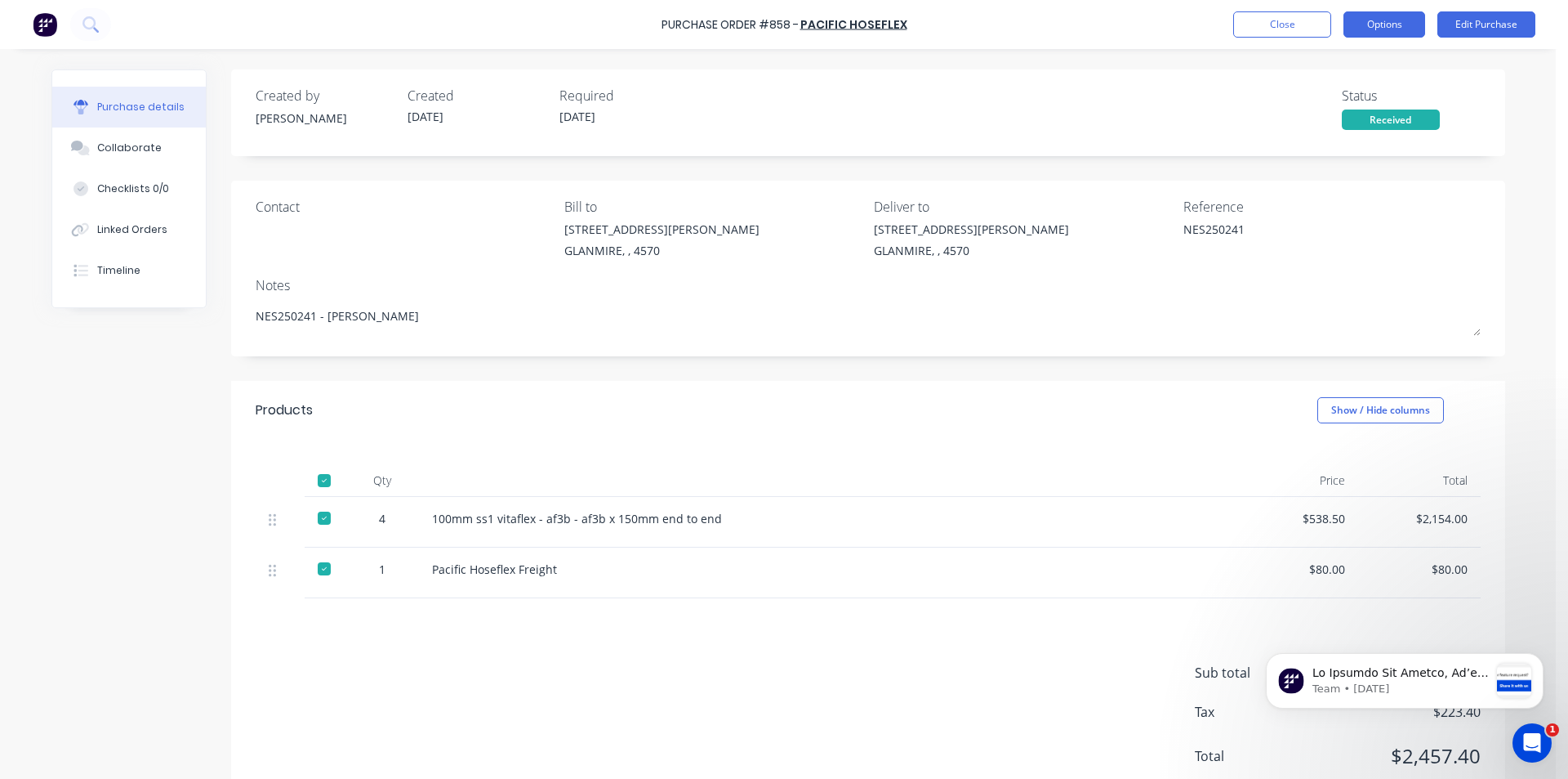
click at [1398, 23] on button "Options" at bounding box center [1384, 24] width 81 height 26
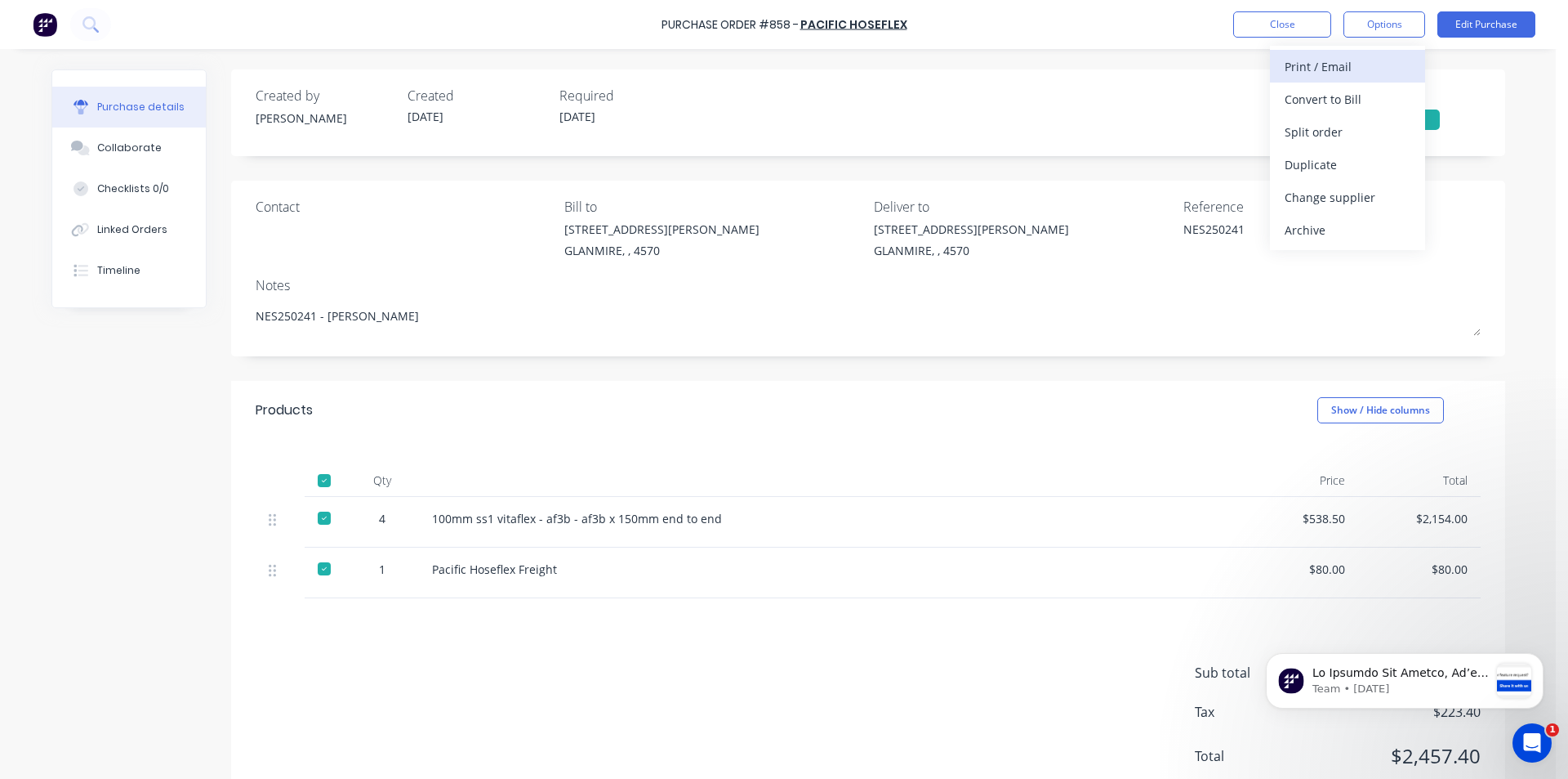
click at [1343, 64] on div "Print / Email" at bounding box center [1347, 66] width 126 height 24
click at [1337, 98] on div "With pricing" at bounding box center [1347, 100] width 126 height 24
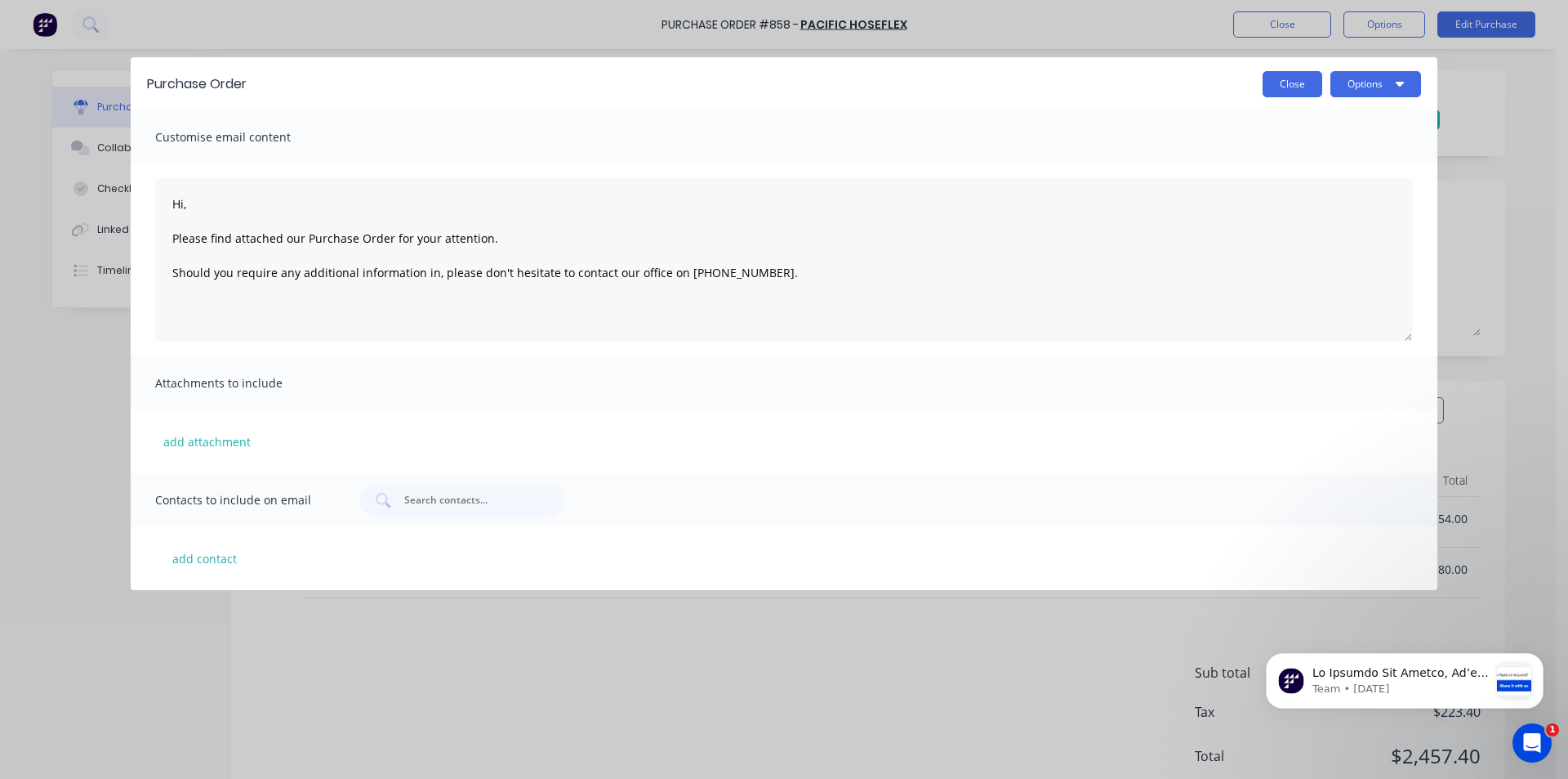
click at [1306, 84] on button "Close" at bounding box center [1293, 83] width 60 height 26
type textarea "x"
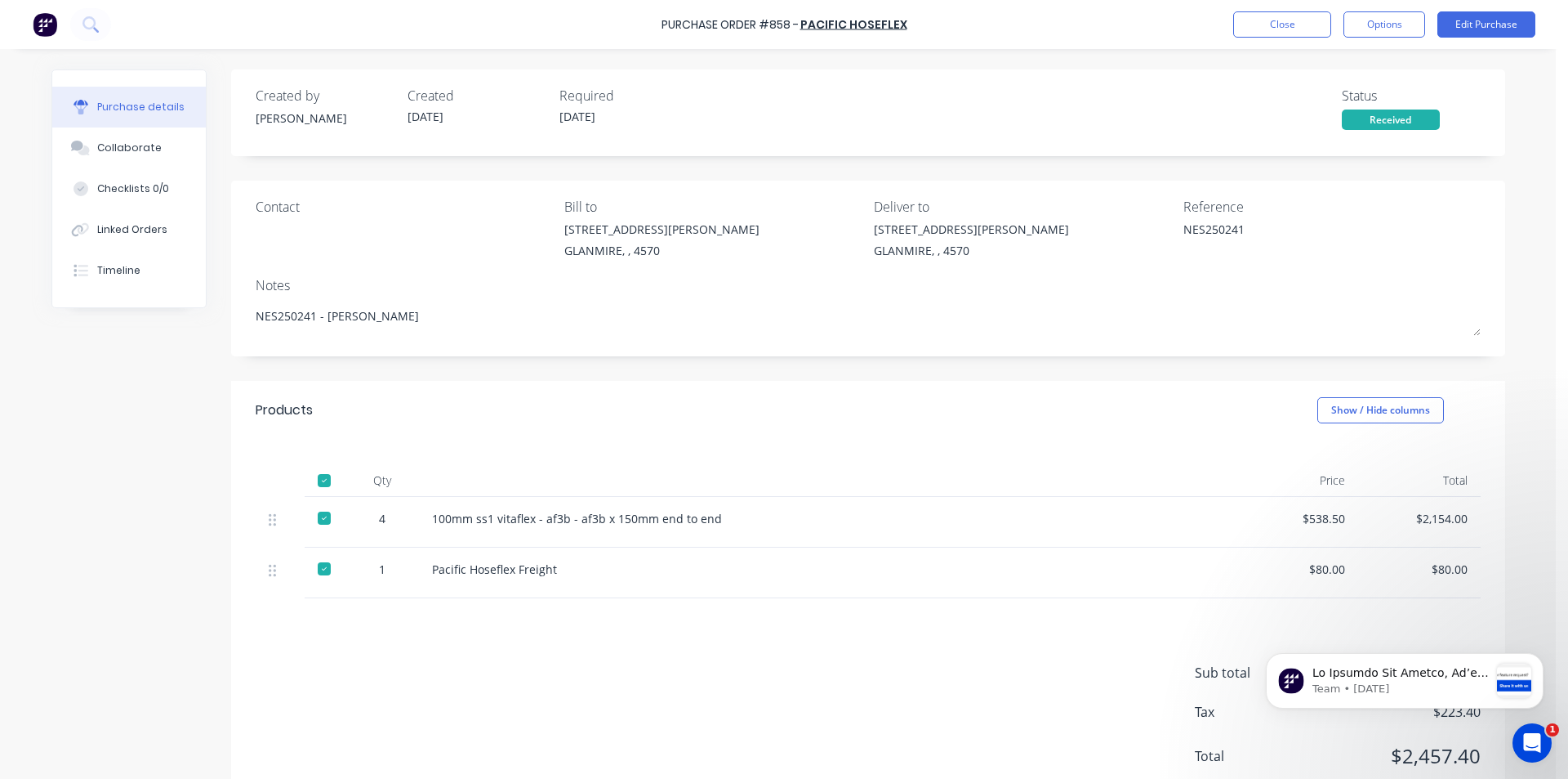
click at [812, 436] on div "Products Show / Hide columns" at bounding box center [867, 409] width 1274 height 59
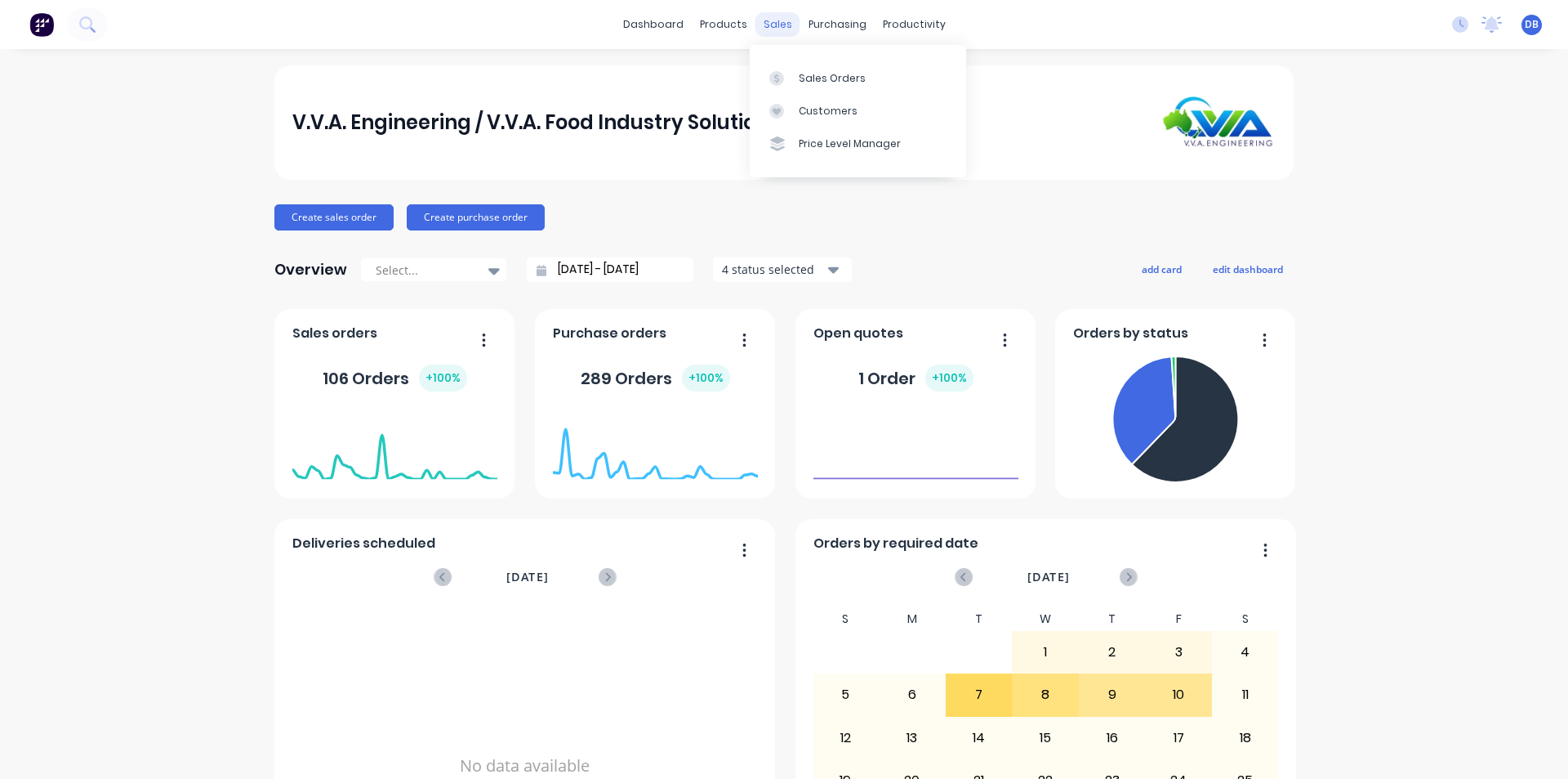
click at [771, 25] on div "sales" at bounding box center [779, 24] width 45 height 24
click at [786, 78] on div at bounding box center [781, 78] width 24 height 14
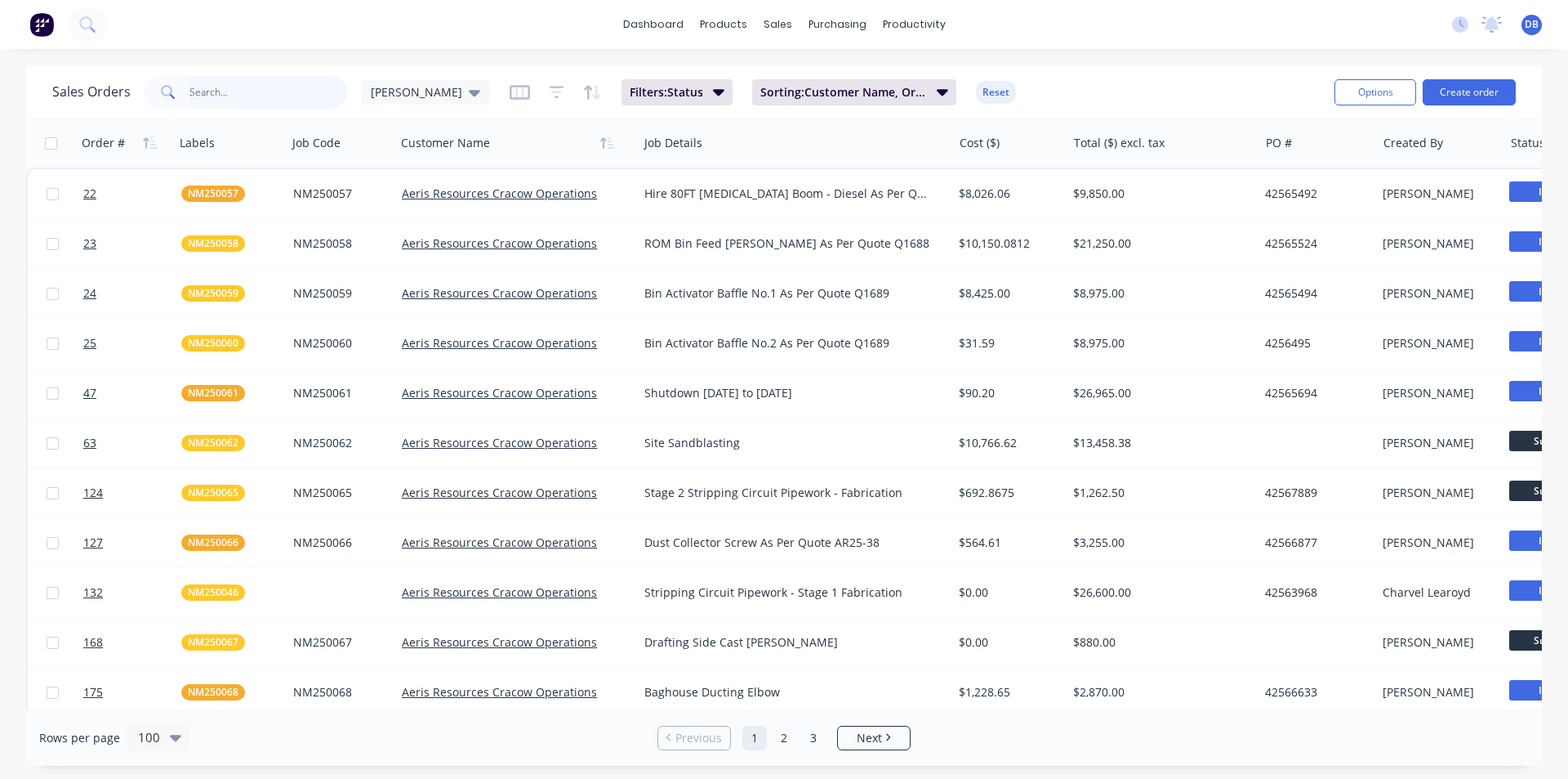
click at [229, 94] on input "text" at bounding box center [269, 92] width 159 height 33
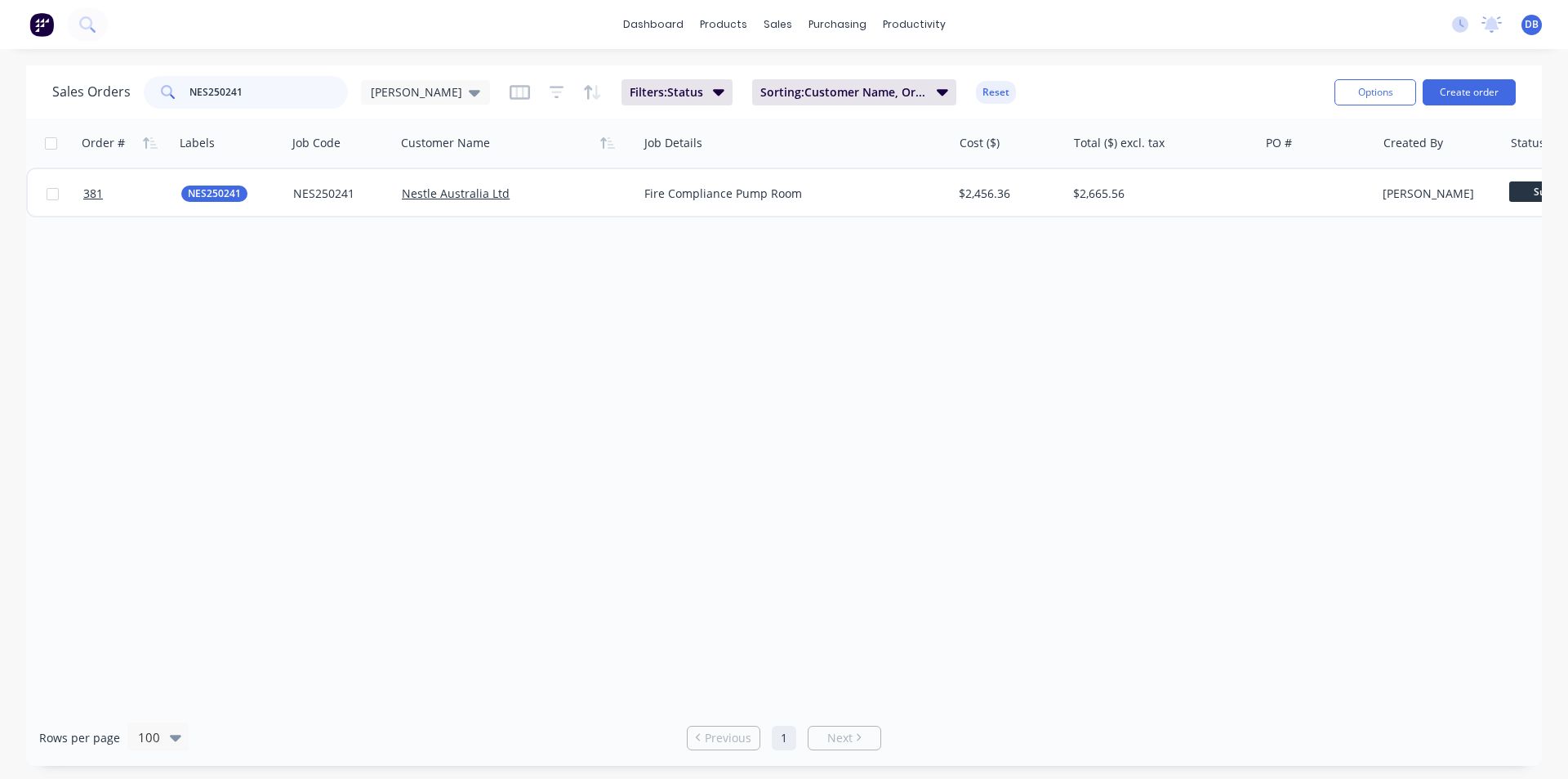
type input "NES250241"
click at [1406, 88] on button "Options" at bounding box center [1375, 92] width 81 height 26
click at [1218, 84] on div "Sales Orders NES250241 Darren Filters: Status Sorting: Customer Name, Order # R…" at bounding box center [687, 91] width 1269 height 40
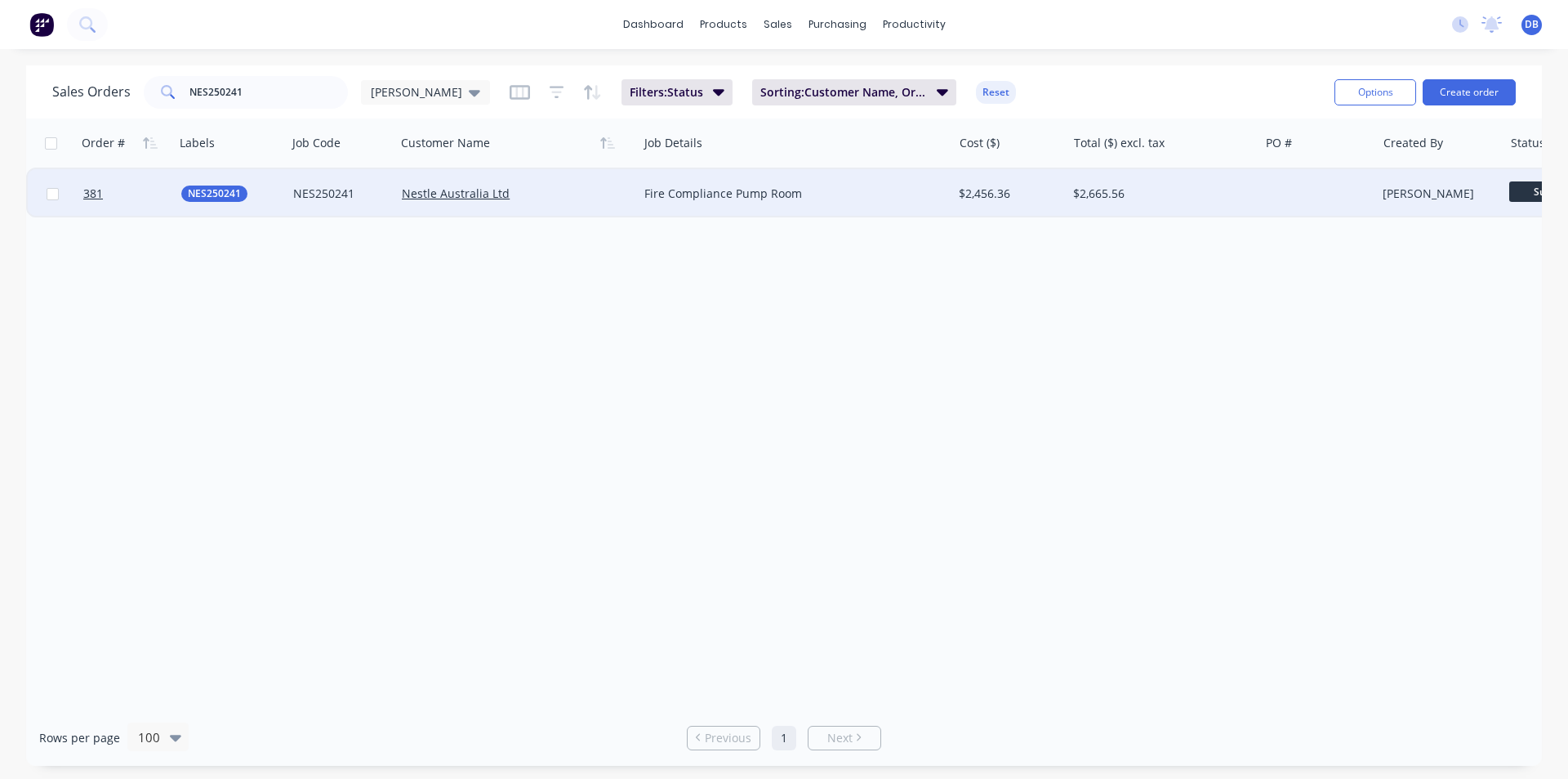
click at [831, 200] on div "Fire Compliance Pump Room" at bounding box center [788, 194] width 287 height 16
click at [547, 192] on div "Nestle Australia Ltd" at bounding box center [511, 194] width 218 height 16
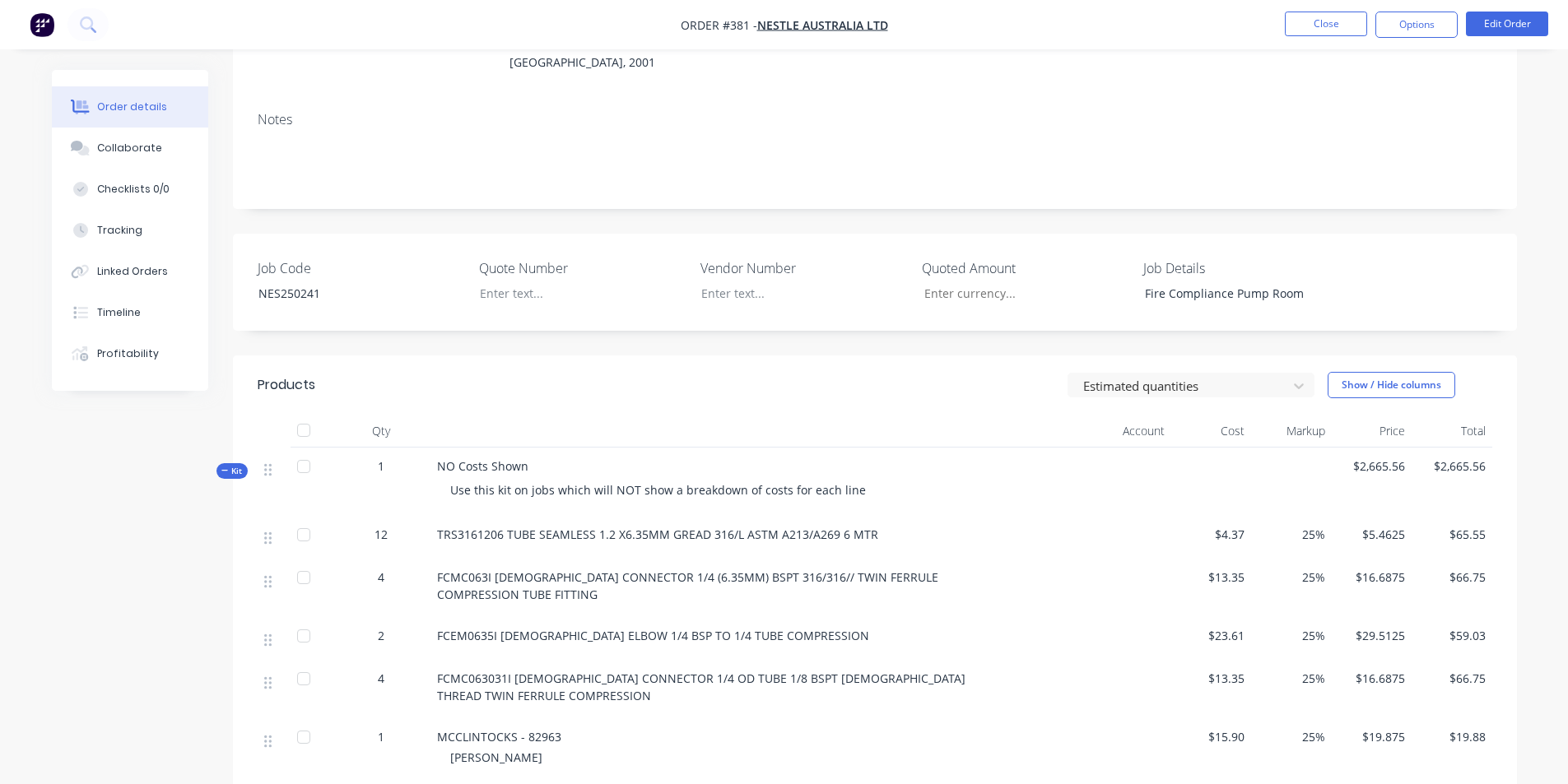
scroll to position [493, 0]
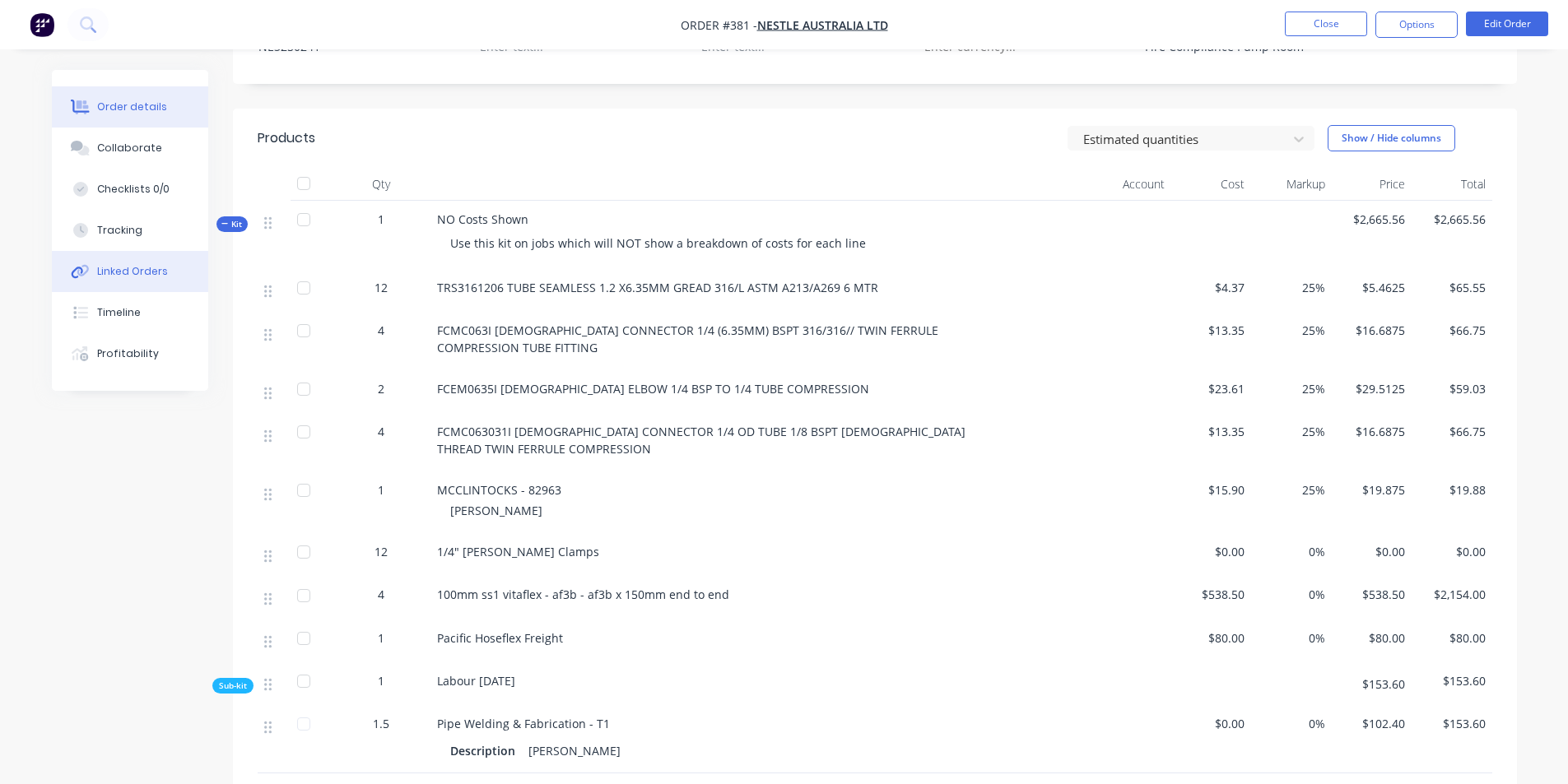
click at [134, 276] on div "Linked Orders" at bounding box center [132, 272] width 71 height 15
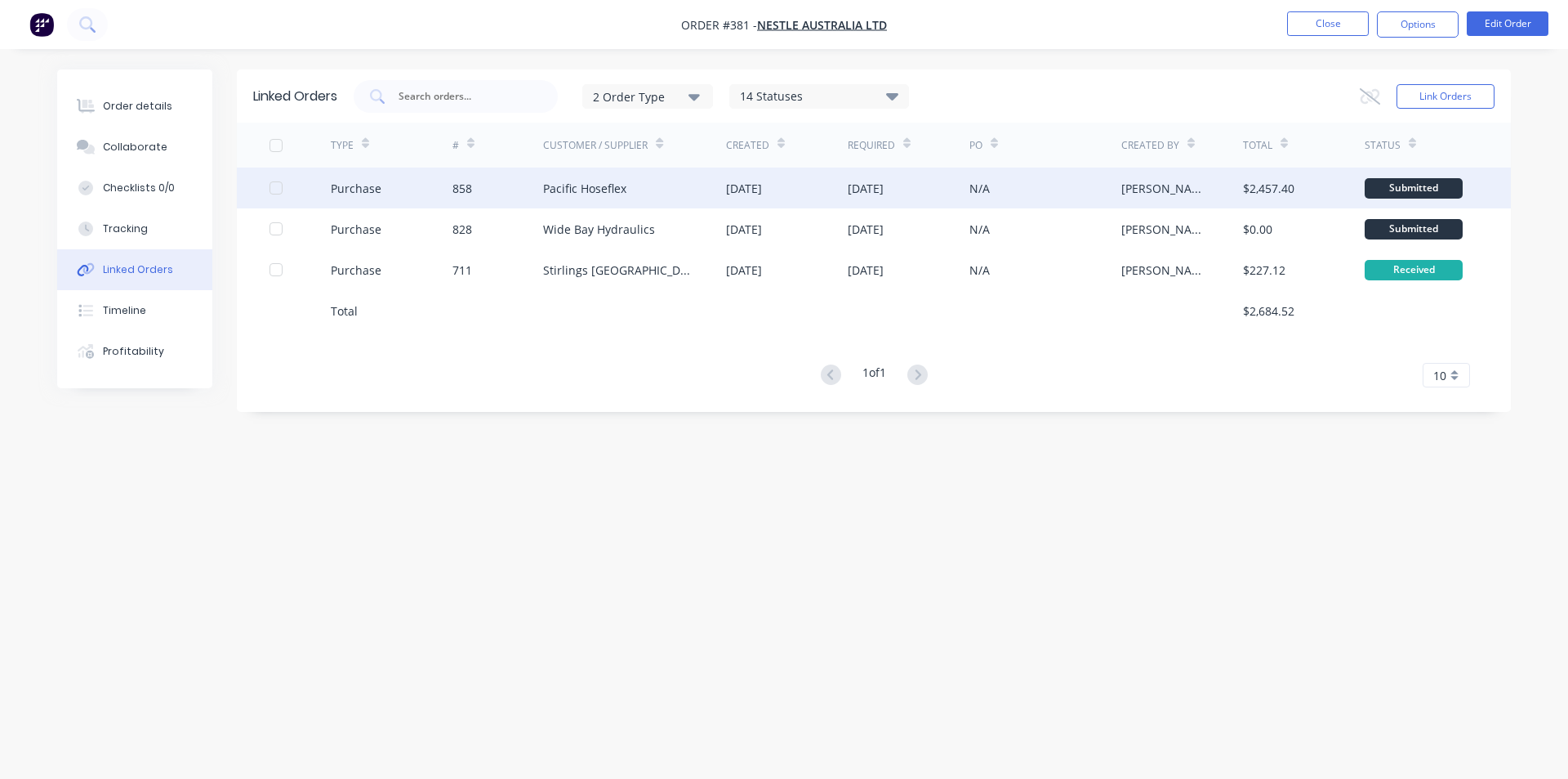
click at [608, 188] on div "Pacific Hoseflex" at bounding box center [585, 188] width 83 height 17
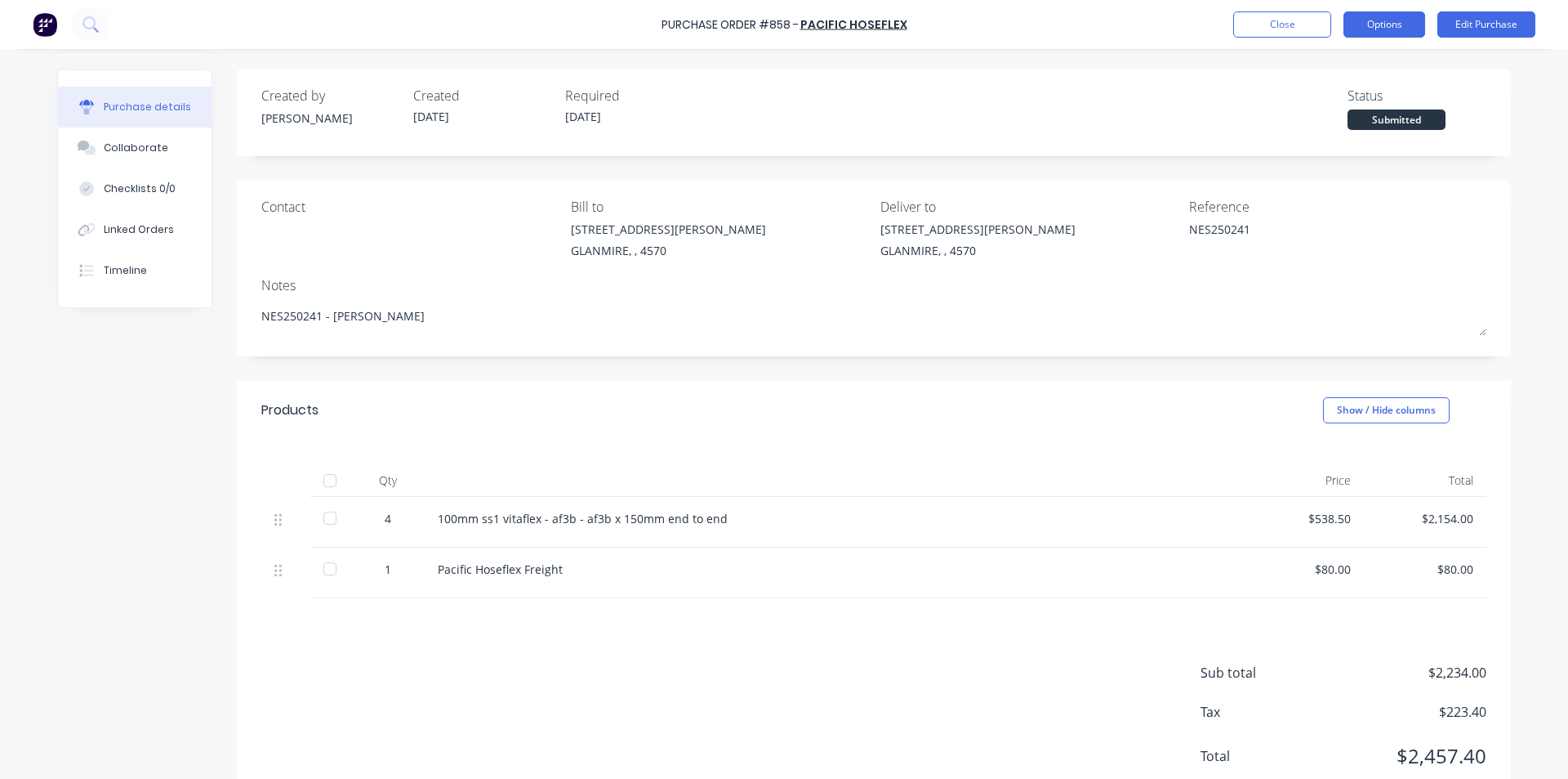
click at [1393, 25] on button "Options" at bounding box center [1384, 24] width 81 height 26
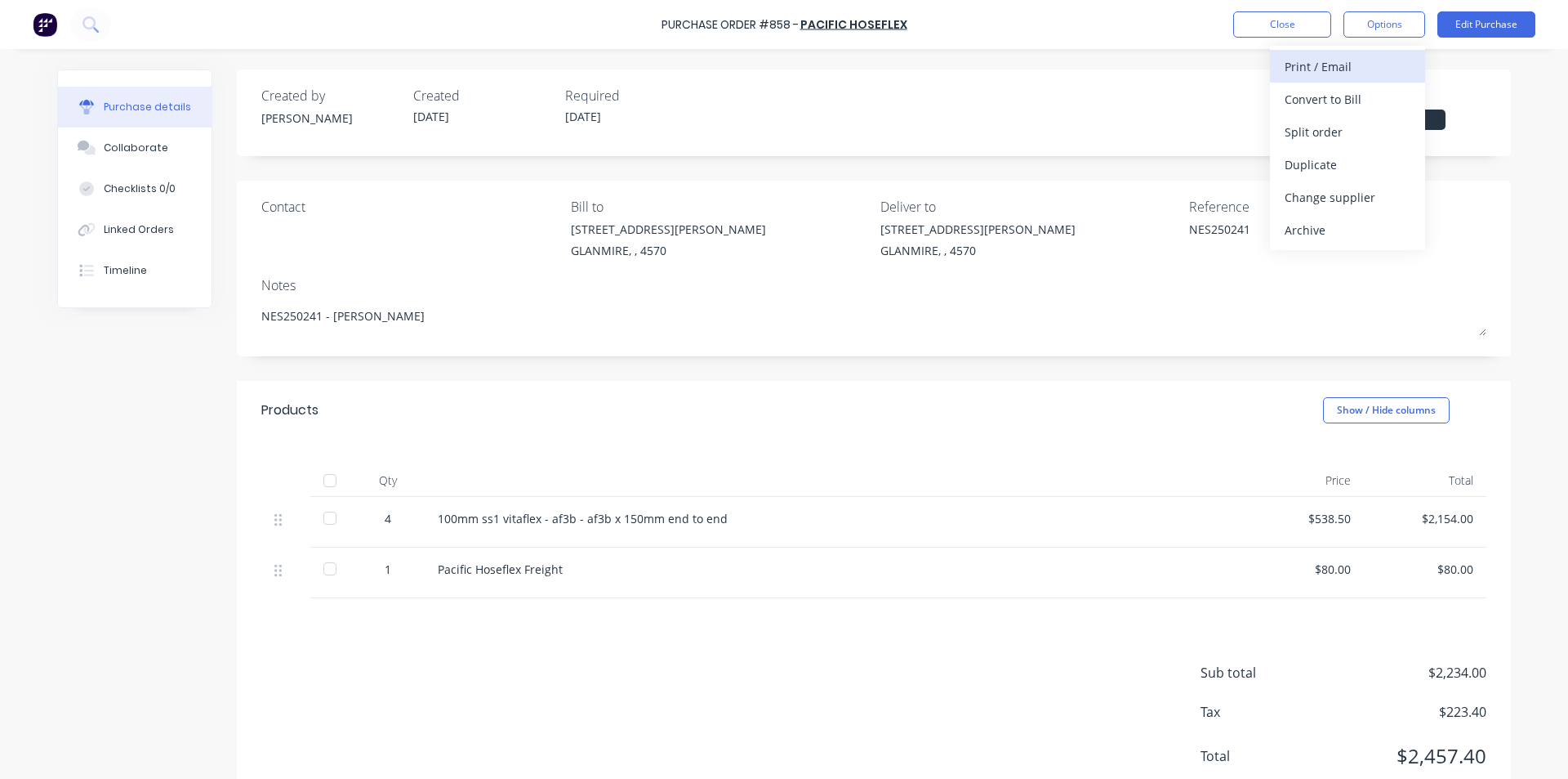
click at [1337, 69] on div "Print / Email" at bounding box center [1347, 66] width 126 height 24
click at [1335, 103] on div "With pricing" at bounding box center [1347, 100] width 126 height 24
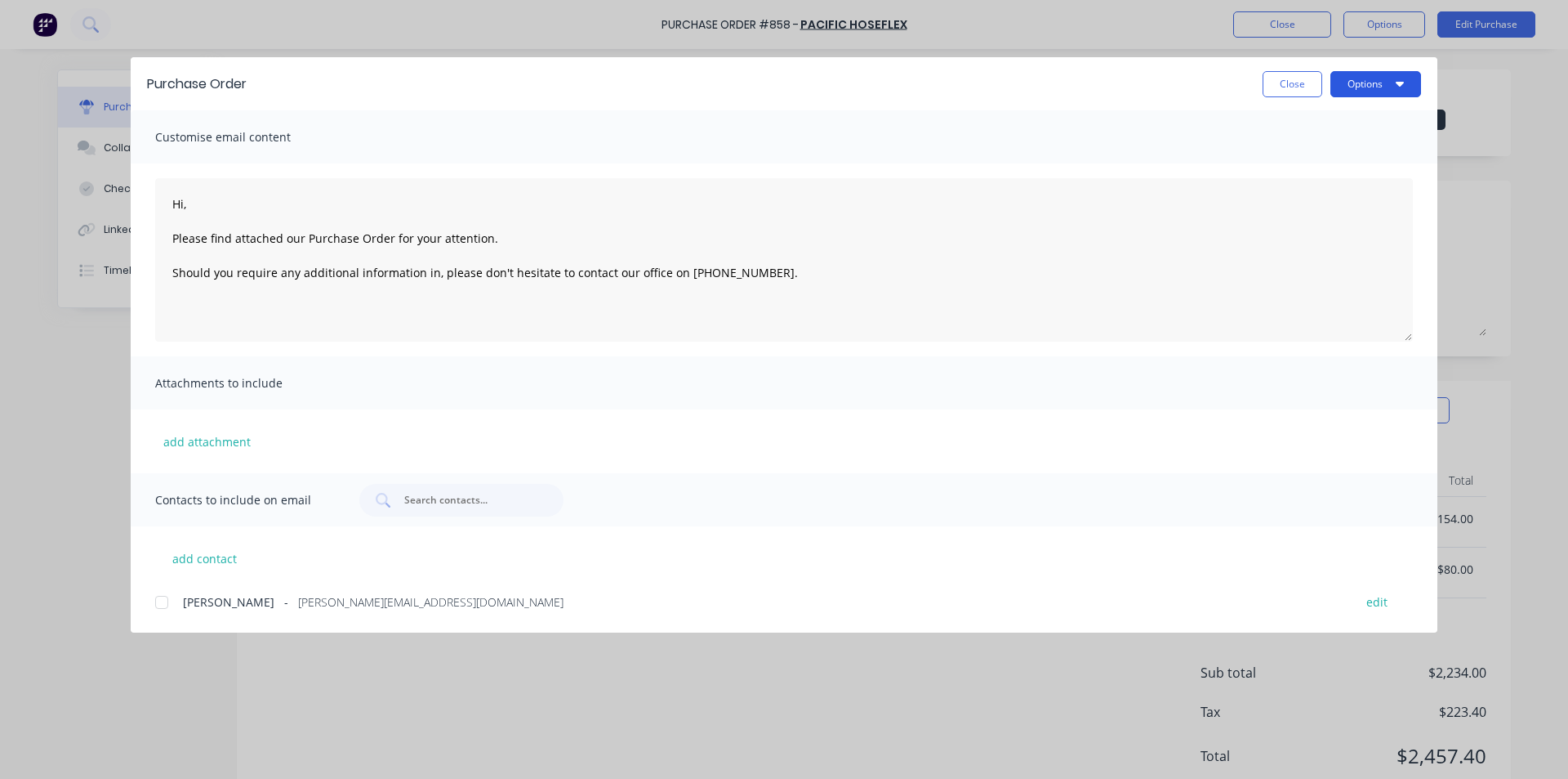
click at [1408, 82] on button "Options" at bounding box center [1376, 83] width 91 height 26
click at [1307, 160] on div "Print" at bounding box center [1343, 159] width 126 height 24
type textarea "x"
type textarea "Hi, Please find attached our Purchase Order for your attention. Should you requ…"
type textarea "x"
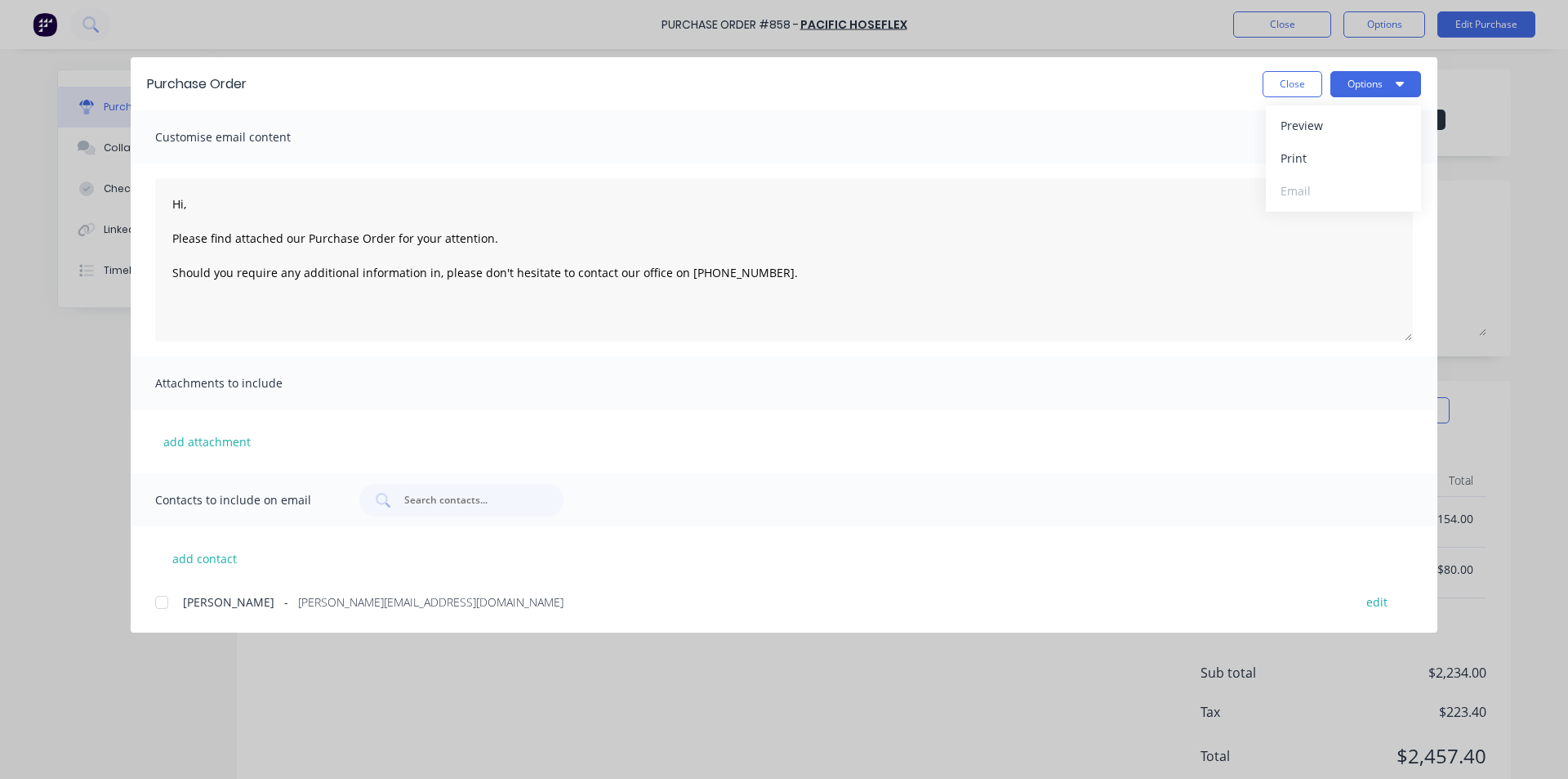
type textarea "Hi, Please find attached our Purchase Order for your attention. Should you requ…"
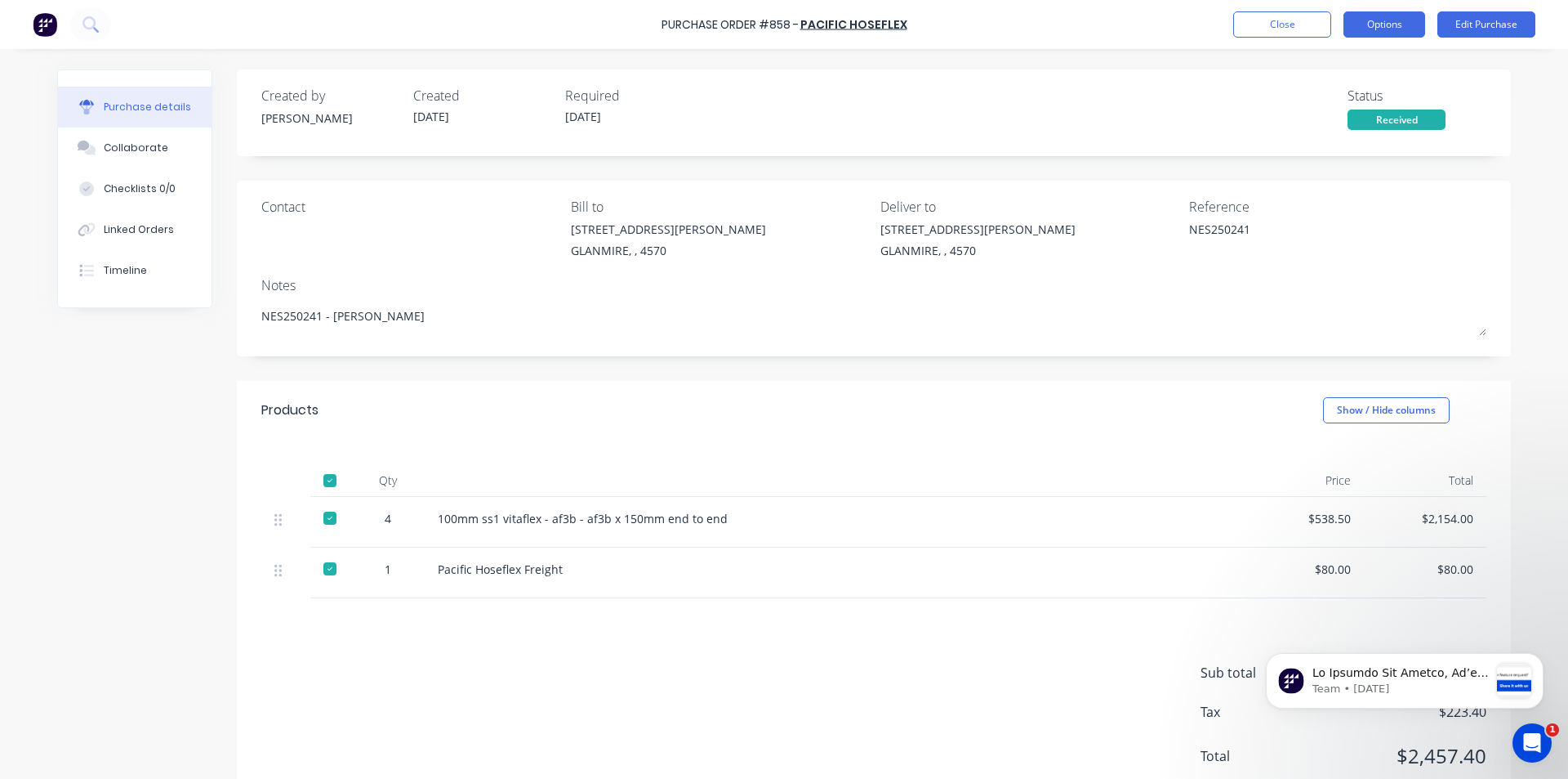
click at [1366, 26] on button "Options" at bounding box center [1384, 24] width 81 height 26
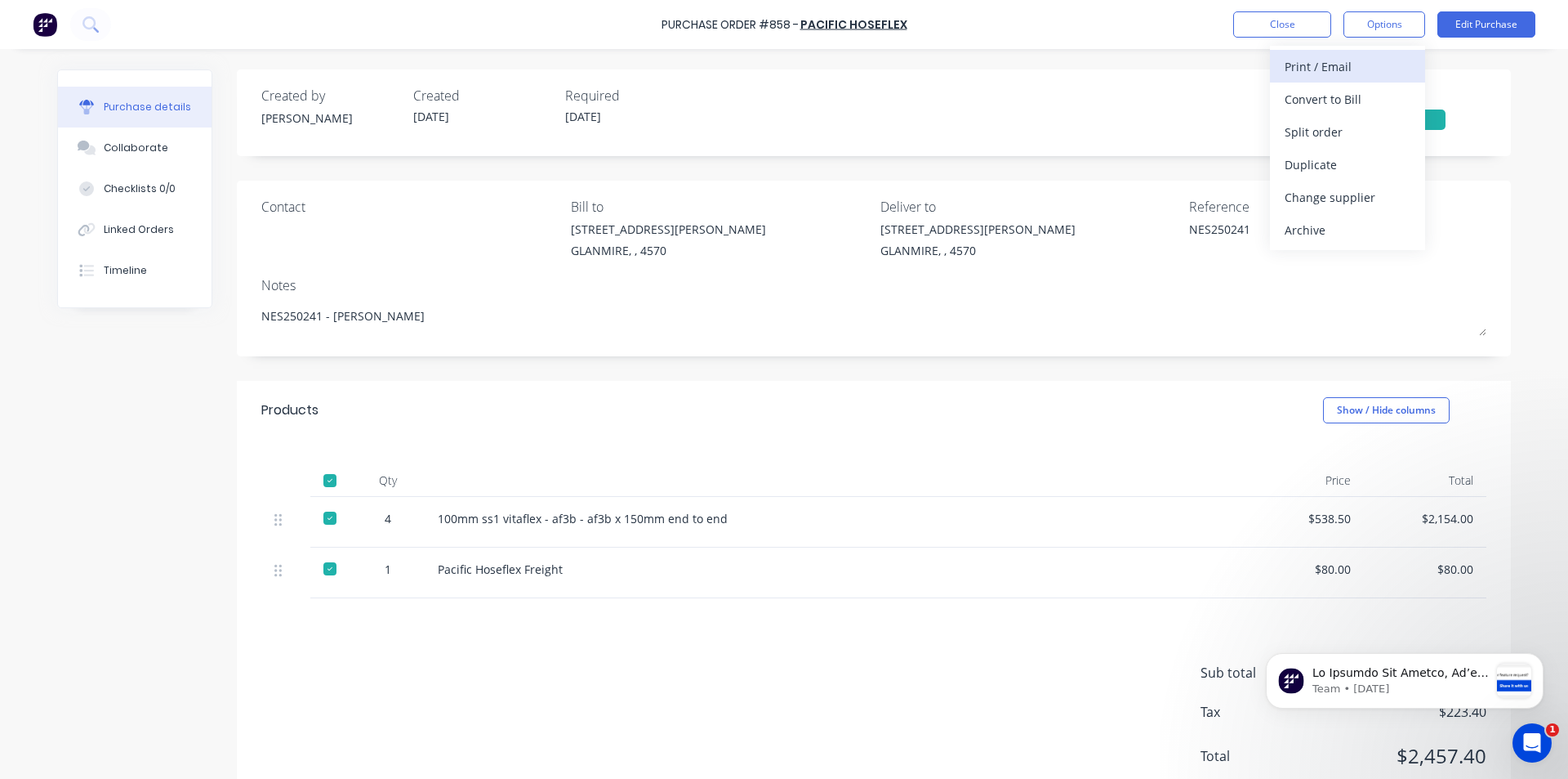
click at [1324, 70] on div "Print / Email" at bounding box center [1347, 66] width 126 height 24
click at [1320, 102] on div "With pricing" at bounding box center [1347, 100] width 126 height 24
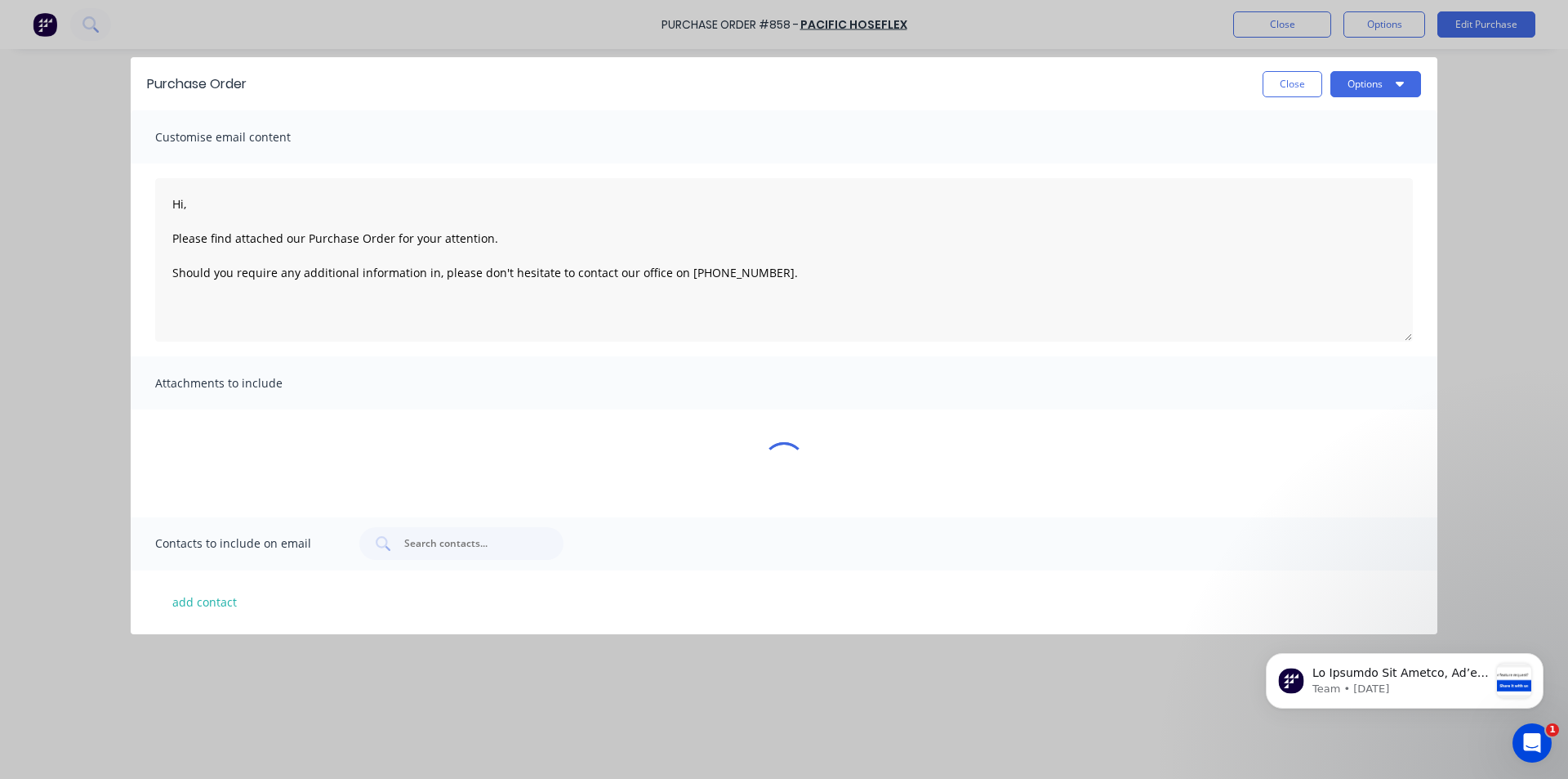
type textarea "x"
type textarea "Hi, Please find attached our Purchase Order for your attention. Should you requ…"
type textarea "x"
type textarea "Hi, Please find attached our Purchase Order for your attention. Should you requ…"
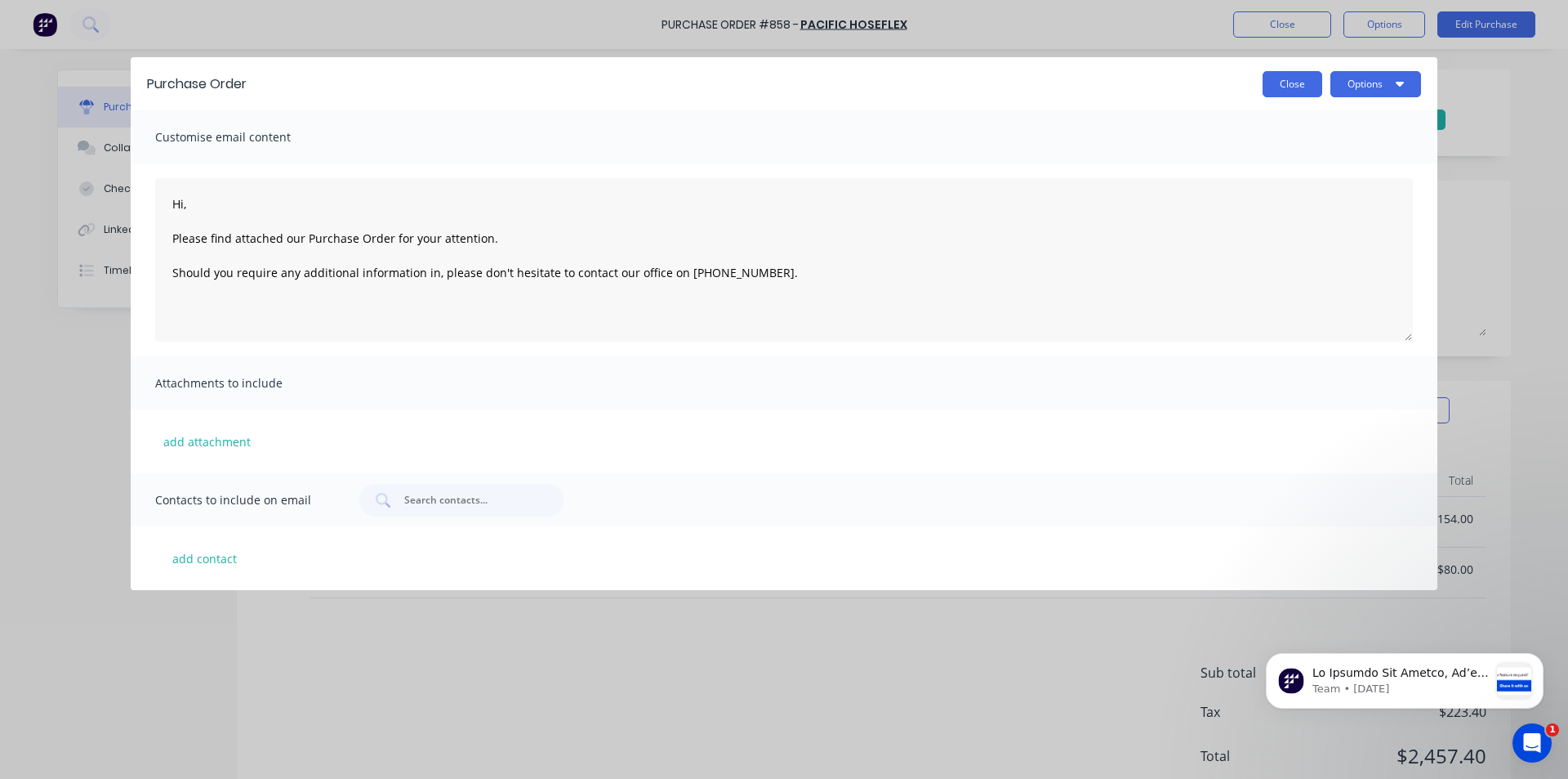
click at [1306, 88] on button "Close" at bounding box center [1293, 83] width 60 height 26
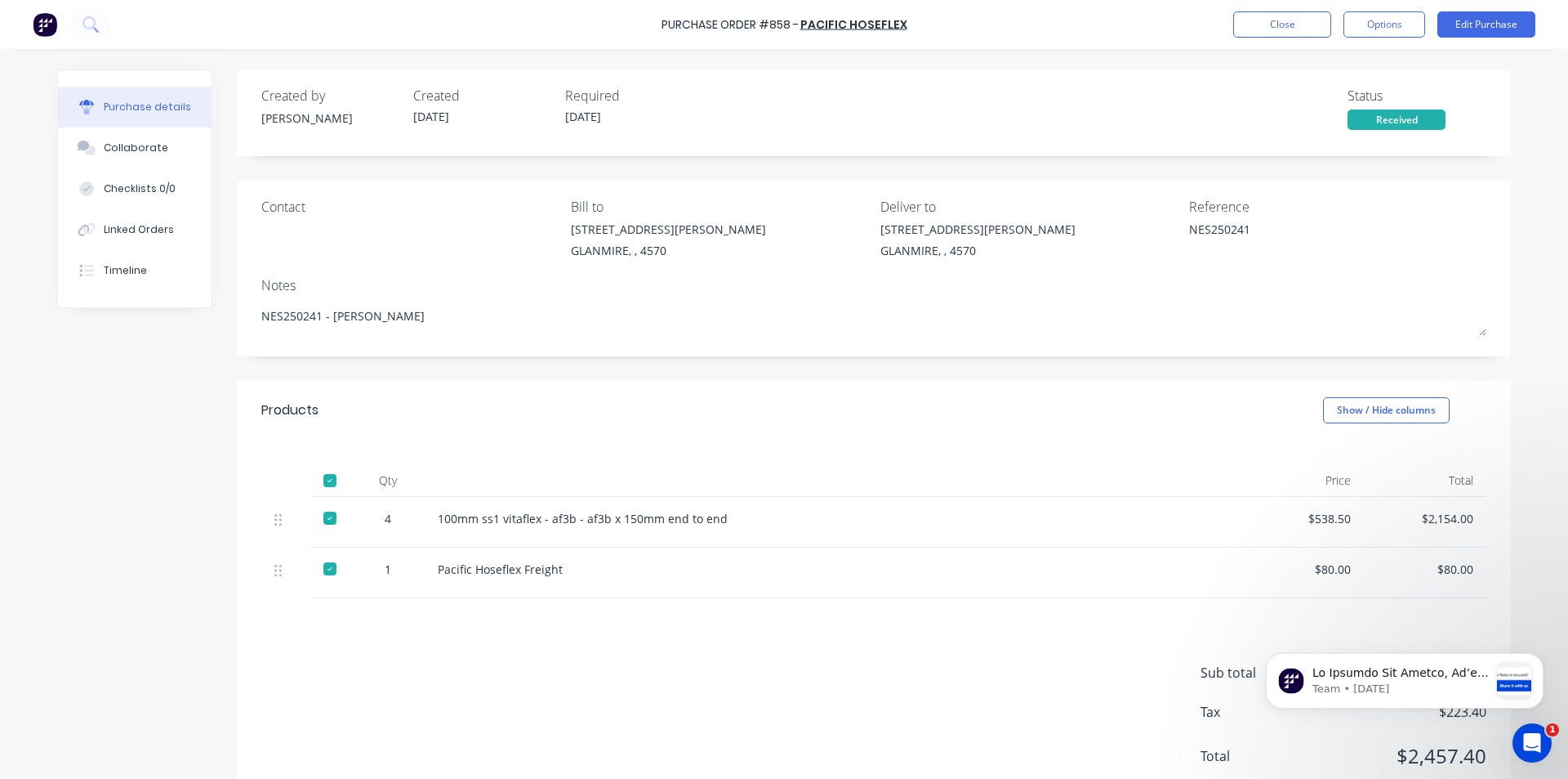
click at [664, 472] on div at bounding box center [833, 480] width 817 height 33
click at [1471, 29] on button "Edit Purchase" at bounding box center [1487, 24] width 98 height 26
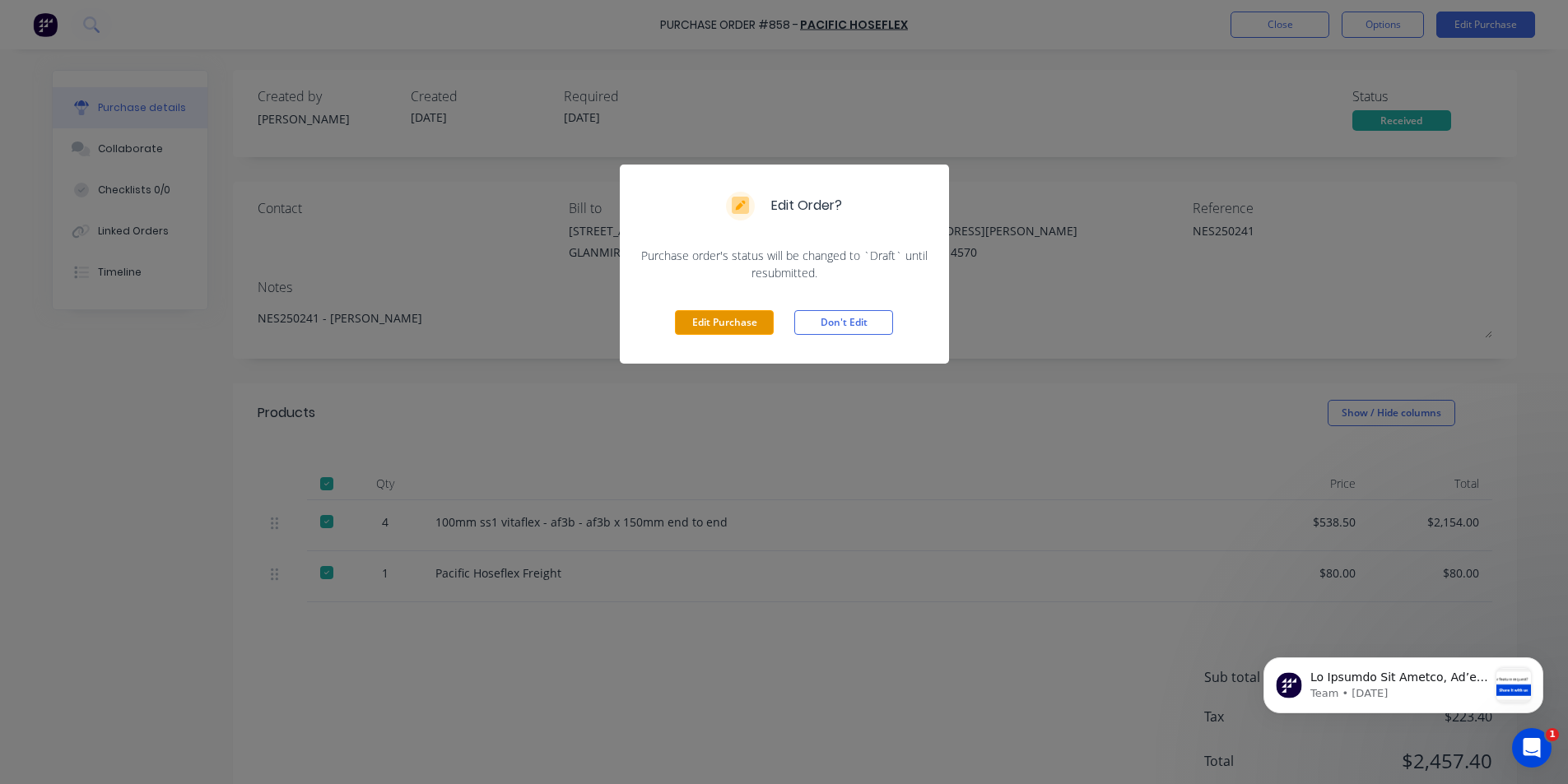
click at [745, 323] on button "Edit Purchase" at bounding box center [724, 322] width 99 height 25
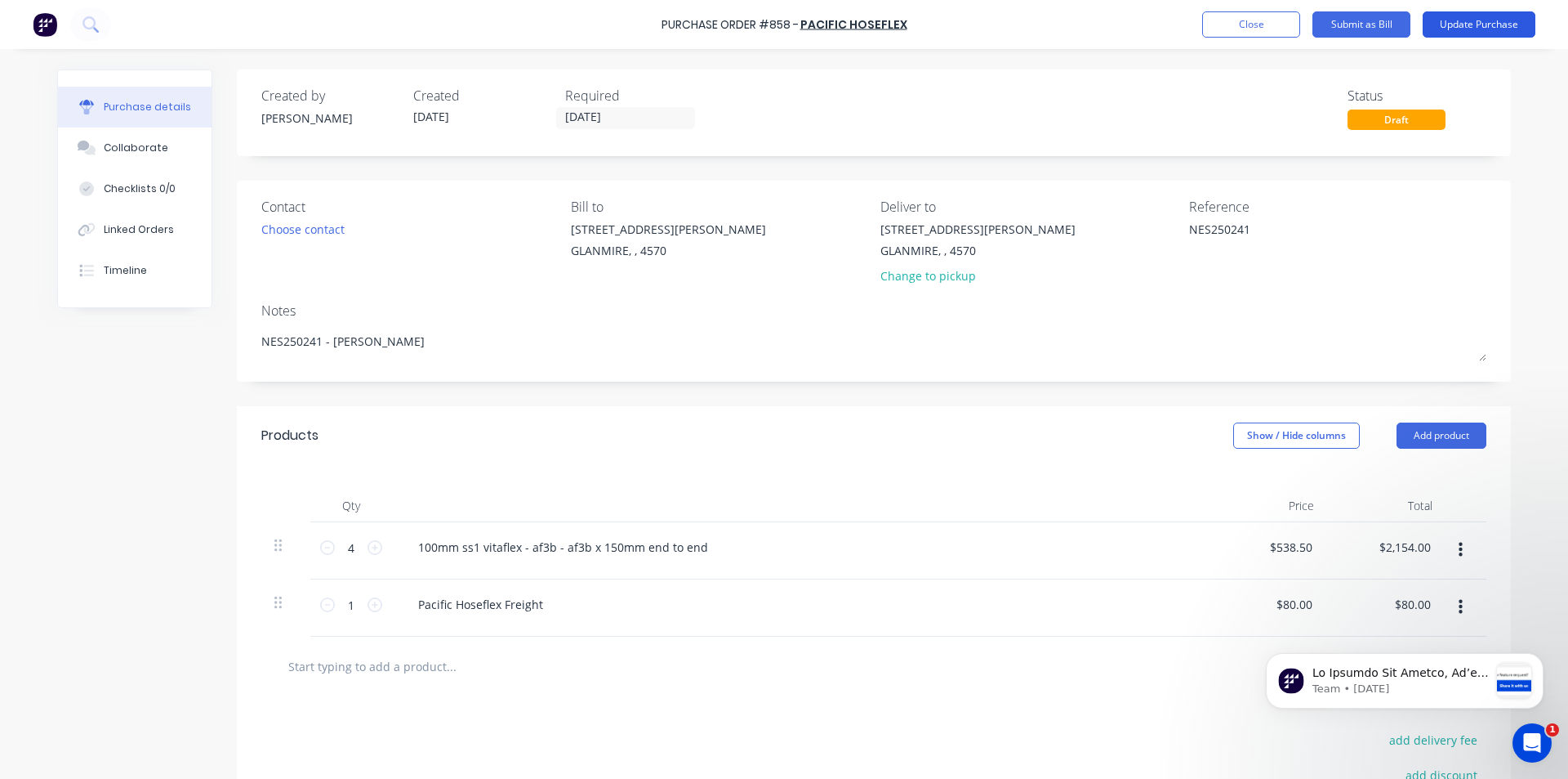
click at [1456, 29] on button "Update Purchase" at bounding box center [1479, 24] width 113 height 26
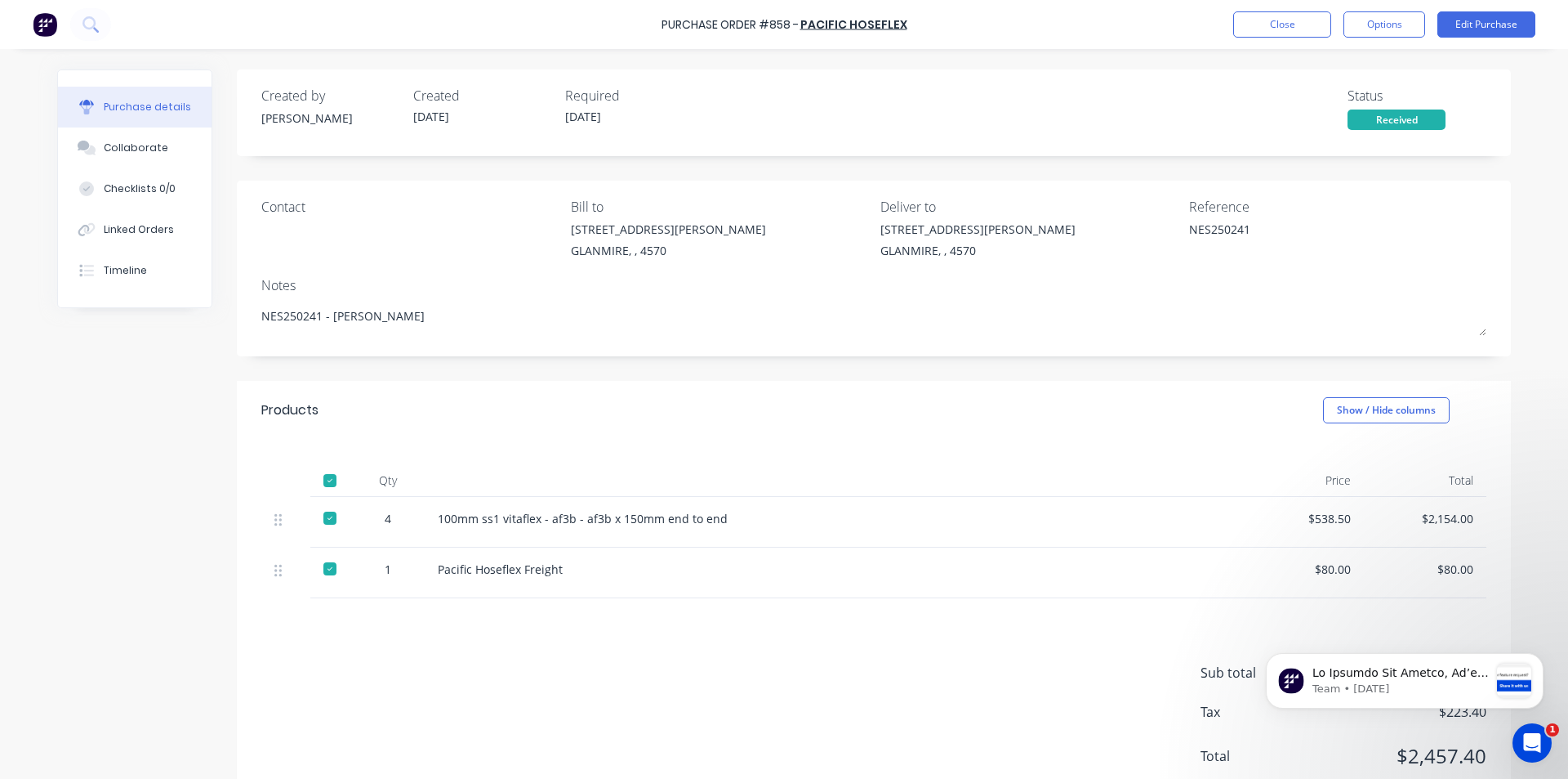
click at [320, 568] on div at bounding box center [330, 569] width 33 height 33
click at [330, 522] on div at bounding box center [330, 518] width 33 height 33
click at [326, 517] on div at bounding box center [330, 518] width 33 height 33
click at [324, 516] on div at bounding box center [330, 518] width 33 height 33
click at [1408, 15] on button "Options" at bounding box center [1384, 24] width 81 height 26
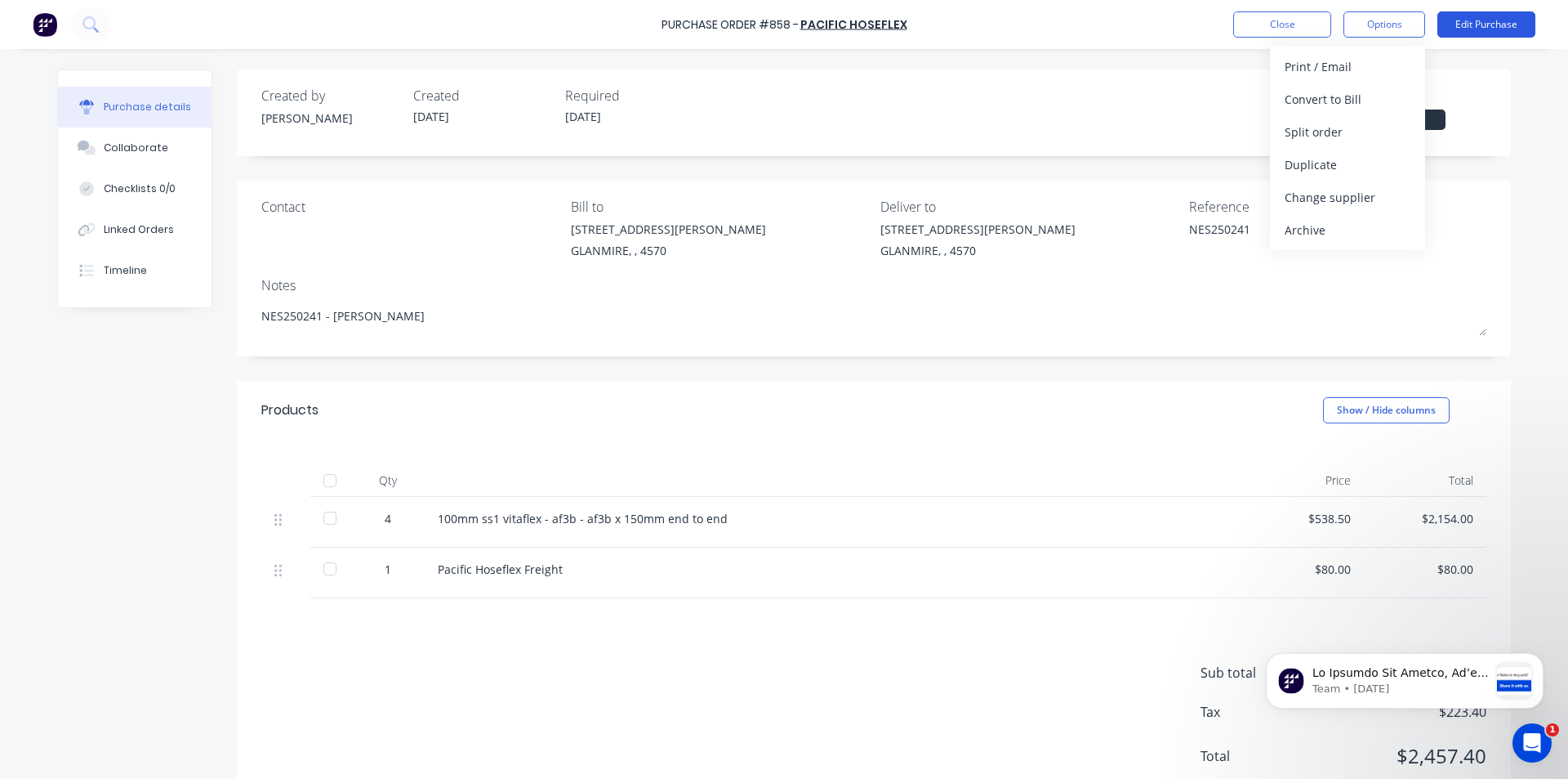
click at [1469, 22] on button "Edit Purchase" at bounding box center [1487, 24] width 98 height 26
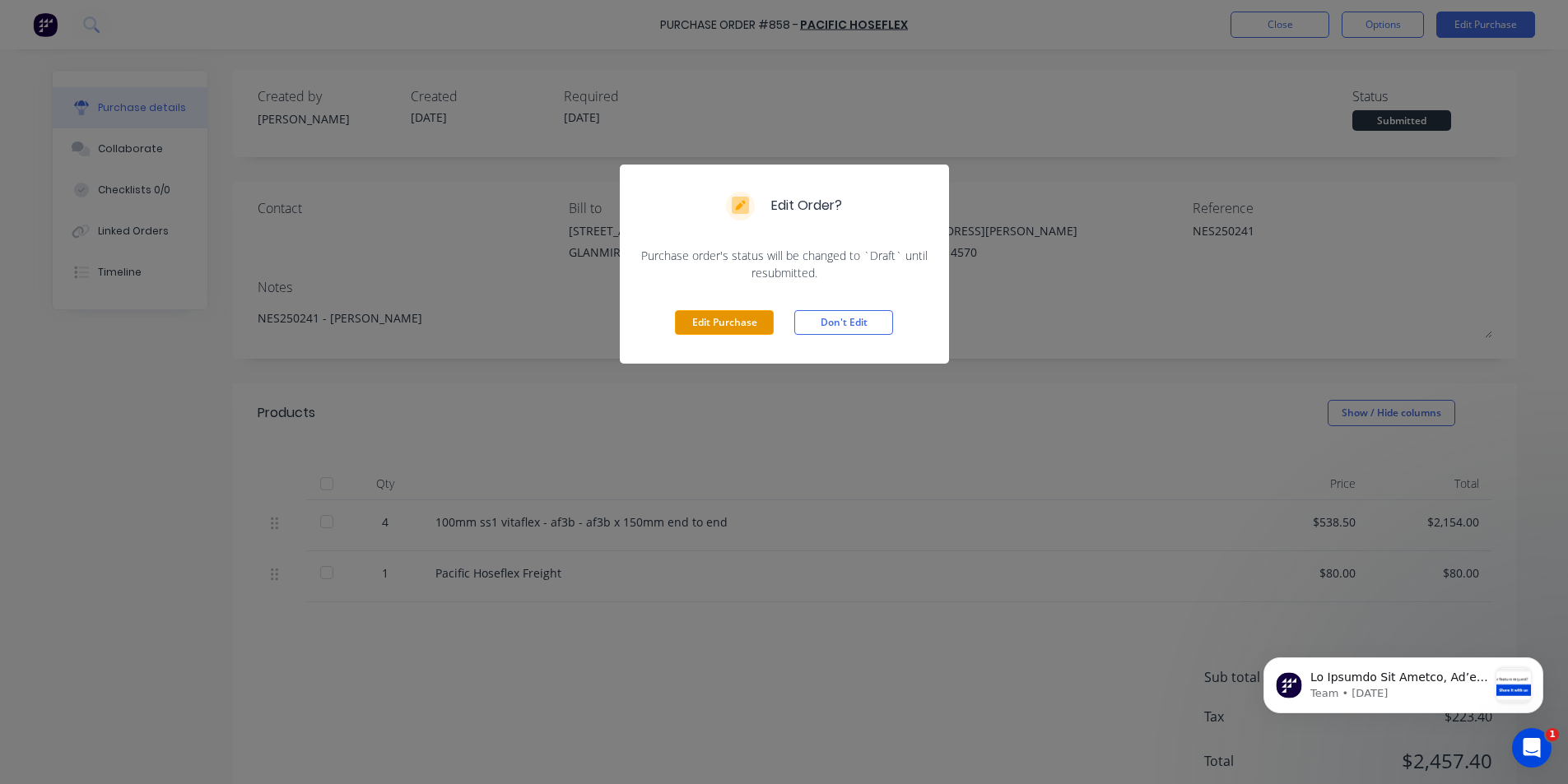
click at [701, 321] on button "Edit Purchase" at bounding box center [724, 322] width 99 height 25
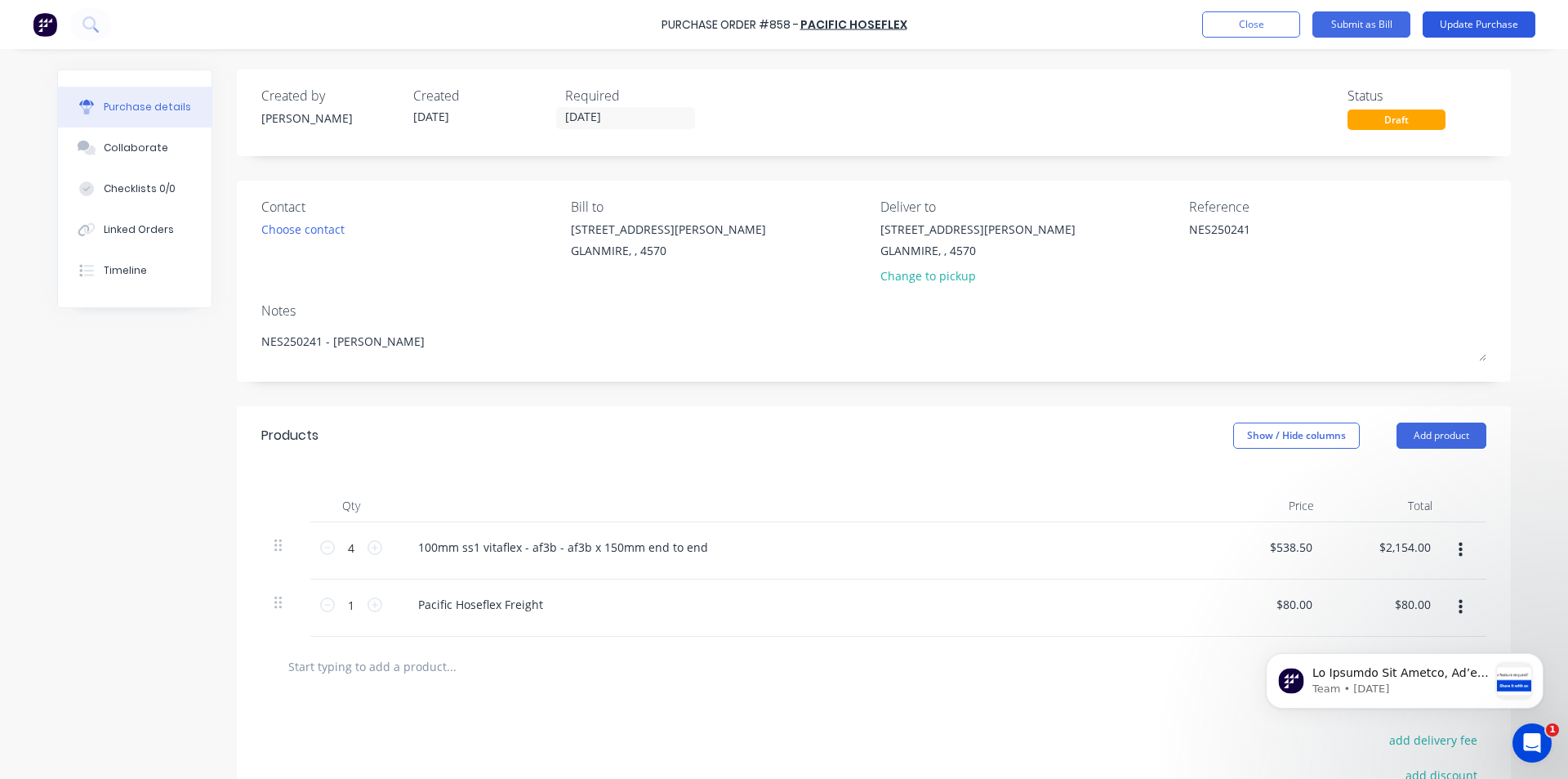
click at [1478, 30] on button "Update Purchase" at bounding box center [1479, 24] width 113 height 26
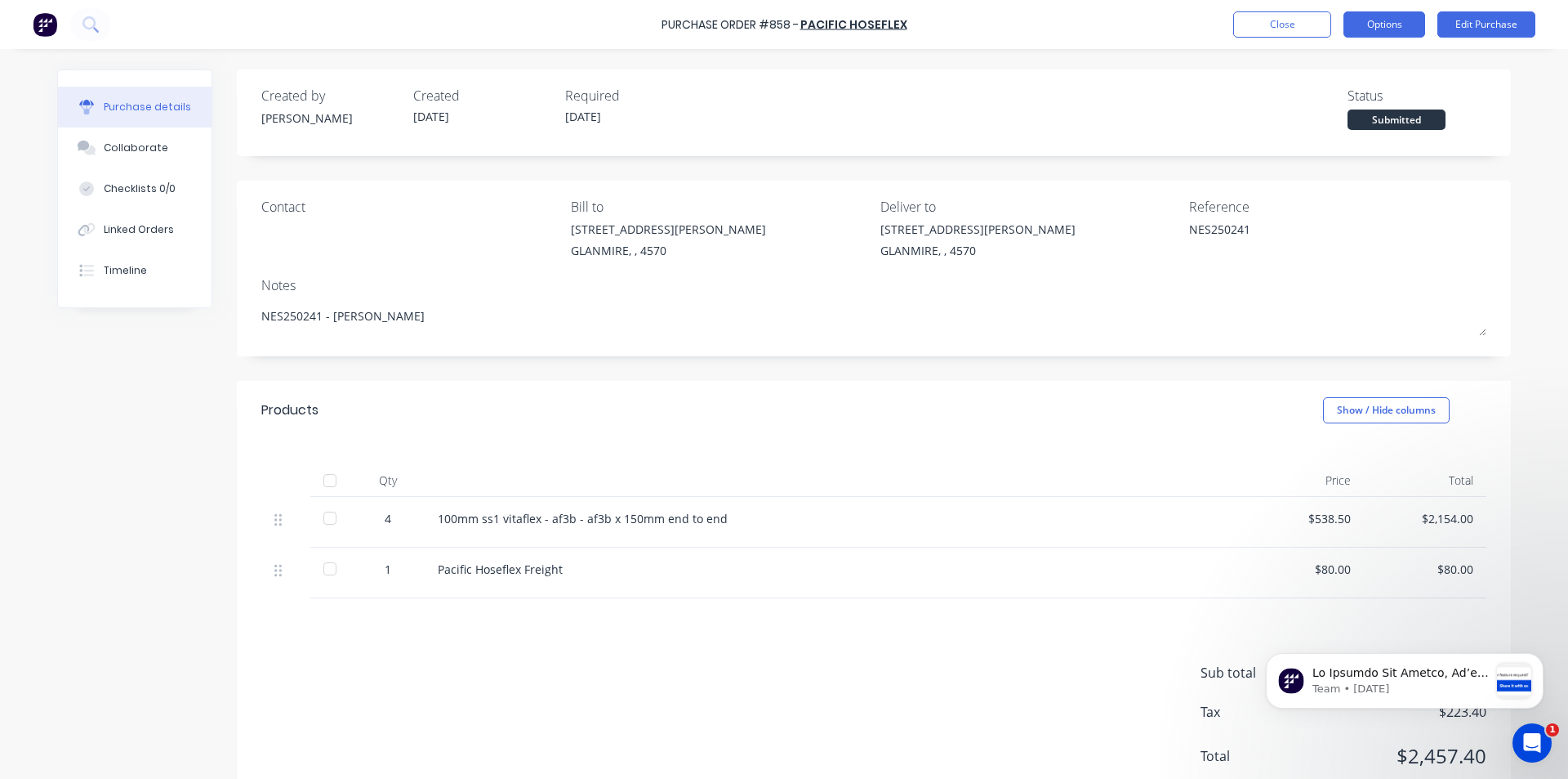
click at [1360, 27] on button "Options" at bounding box center [1384, 24] width 81 height 26
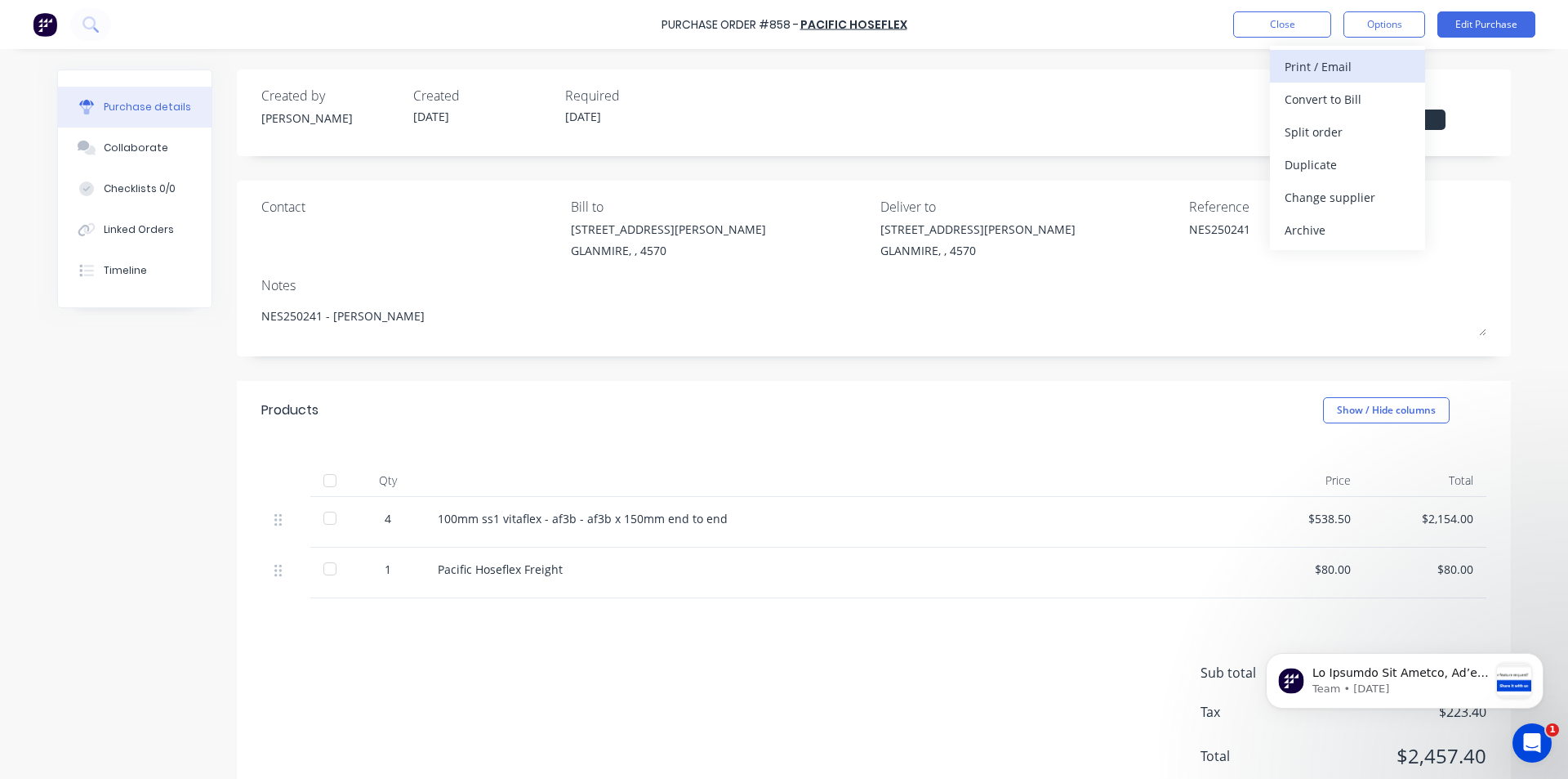
click at [1336, 69] on div "Print / Email" at bounding box center [1347, 66] width 126 height 24
click at [1308, 95] on div "With pricing" at bounding box center [1347, 100] width 126 height 24
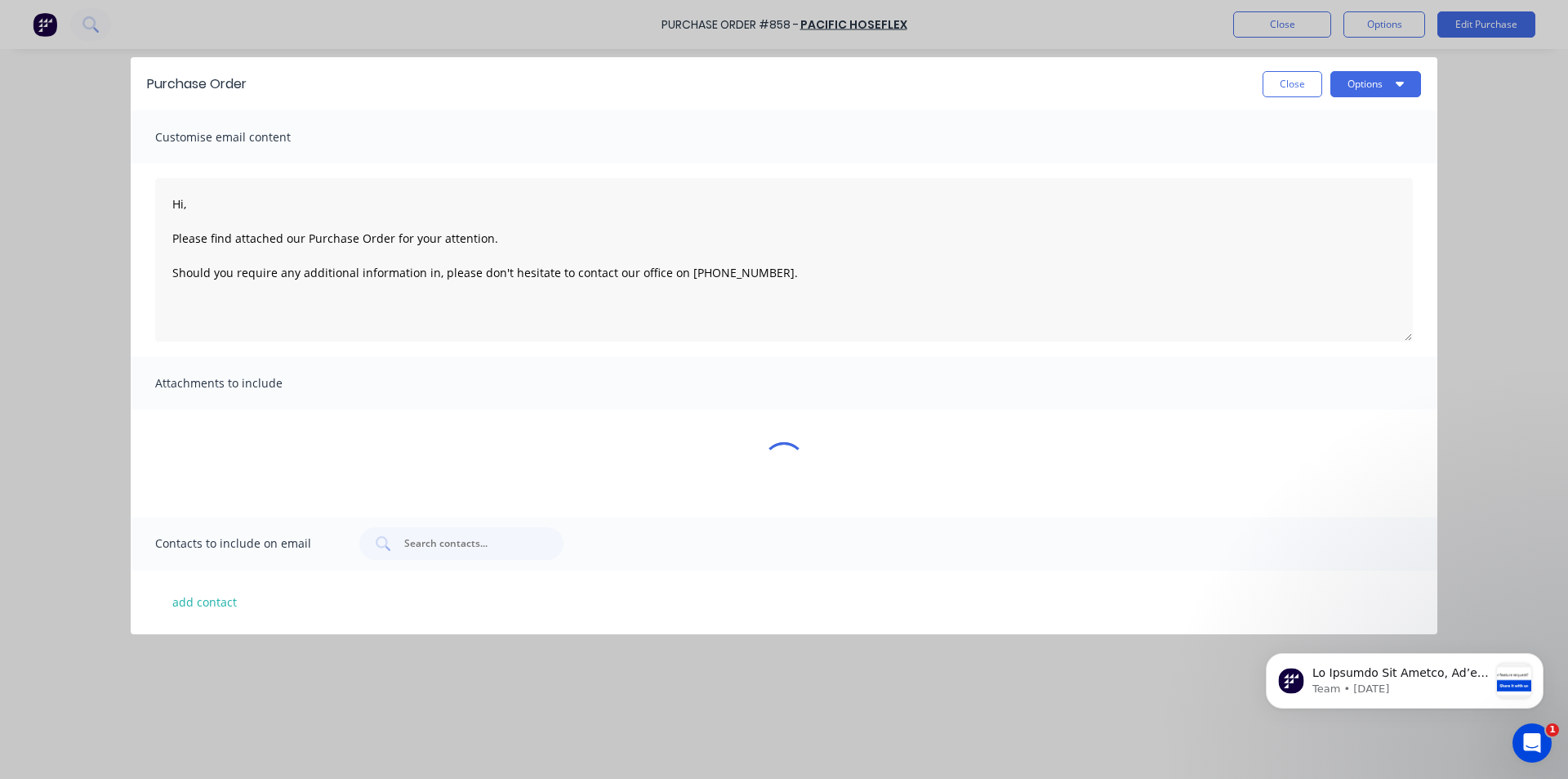
type textarea "x"
type textarea "Hi, Please find attached our Purchase Order for your attention. Should you requ…"
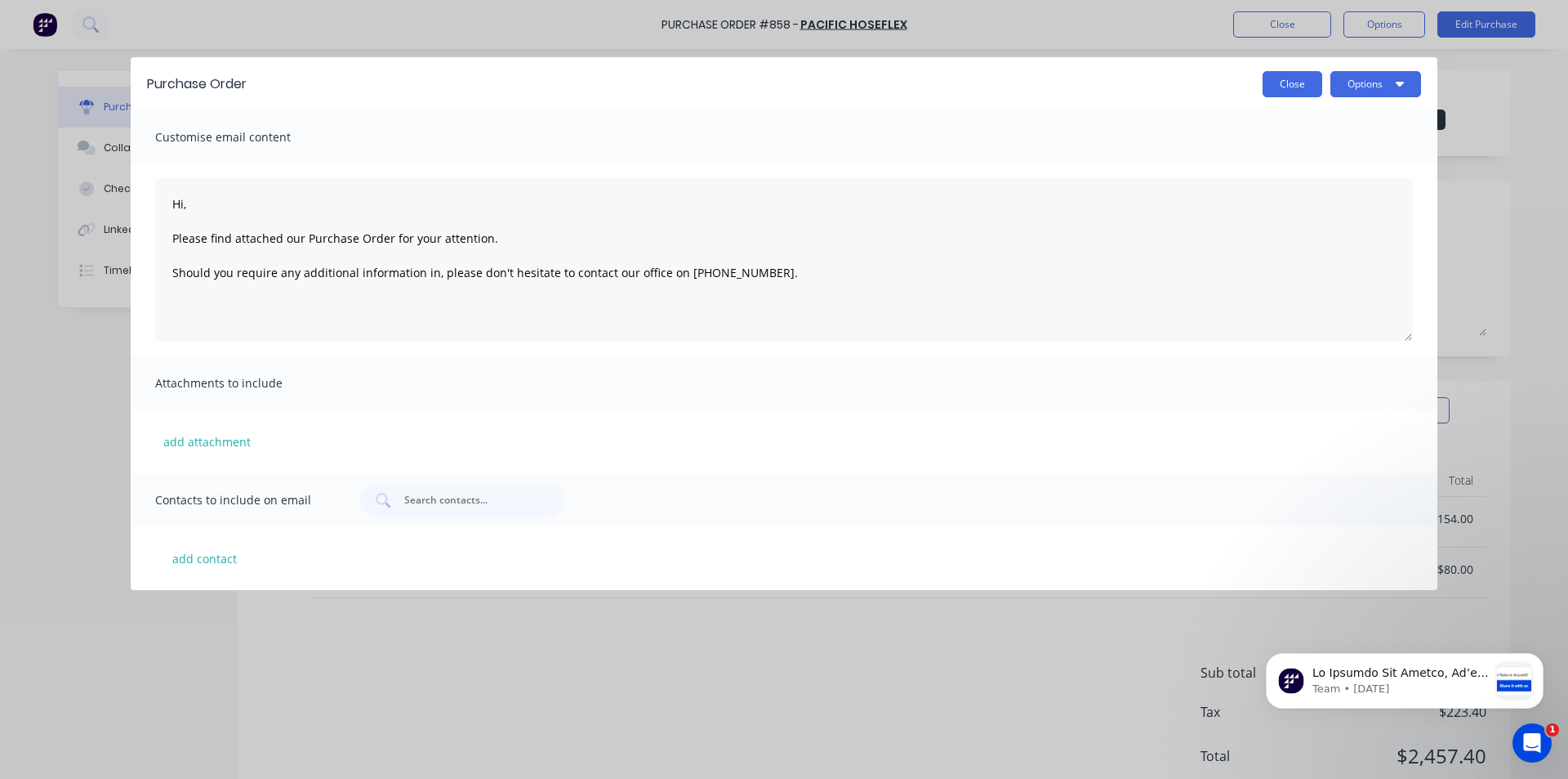
click at [1289, 84] on button "Close" at bounding box center [1293, 83] width 60 height 26
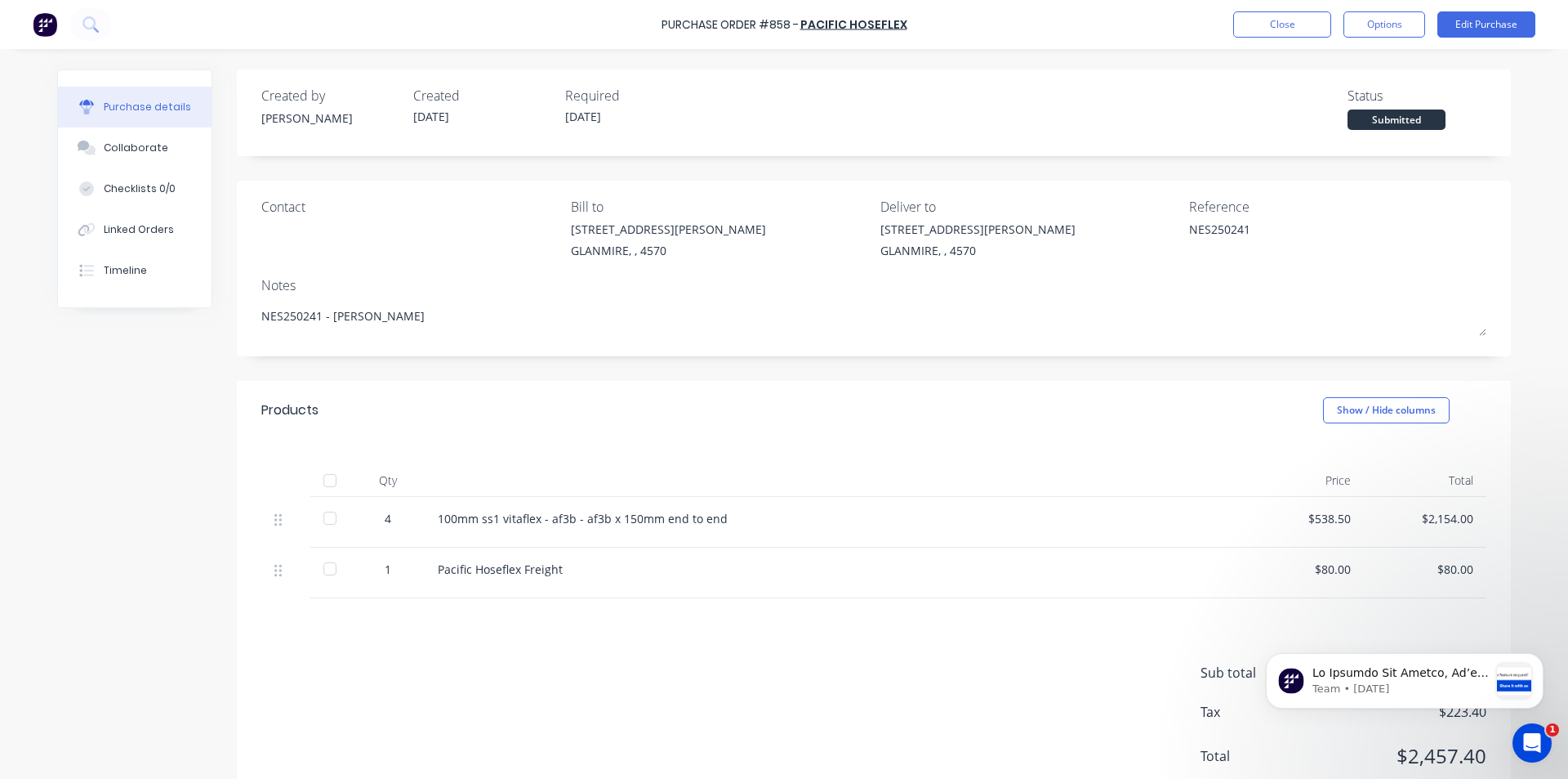
click at [981, 457] on div "Qty Price Total 4 100mm ss1 vitaflex - af3b - af3b x 150mm end to end $538.50 $…" at bounding box center [874, 518] width 1274 height 159
click at [1391, 19] on button "Options" at bounding box center [1384, 24] width 81 height 26
click at [1334, 63] on div "Print / Email" at bounding box center [1347, 66] width 126 height 24
click at [1328, 94] on div "With pricing" at bounding box center [1347, 100] width 126 height 24
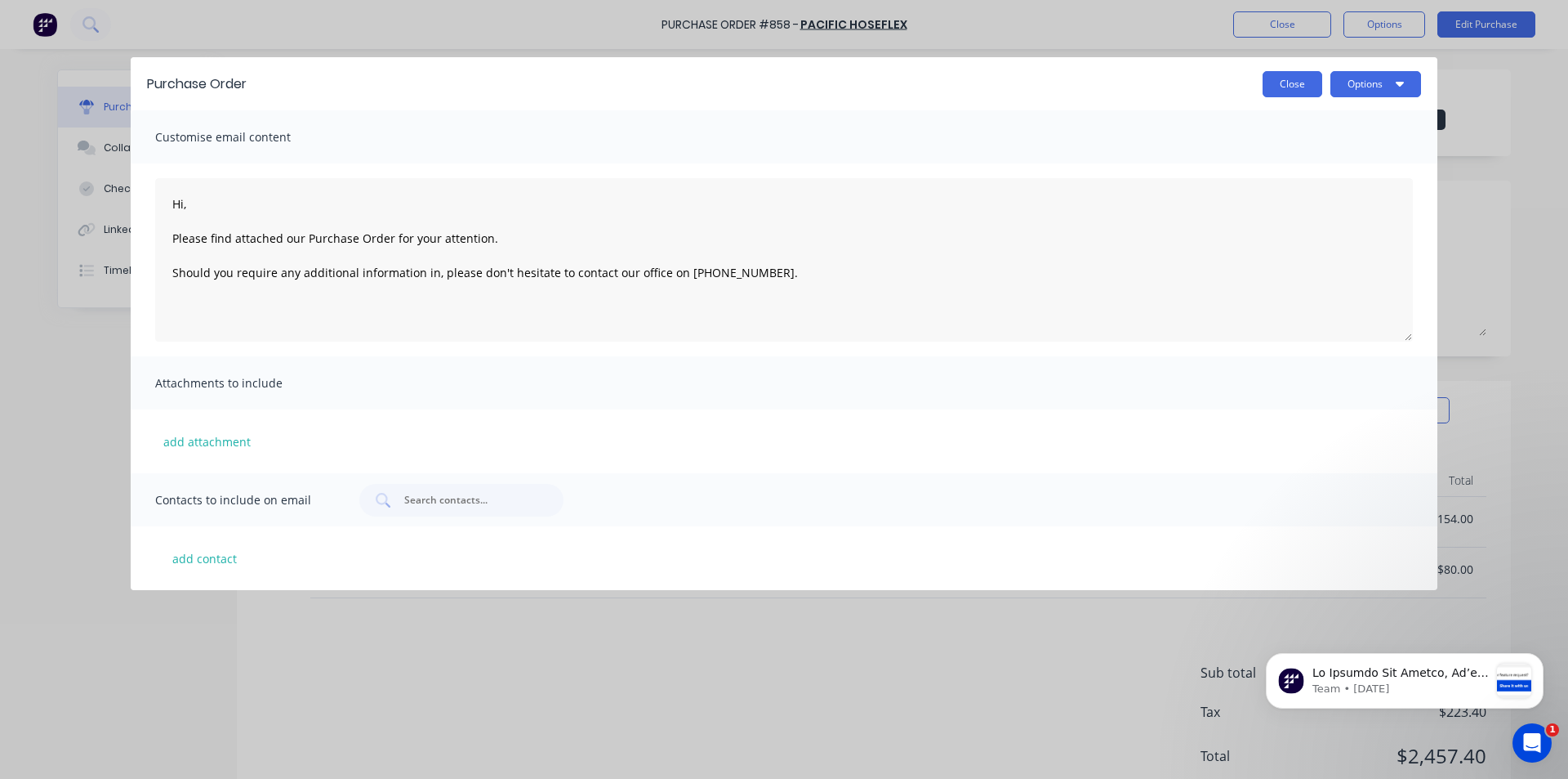
click at [1287, 75] on button "Close" at bounding box center [1293, 83] width 60 height 26
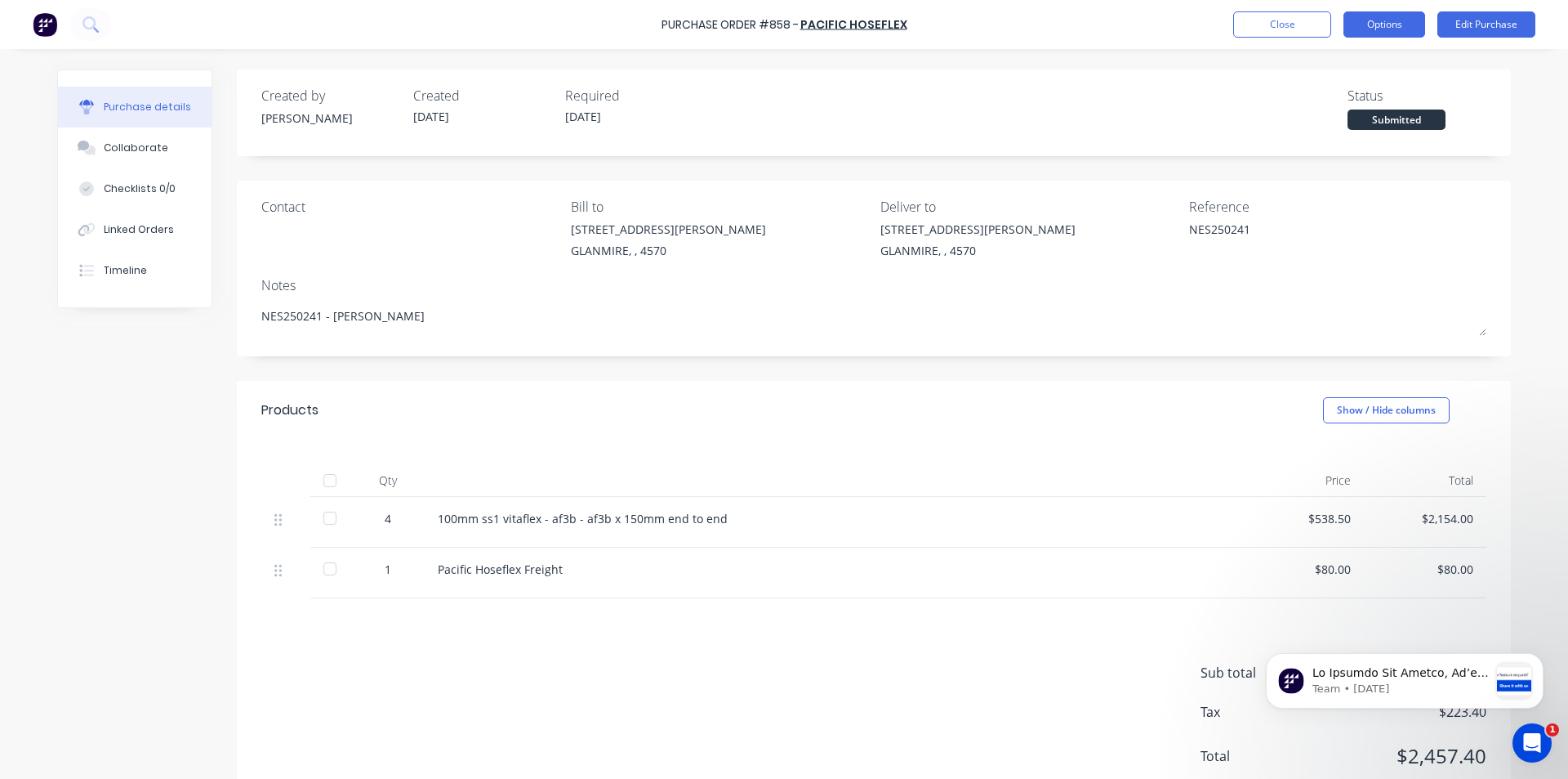
click at [1412, 24] on button "Options" at bounding box center [1384, 24] width 81 height 26
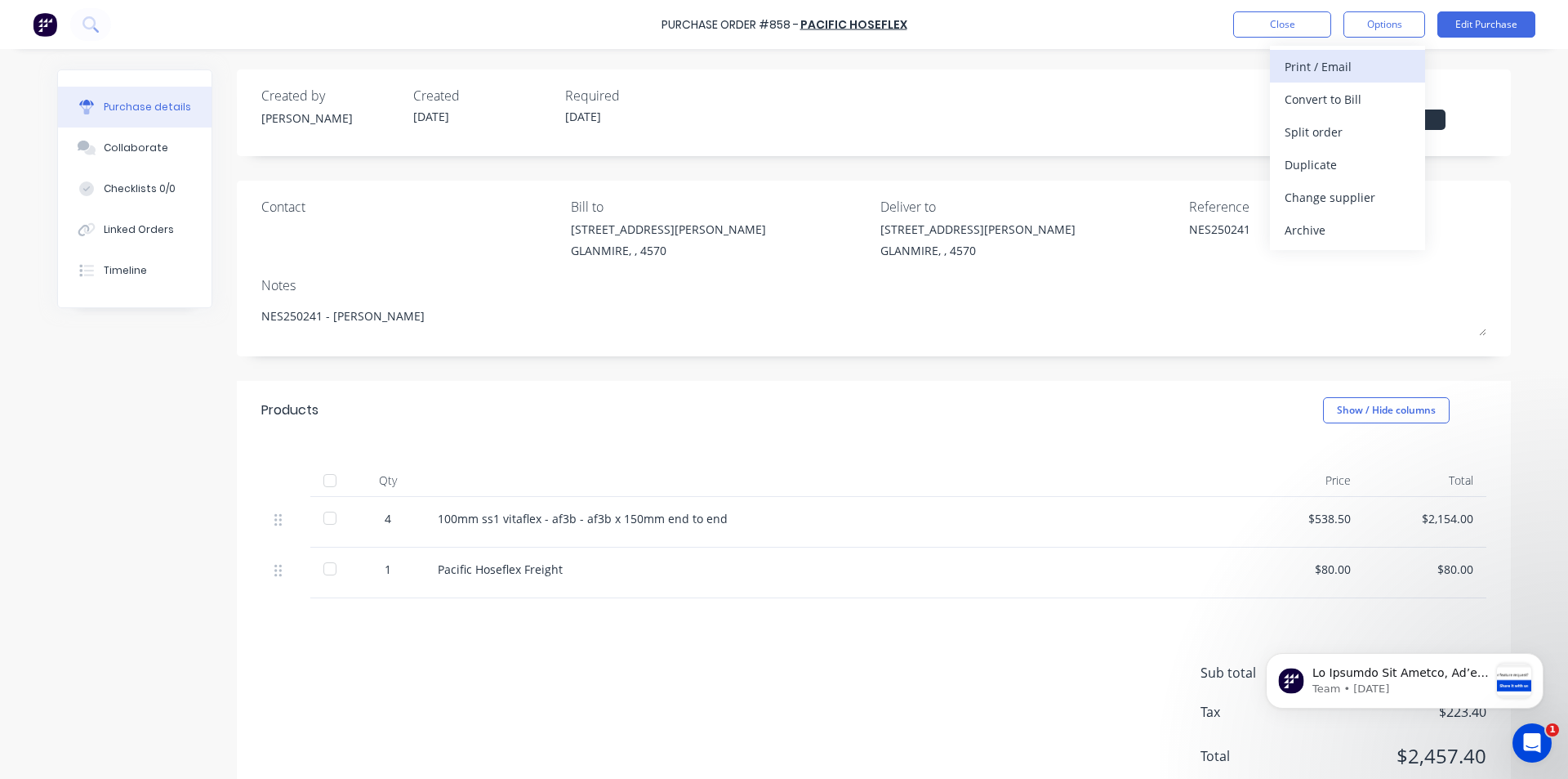
click at [1350, 72] on div "Print / Email" at bounding box center [1347, 66] width 126 height 24
click at [1337, 92] on div "With pricing" at bounding box center [1347, 100] width 126 height 24
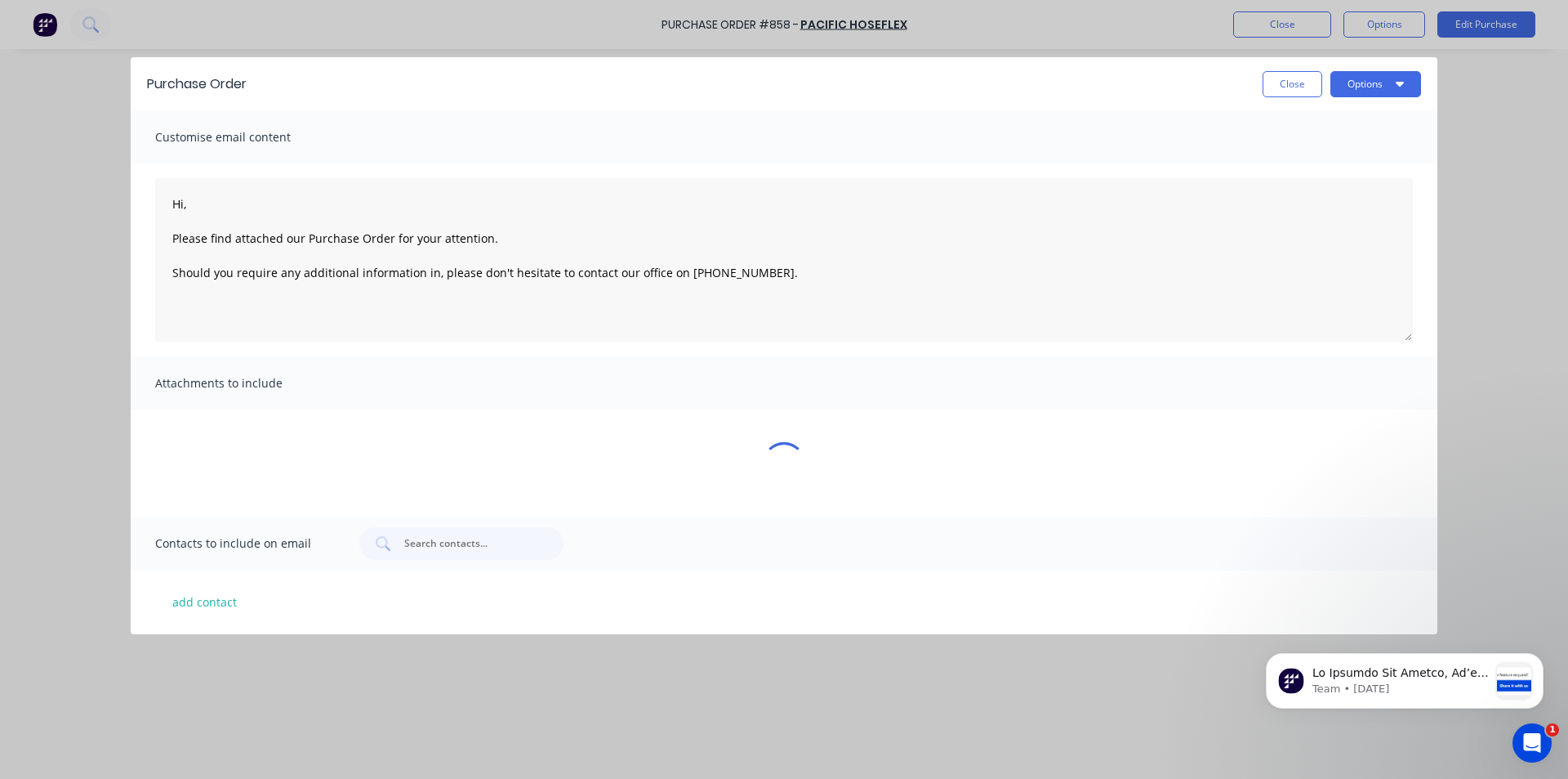
type textarea "x"
type textarea "Hi, Please find attached our Purchase Order for your attention. Should you requ…"
type textarea "x"
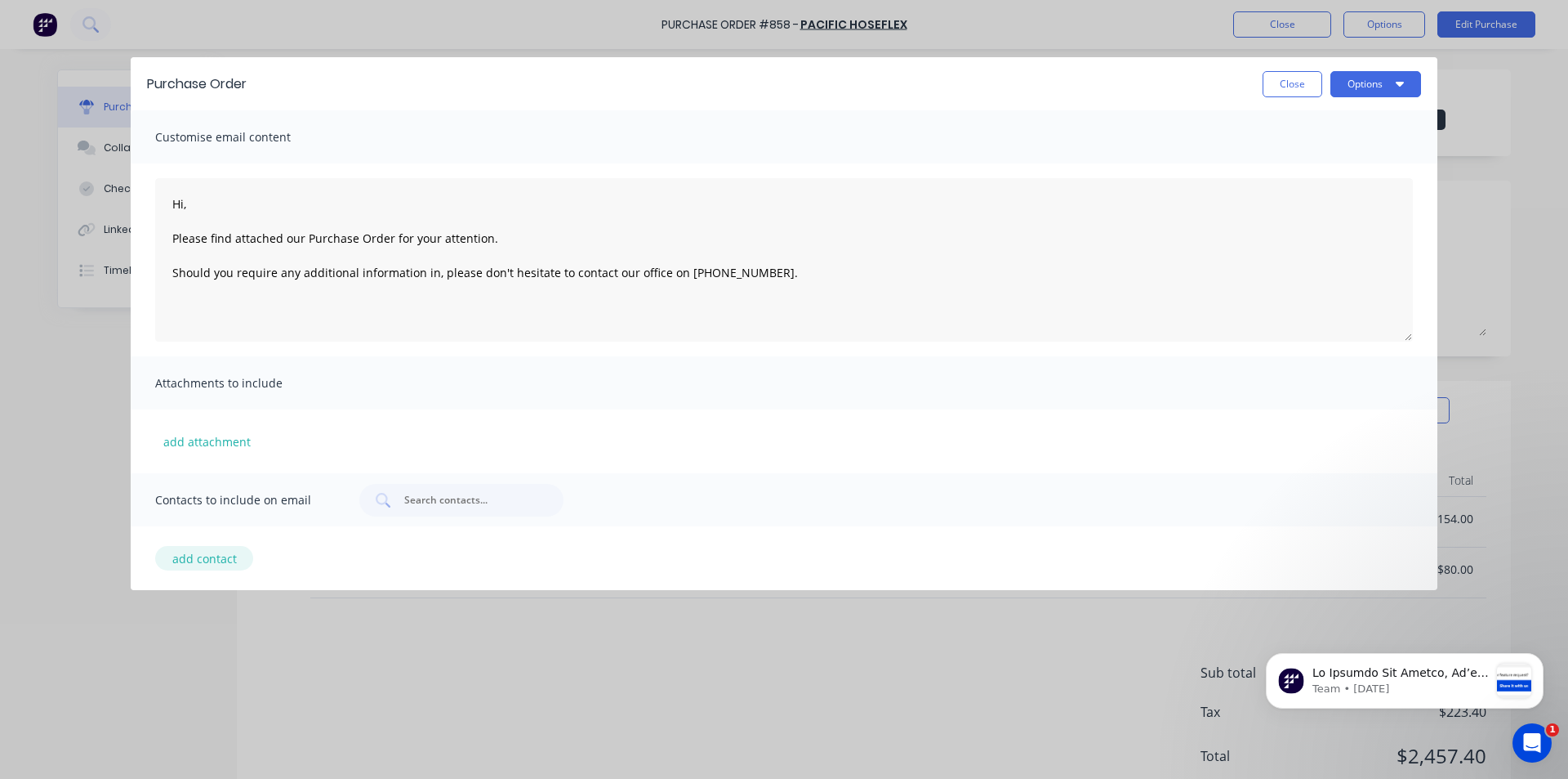
click at [192, 553] on button "add contact" at bounding box center [204, 558] width 98 height 24
type textarea "Hi, Please find attached our Purchase Order for your attention. Should you requ…"
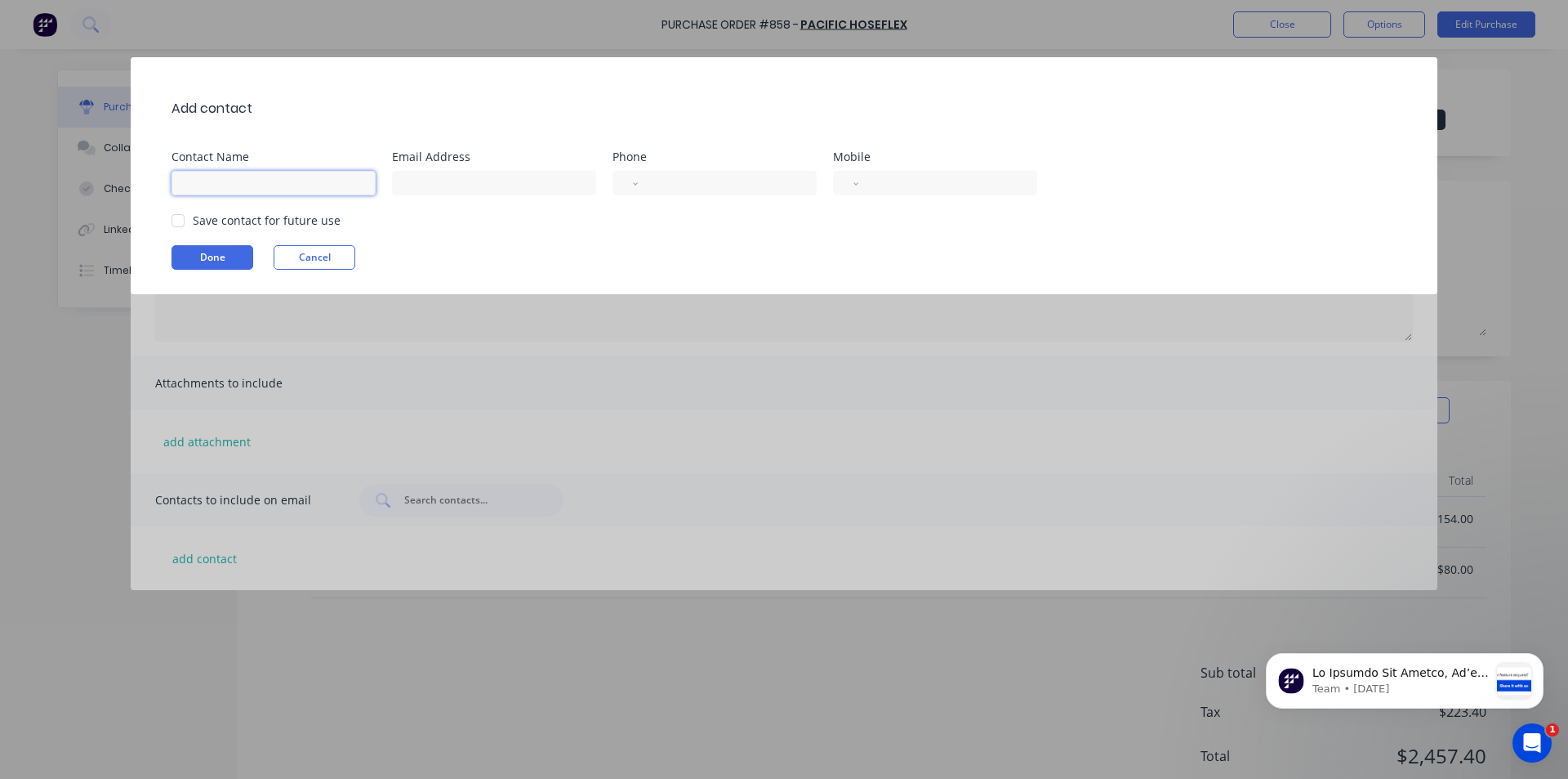
click at [260, 181] on input at bounding box center [273, 183] width 205 height 24
type input "[PERSON_NAME]"
click at [439, 191] on input at bounding box center [494, 183] width 205 height 24
type input "darren@vvaengineering.com"
click at [680, 181] on input "tel" at bounding box center [724, 183] width 150 height 19
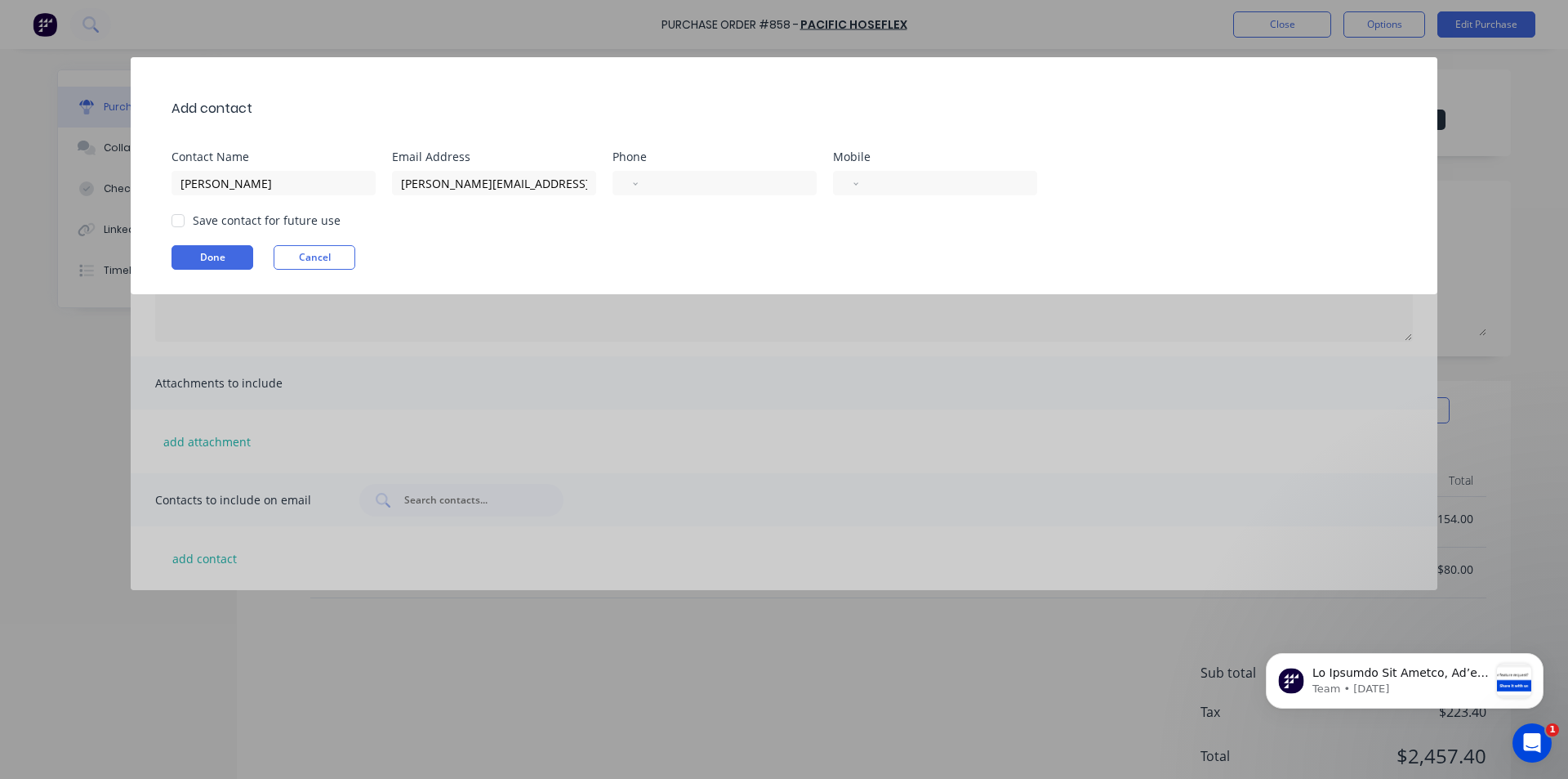
click at [174, 221] on div at bounding box center [178, 221] width 33 height 33
type textarea "Hi, Please find attached our Purchase Order for your attention. Should you requ…"
click at [190, 248] on button "Done" at bounding box center [212, 257] width 81 height 24
type textarea "x"
type textarea "Hi, Please find attached our Purchase Order for your attention. Should you requ…"
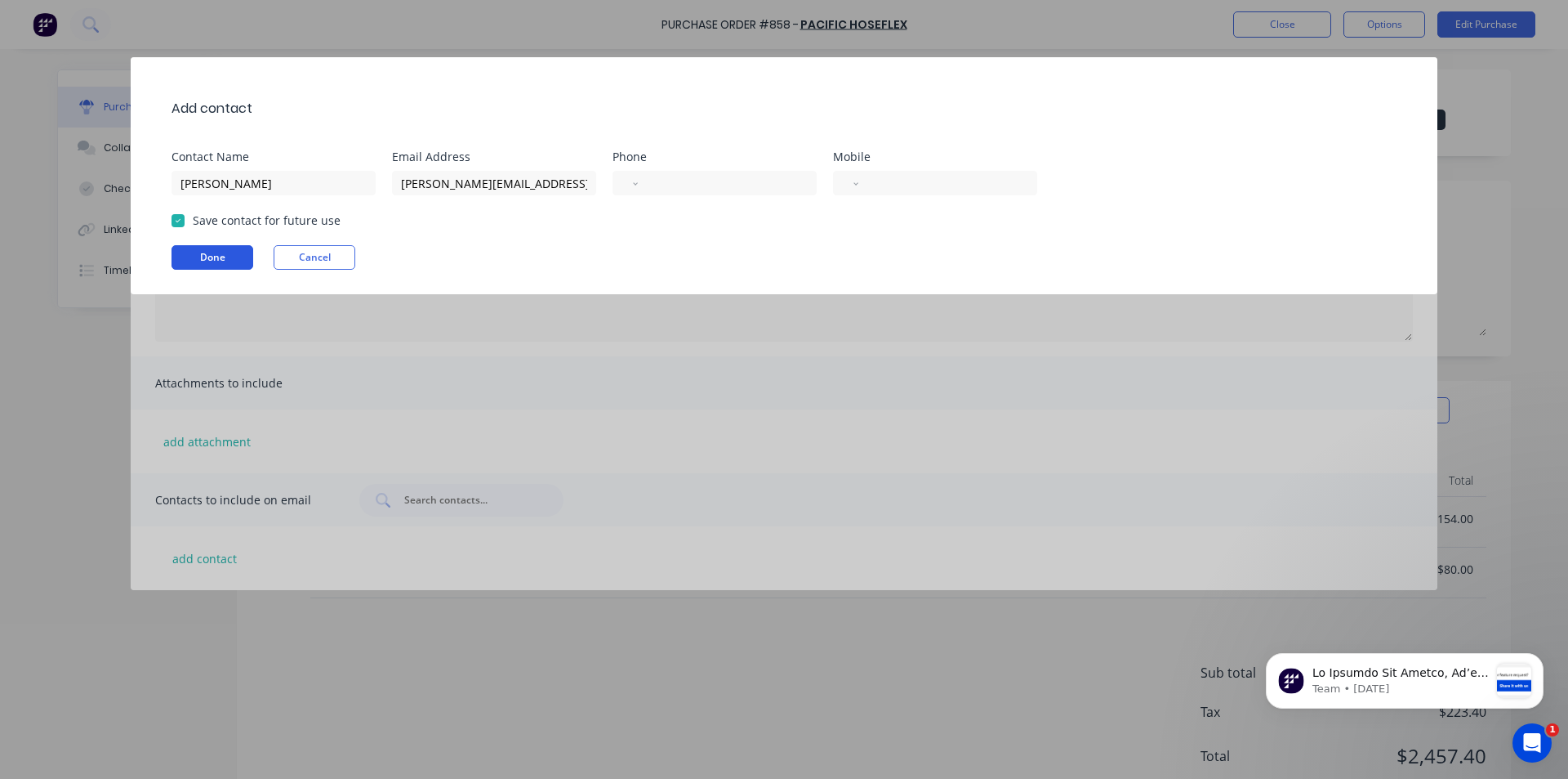
type textarea "x"
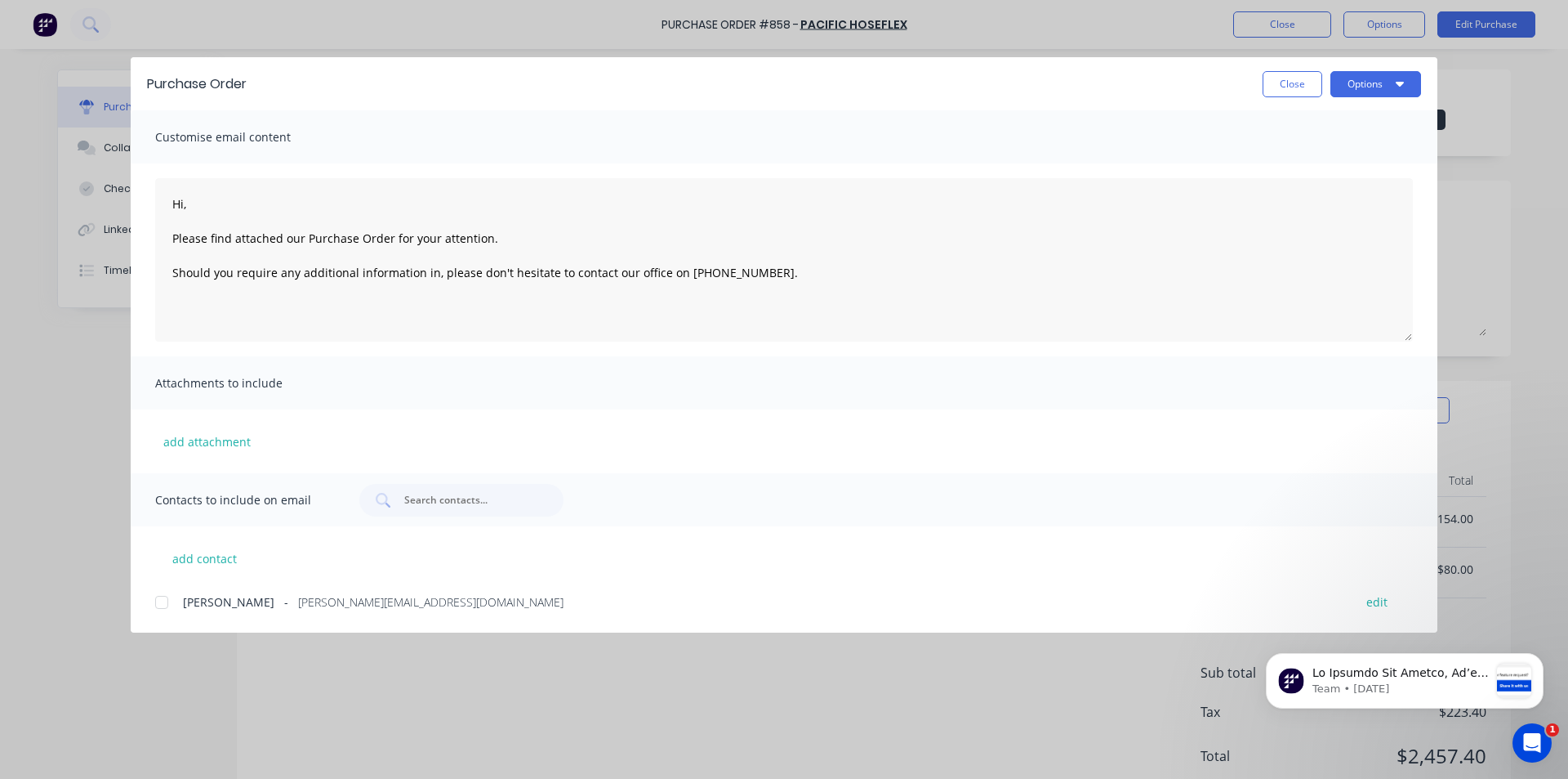
click at [155, 605] on div at bounding box center [162, 602] width 33 height 33
type textarea "Hi, Please find attached our Purchase Order for your attention. Should you requ…"
click at [1401, 86] on icon "button" at bounding box center [1400, 83] width 8 height 5
click at [1298, 188] on div "Email" at bounding box center [1343, 191] width 126 height 24
type textarea "x"
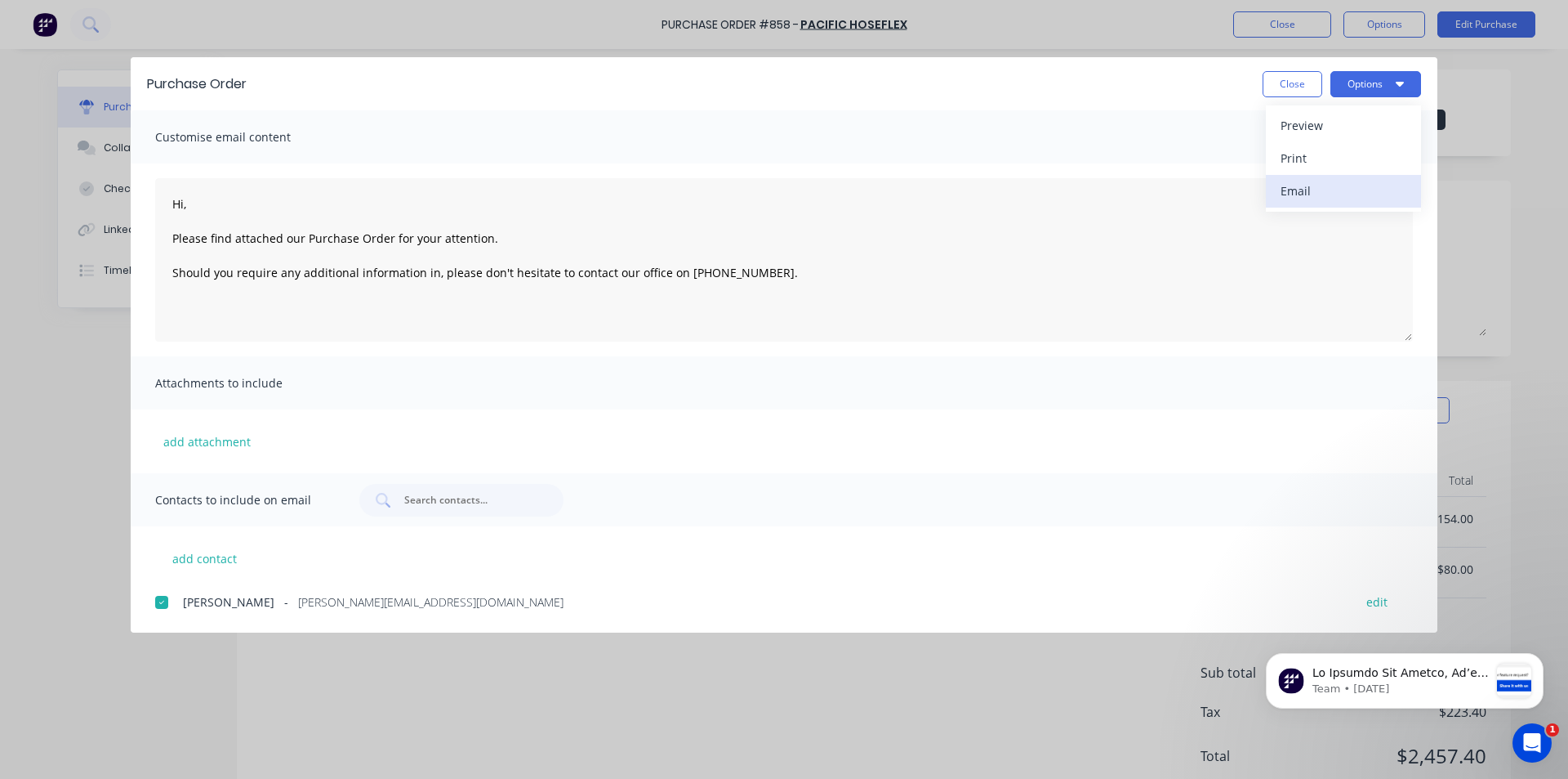
type textarea "Hi, Please find attached our Purchase Order for your attention. Should you requ…"
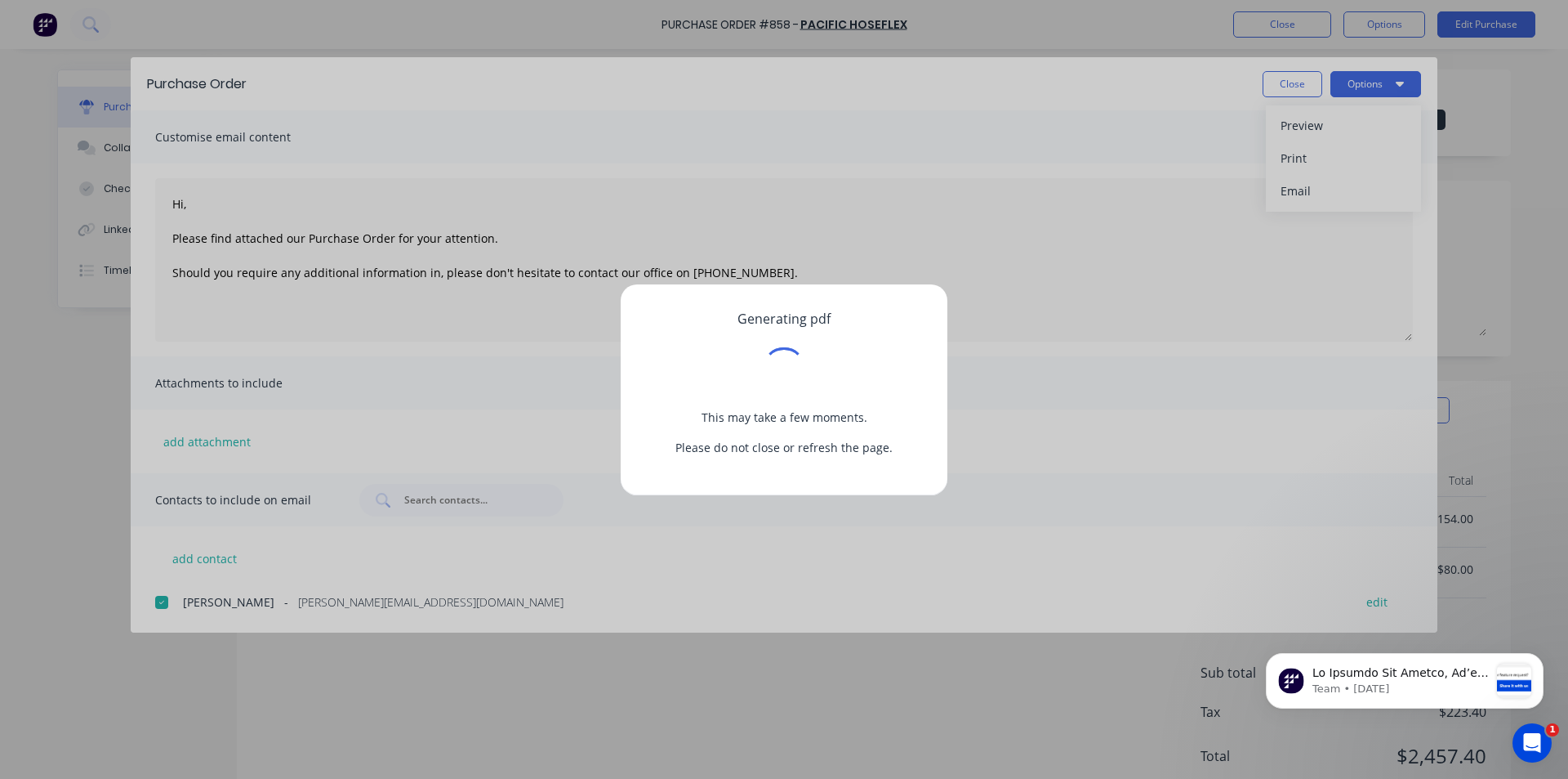
type textarea "x"
type textarea "Hi, Please find attached our Purchase Order for your attention. Should you requ…"
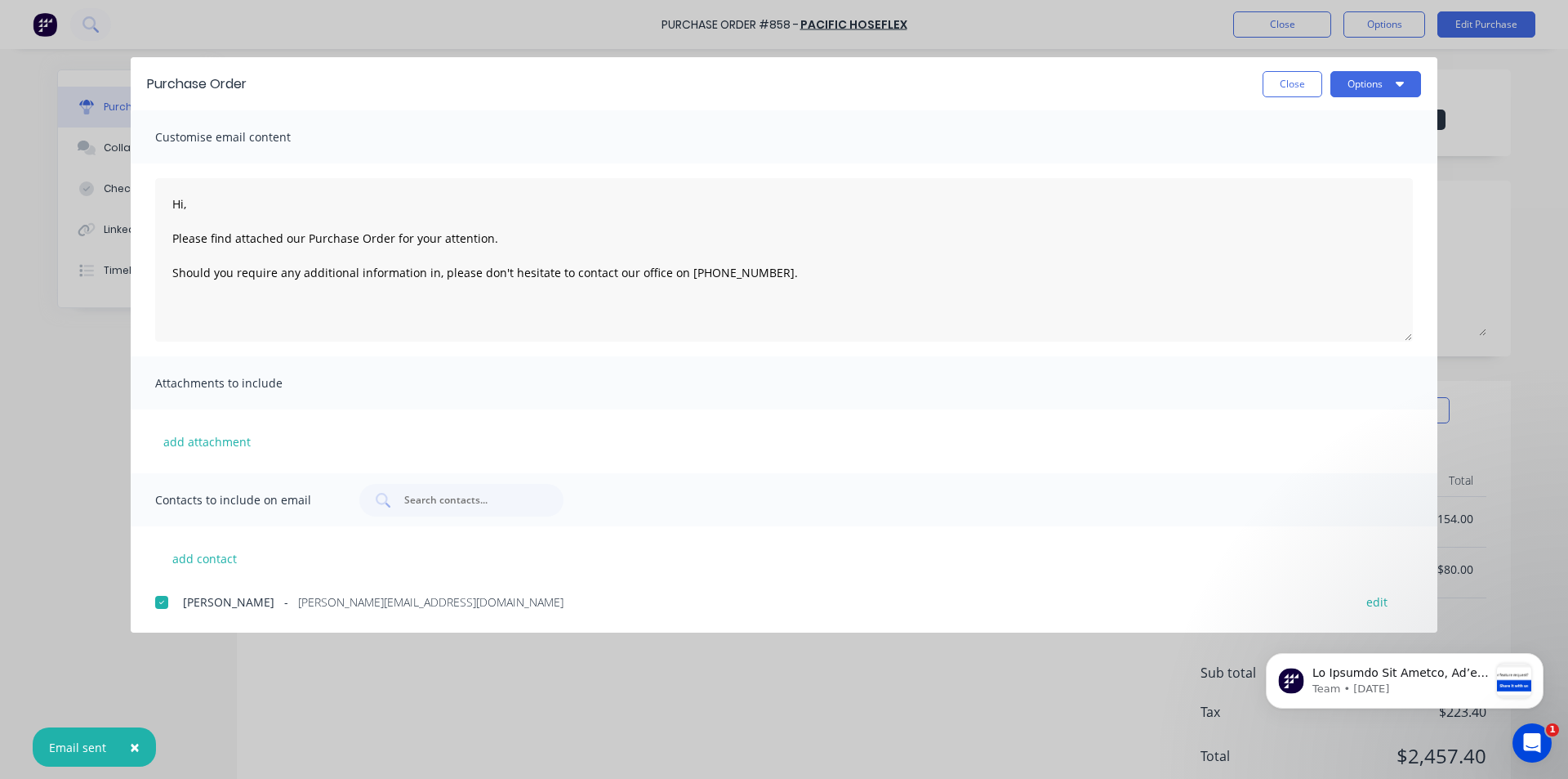
type textarea "x"
type textarea "Hi, Please find attached our Purchase Order for your attention. Should you requ…"
